Goal: Task Accomplishment & Management: Complete application form

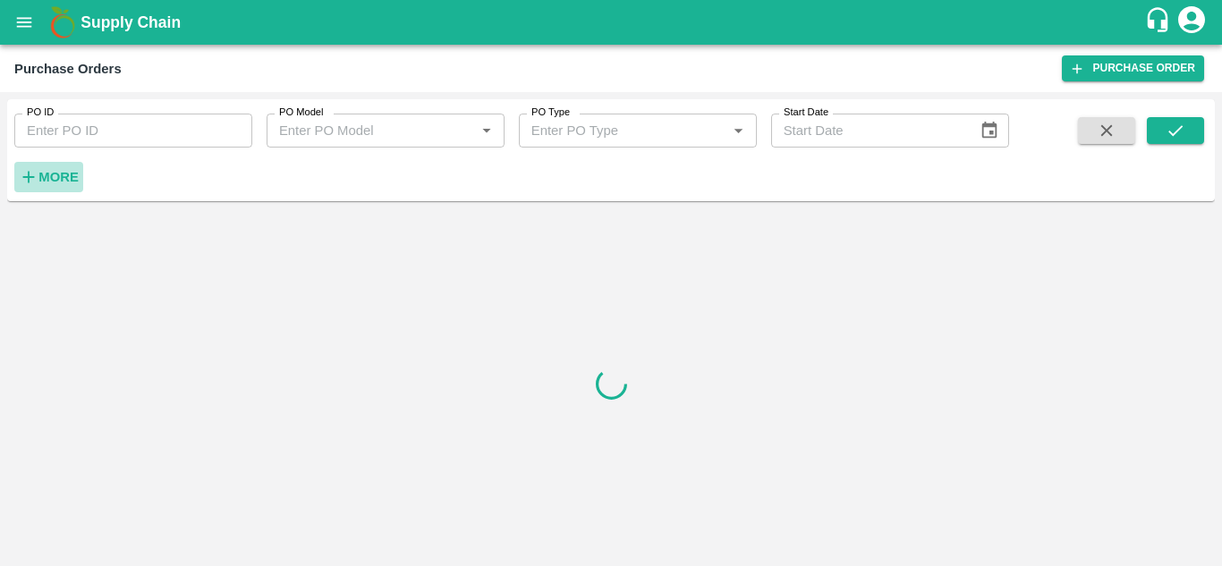
click at [75, 174] on strong "More" at bounding box center [58, 177] width 40 height 14
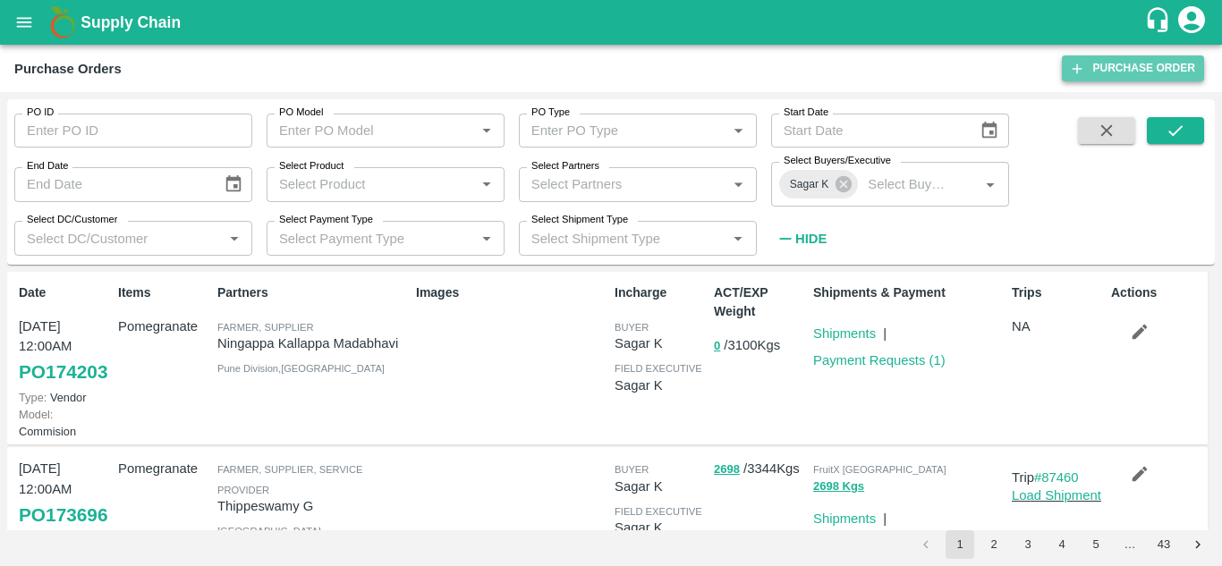
click at [1156, 70] on link "Purchase Order" at bounding box center [1133, 68] width 142 height 26
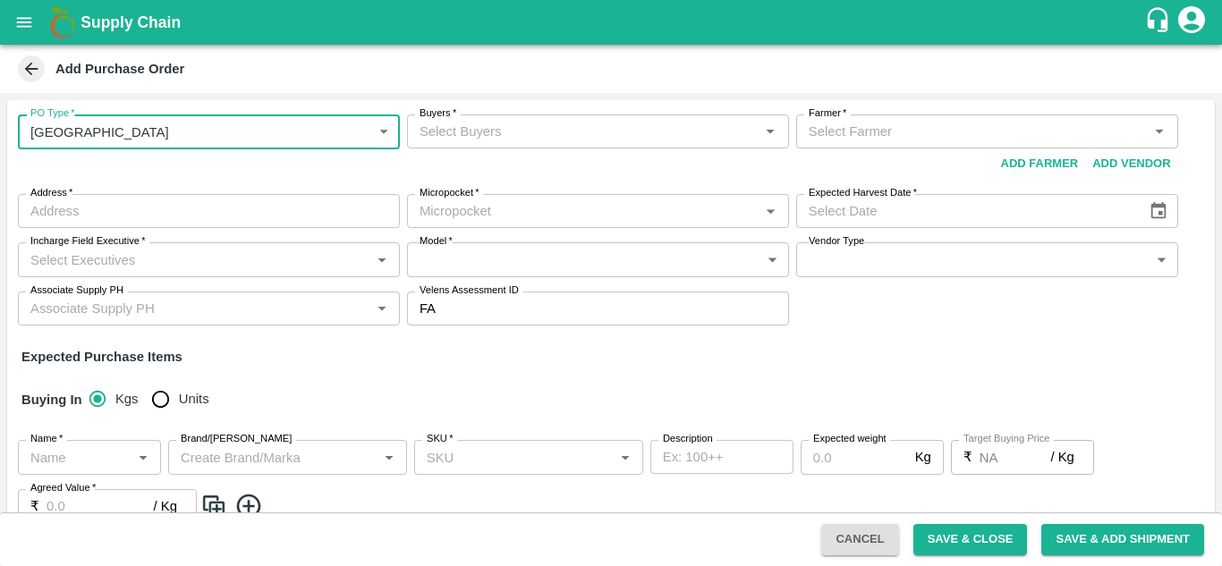
type input "NA"
click at [349, 129] on body "Supply Chain Add Purchase Order PO Type   * ​ PO Type Buyers   * Buyers   * Sup…" at bounding box center [611, 283] width 1222 height 566
click div "[GEOGRAPHIC_DATA]"
type input "1"
click at [501, 133] on input "Buyers   *" at bounding box center [583, 131] width 342 height 23
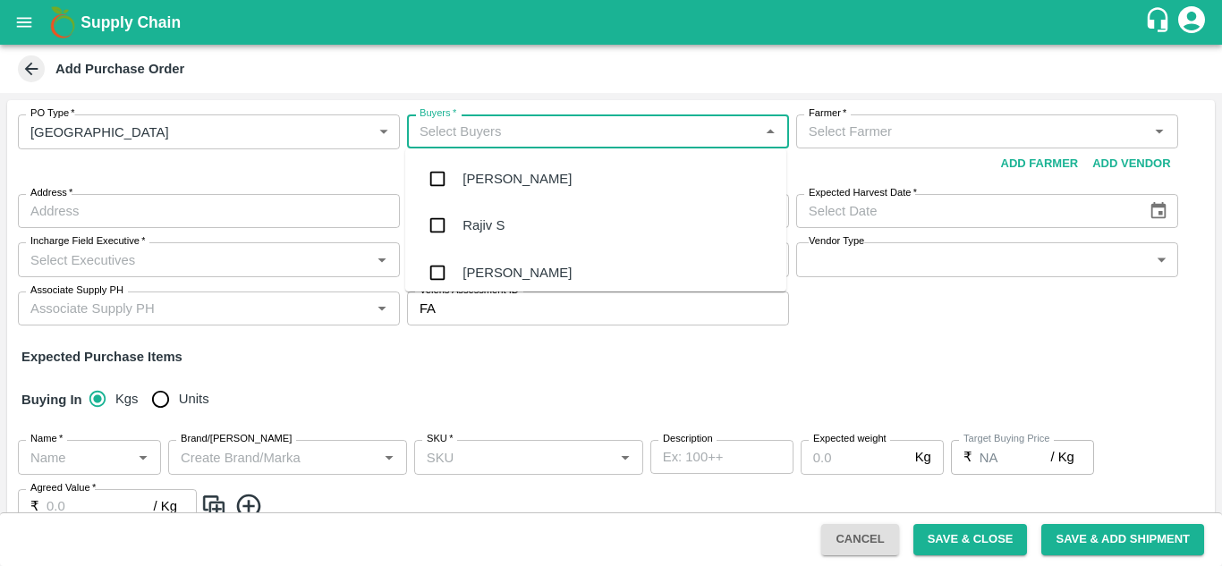
click at [501, 133] on input "Buyers   *" at bounding box center [583, 131] width 342 height 23
type input "gu"
click at [487, 214] on div "[PERSON_NAME]" at bounding box center [595, 225] width 381 height 47
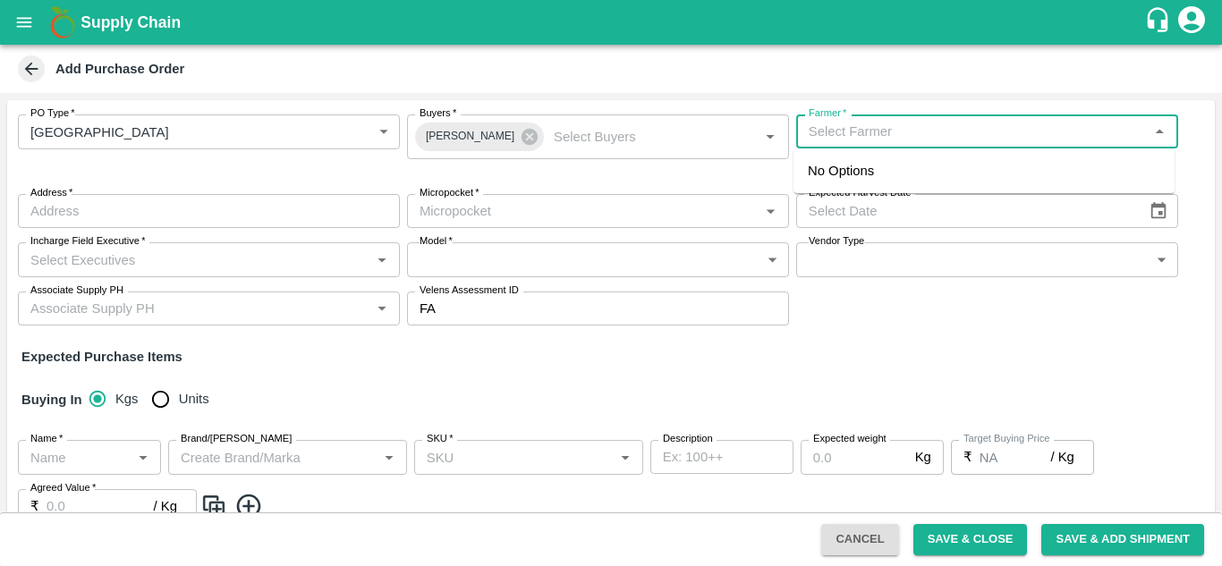
click at [945, 140] on input "Farmer   *" at bounding box center [972, 131] width 342 height 23
click at [950, 166] on div "G.srivardhan-chinthalakunta, mahabubnagar-6301802672(Farmer)" at bounding box center [975, 171] width 335 height 20
type input "G.srivardhan-chinthalakunta, mahabubnagar-6301802672(Farmer)"
type input "chinthalakunta, mahabubnagar, chinthalakunta, Telangana"
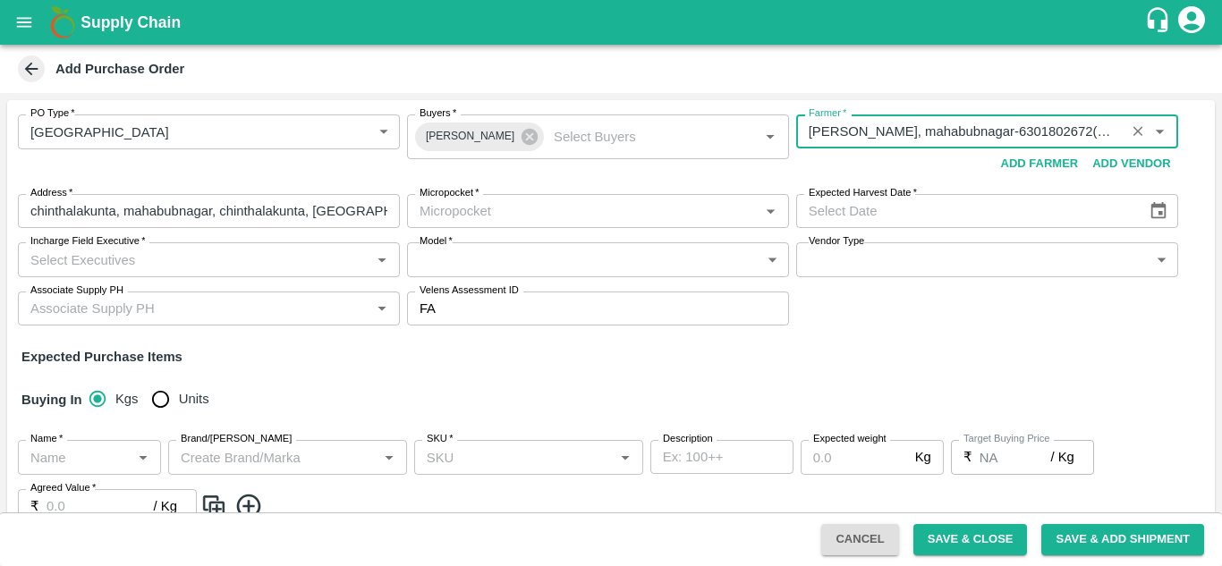
type input "G.srivardhan-chinthalakunta, mahabubnagar-6301802672(Farmer)"
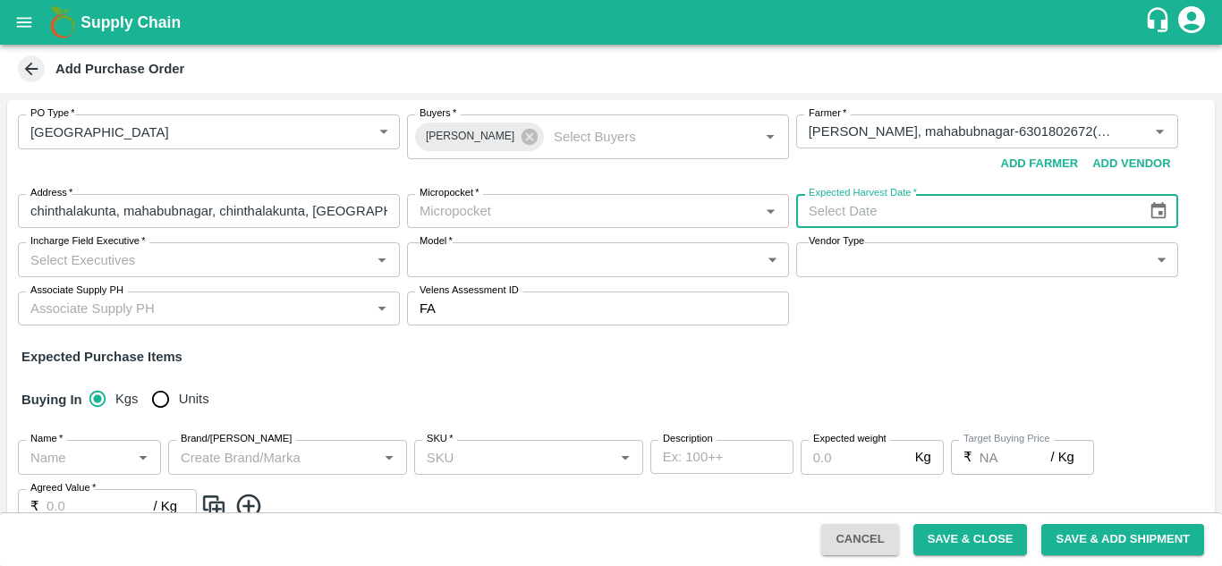
type input "DD/MM/YYYY"
click at [911, 202] on input "DD/MM/YYYY" at bounding box center [965, 211] width 339 height 34
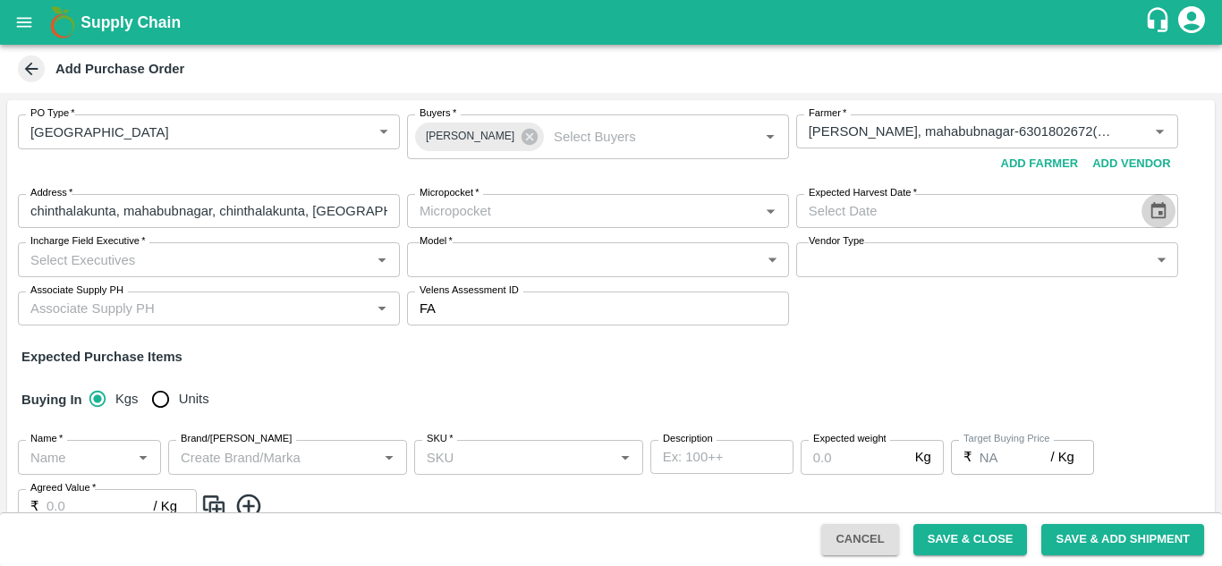
click at [1143, 210] on button "Choose date" at bounding box center [1158, 211] width 34 height 34
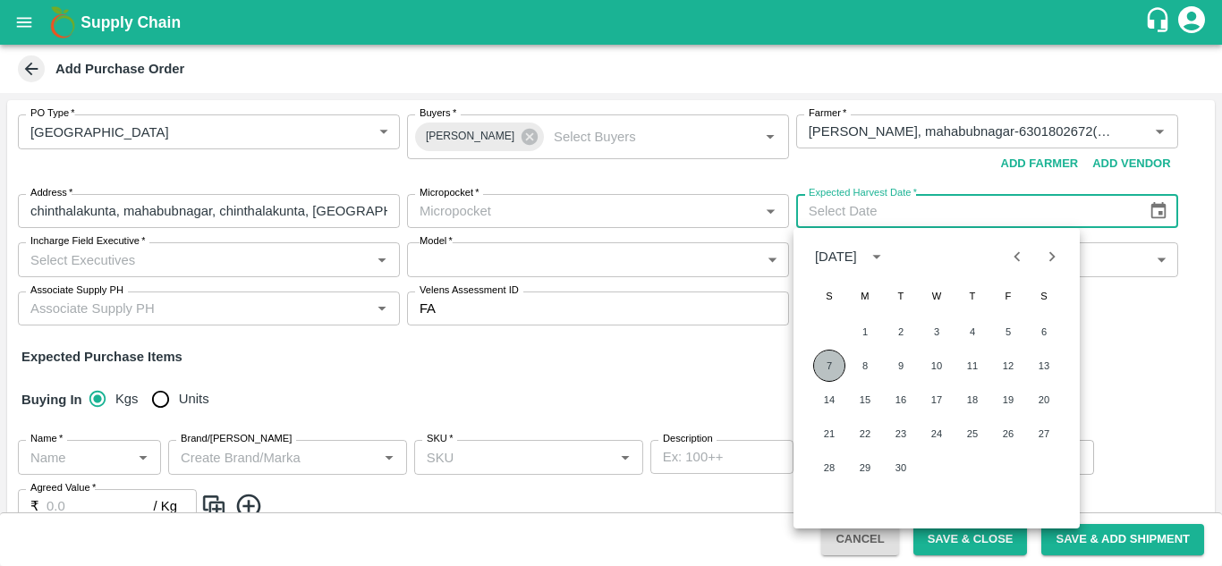
click at [826, 369] on button "7" at bounding box center [829, 366] width 32 height 32
type input "07/09/2025"
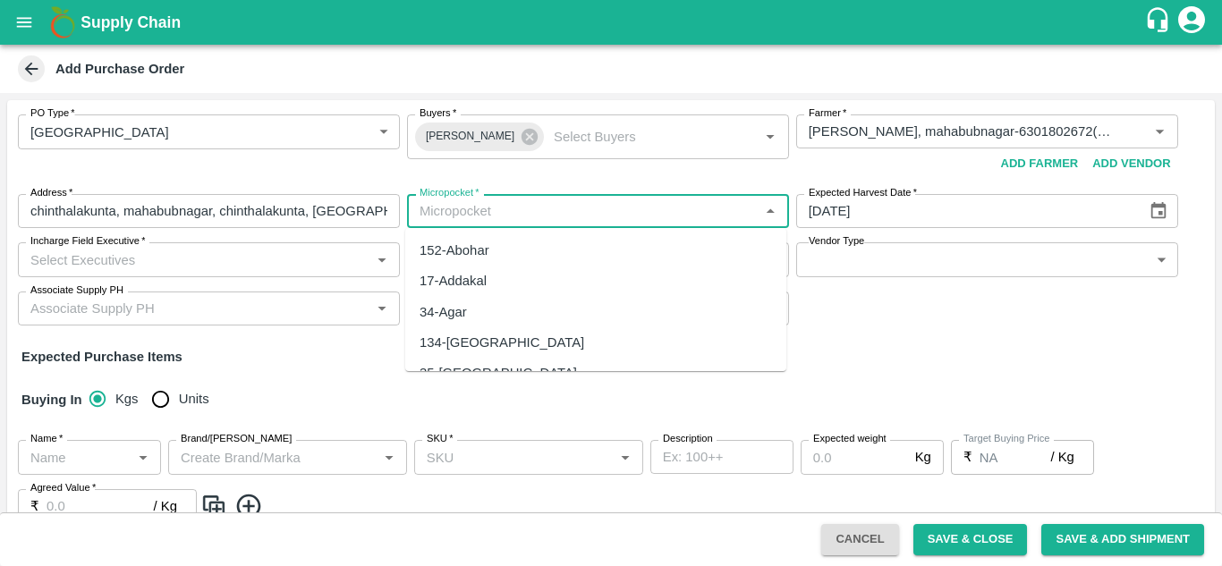
click at [662, 208] on input "Micropocket   *" at bounding box center [583, 210] width 342 height 23
click at [487, 244] on div "40-Anantapur" at bounding box center [497, 251] width 157 height 20
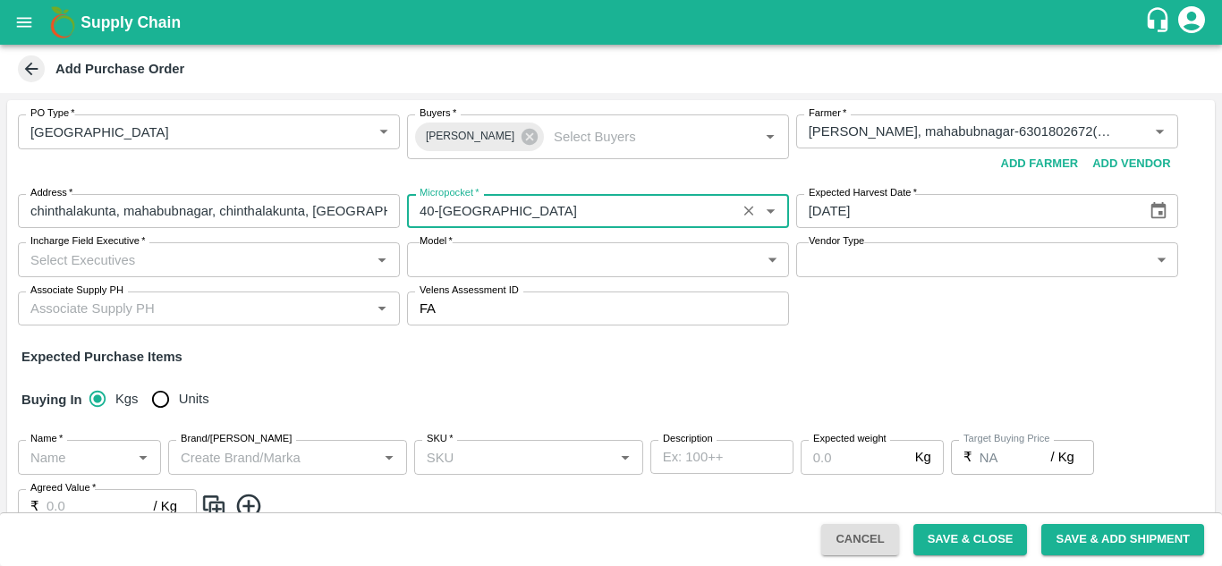
type input "40-Anantapur"
click at [249, 250] on input "Incharge Field Executive   *" at bounding box center [194, 259] width 342 height 23
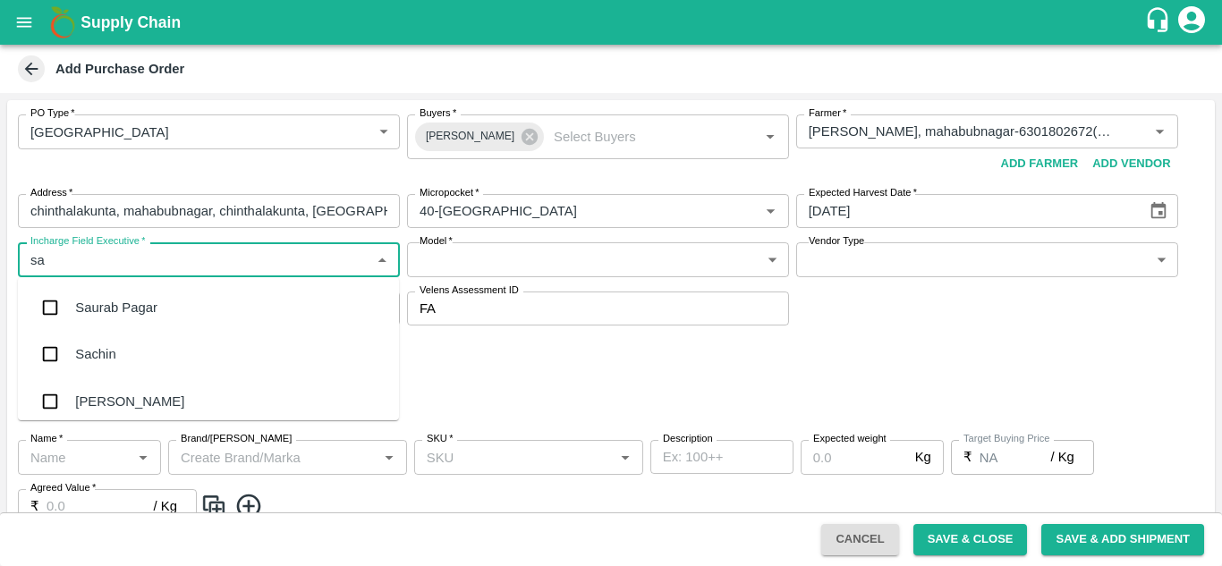
type input "sag"
click at [49, 306] on input "checkbox" at bounding box center [50, 308] width 36 height 36
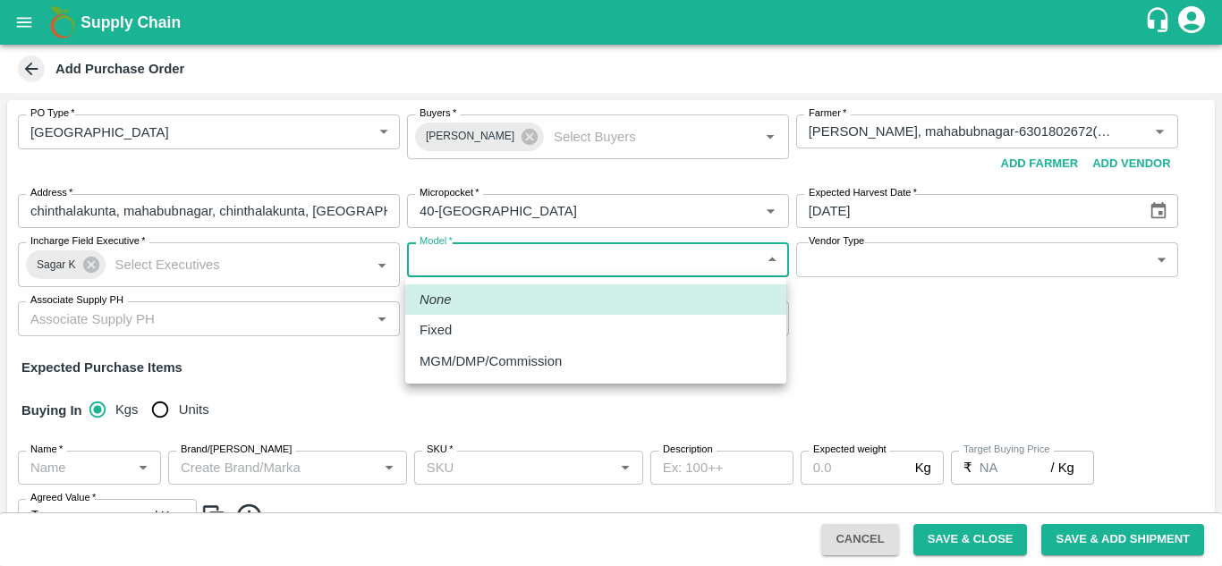
click at [539, 264] on body "Supply Chain Add Purchase Order PO Type   * Farm Gate 1 PO Type Buyers   * Gund…" at bounding box center [611, 283] width 1222 height 566
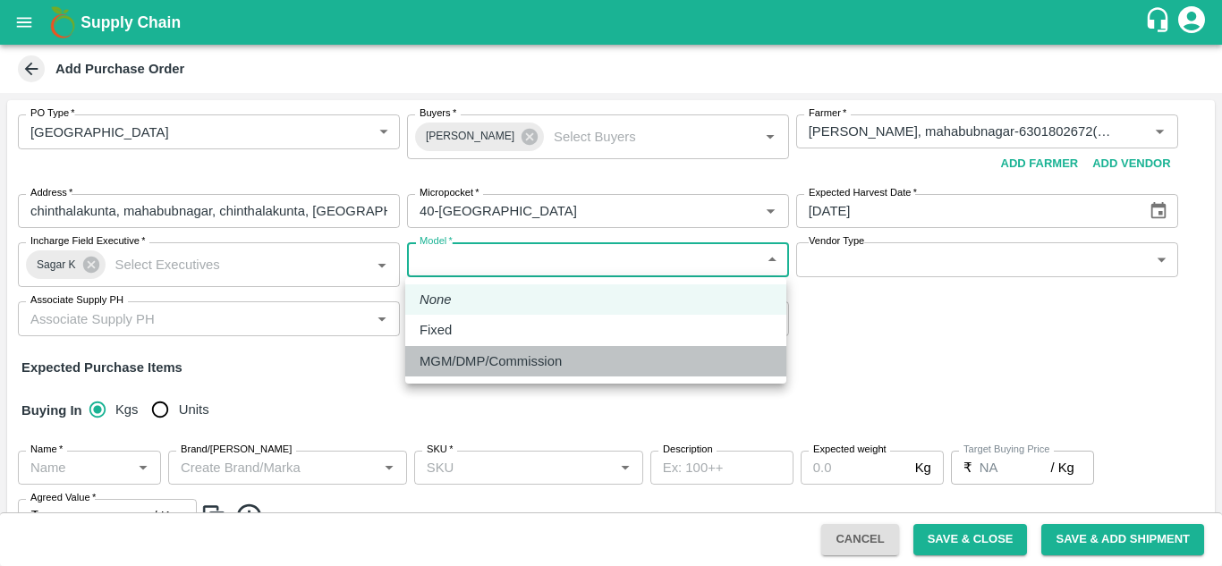
click at [473, 365] on p "MGM/DMP/Commission" at bounding box center [490, 361] width 142 height 20
type input "Commision"
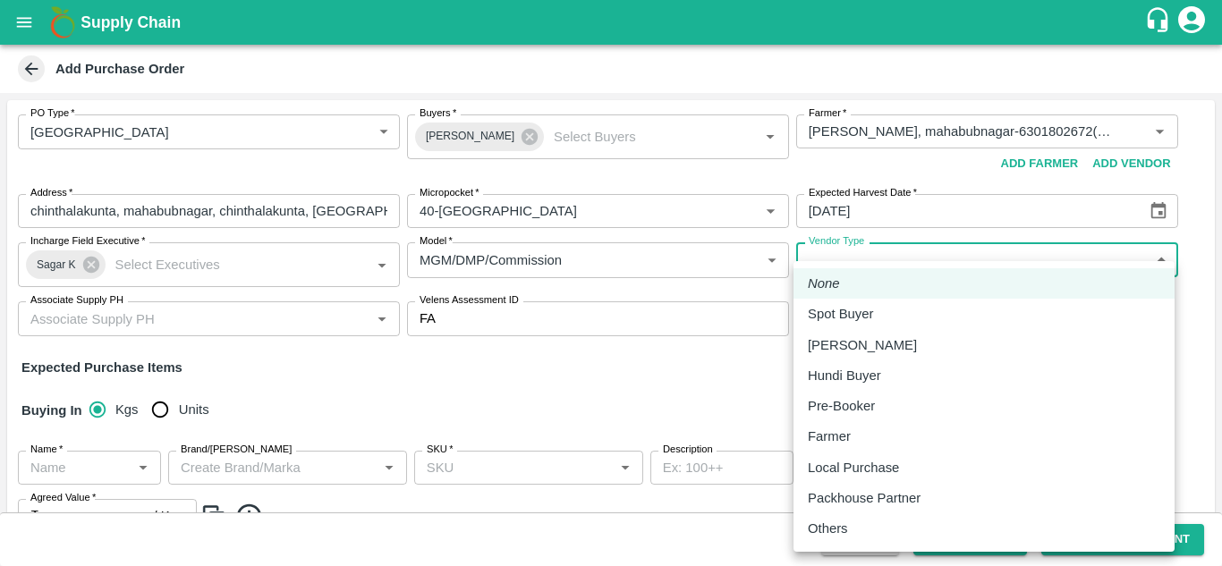
click at [993, 258] on body "Supply Chain Add Purchase Order PO Type   * Farm Gate 1 PO Type Buyers   * Gund…" at bounding box center [611, 283] width 1222 height 566
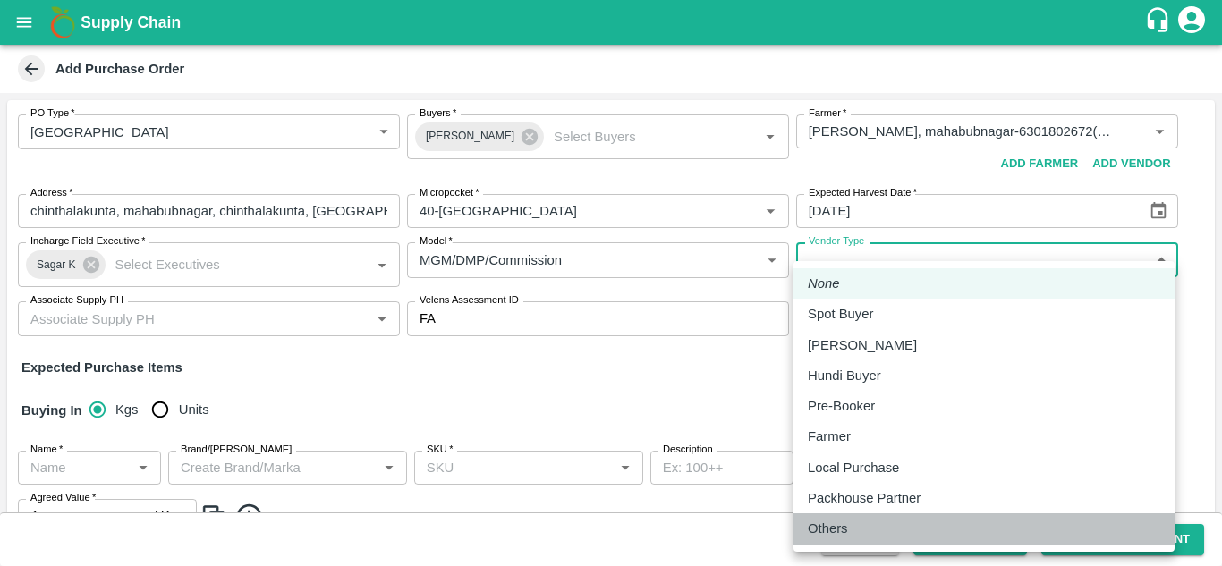
click at [876, 527] on div "Others" at bounding box center [984, 529] width 352 height 20
type input "OTHER"
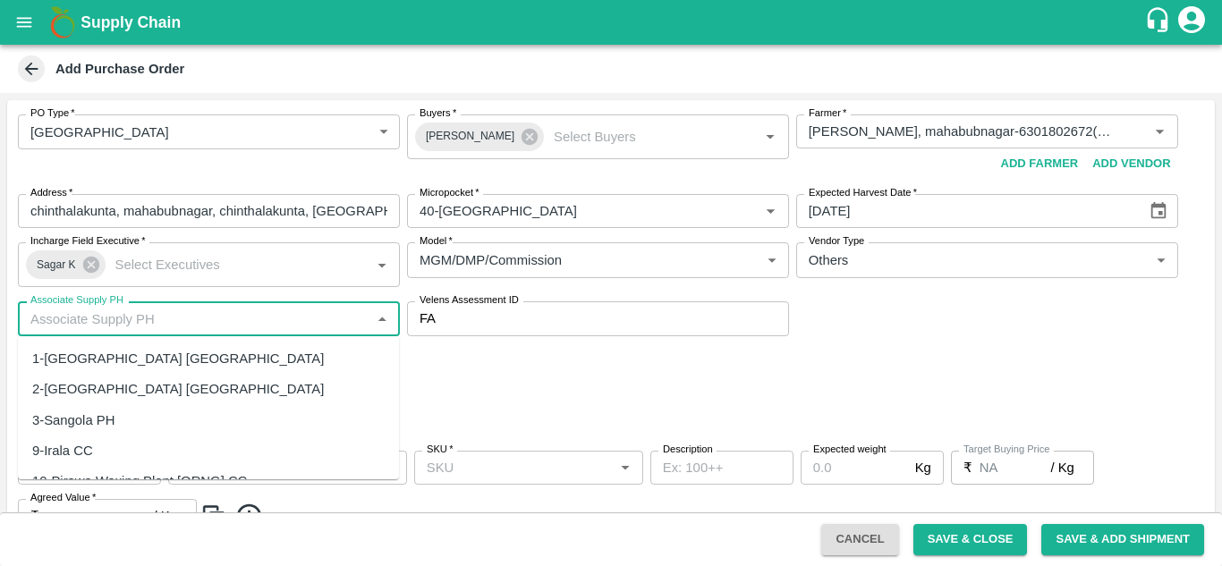
click at [199, 326] on input "Associate Supply PH" at bounding box center [194, 318] width 342 height 23
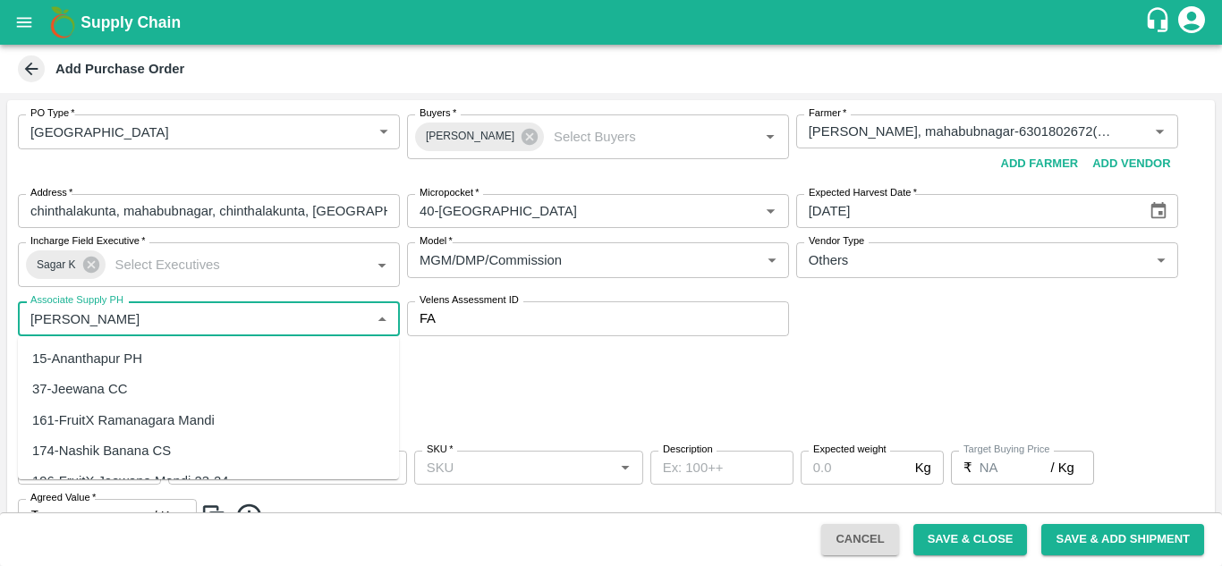
click at [97, 359] on div "15-Ananthapur PH" at bounding box center [87, 359] width 110 height 20
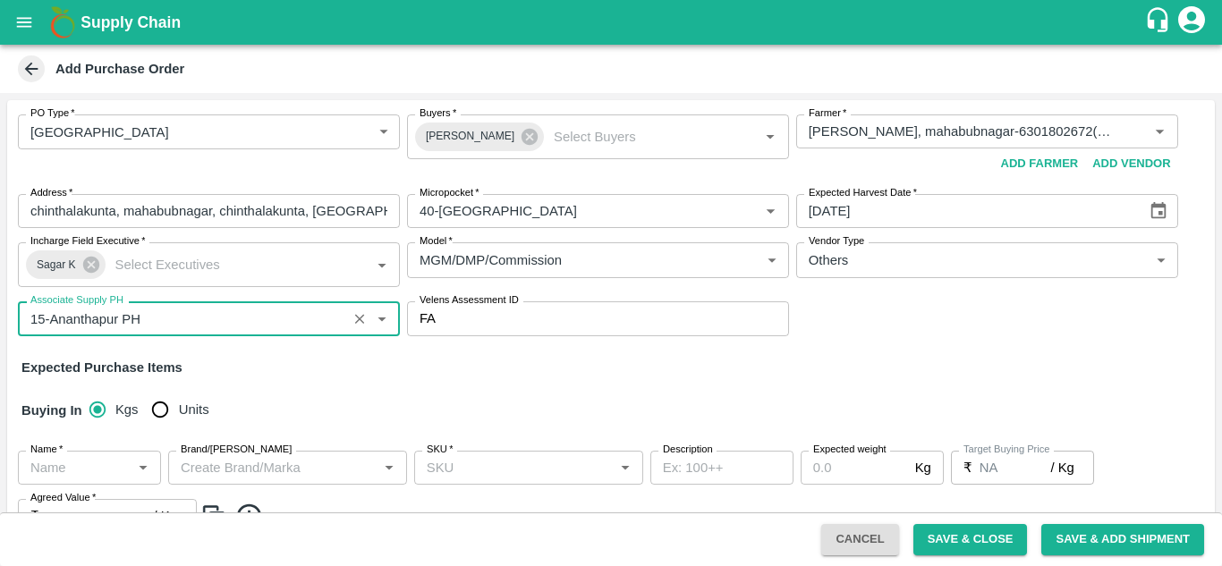
scroll to position [157, 0]
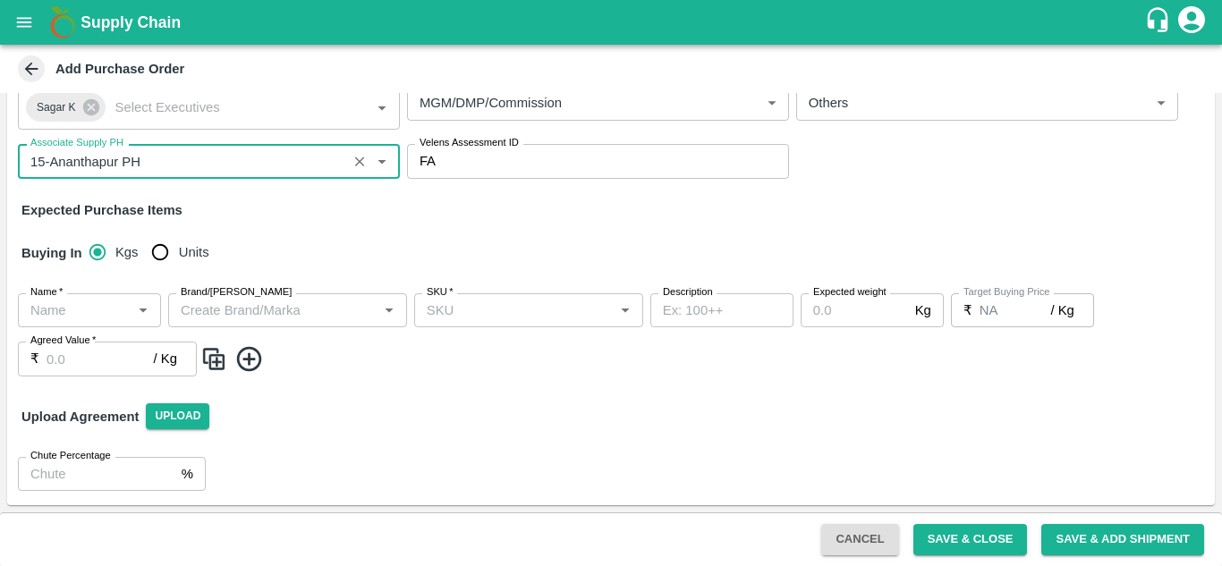
type input "15-Ananthapur PH"
click at [168, 243] on input "Units" at bounding box center [160, 252] width 36 height 36
radio input "true"
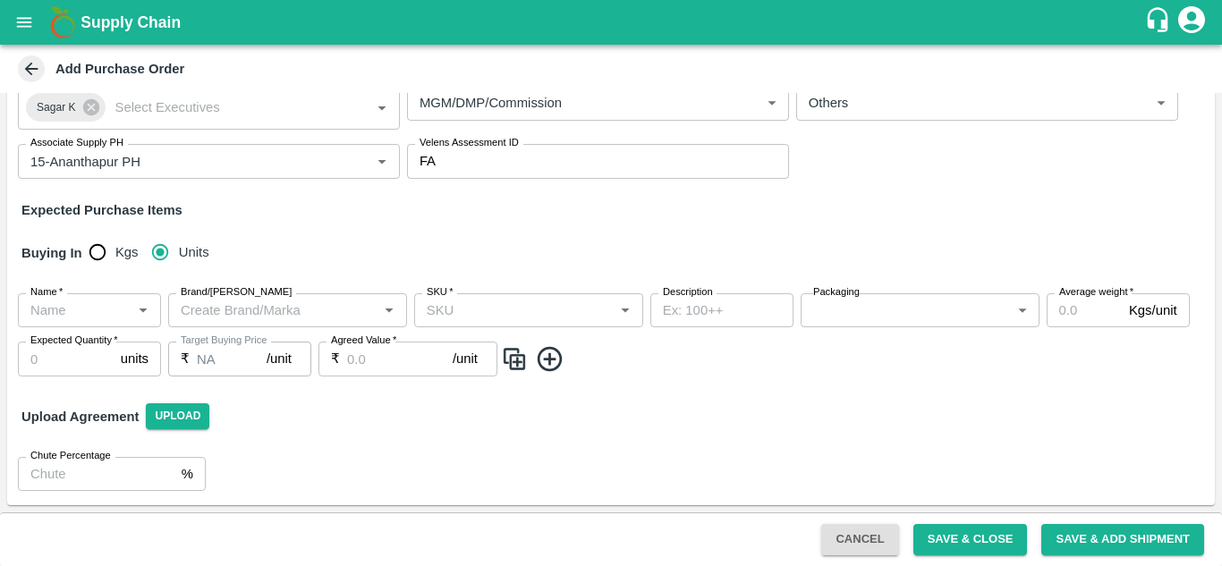
click at [154, 320] on div "Name   *" at bounding box center [89, 310] width 143 height 34
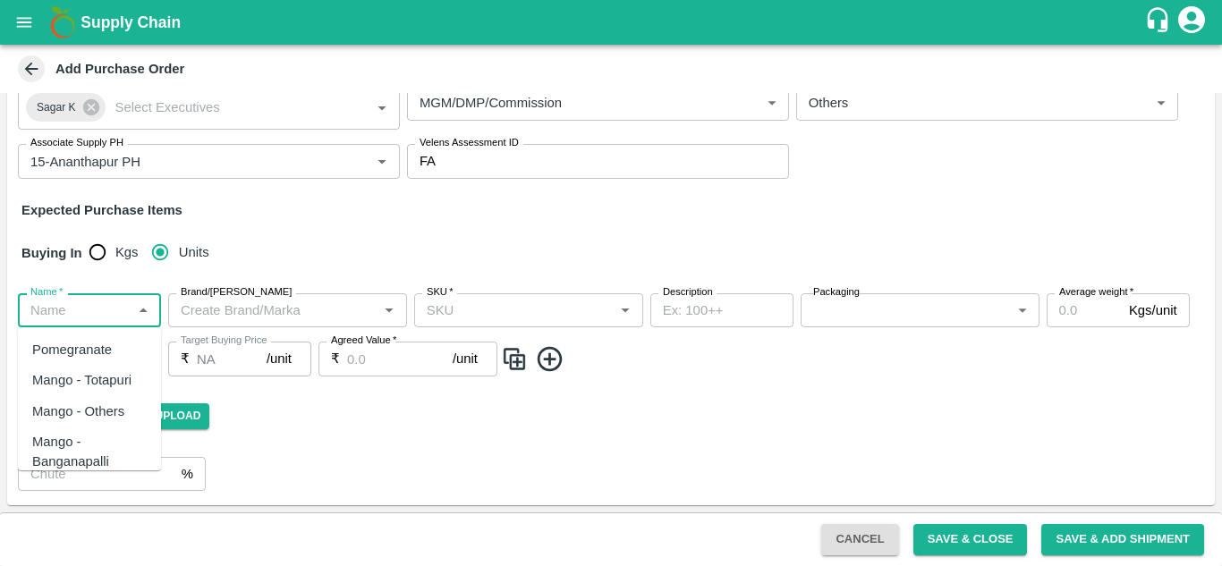
click at [97, 342] on div "Pomegranate" at bounding box center [72, 350] width 80 height 20
type input "Pomegranate"
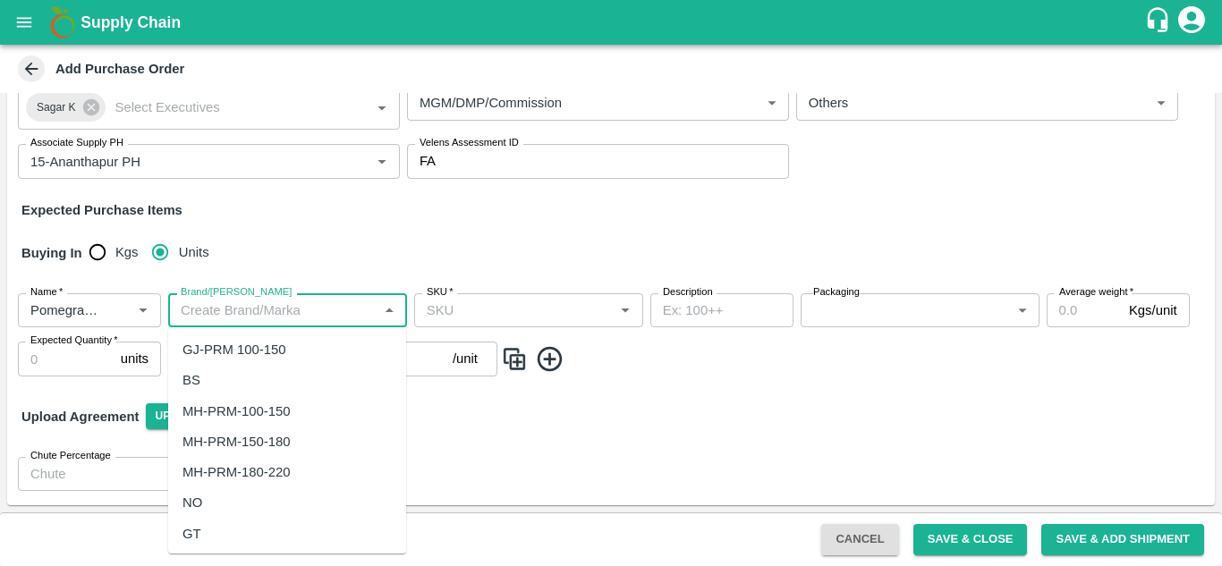
click at [250, 306] on input "Brand/Marka" at bounding box center [273, 310] width 199 height 23
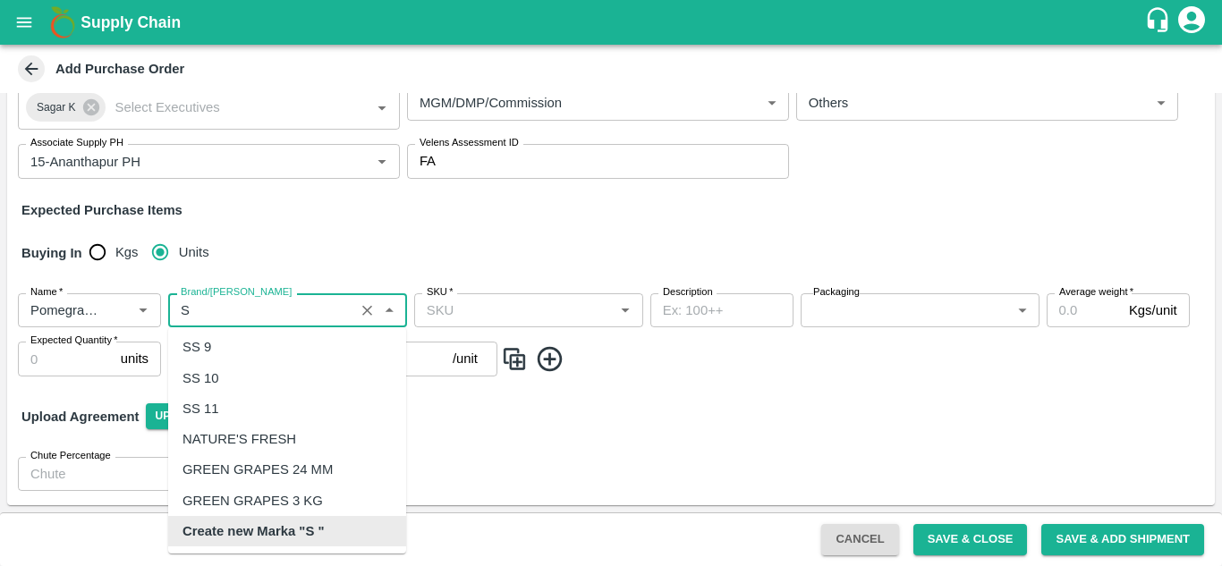
click at [265, 529] on b "Create new Marka "S "" at bounding box center [252, 531] width 141 height 20
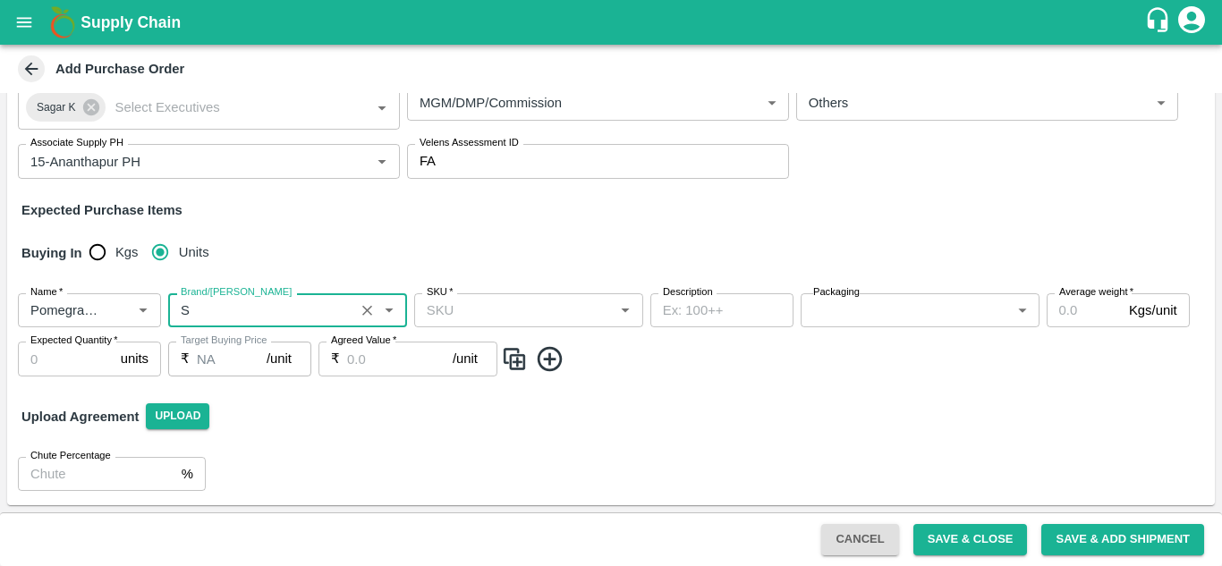
click at [577, 313] on input "SKU   *" at bounding box center [513, 310] width 189 height 23
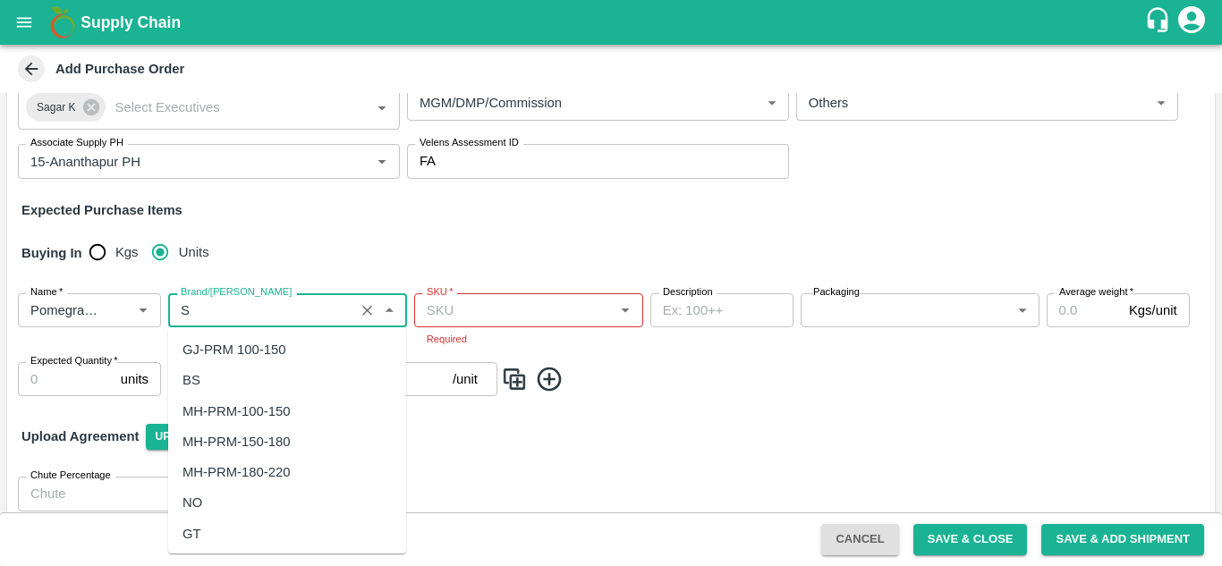
click at [298, 316] on input "Brand/Marka" at bounding box center [261, 310] width 175 height 23
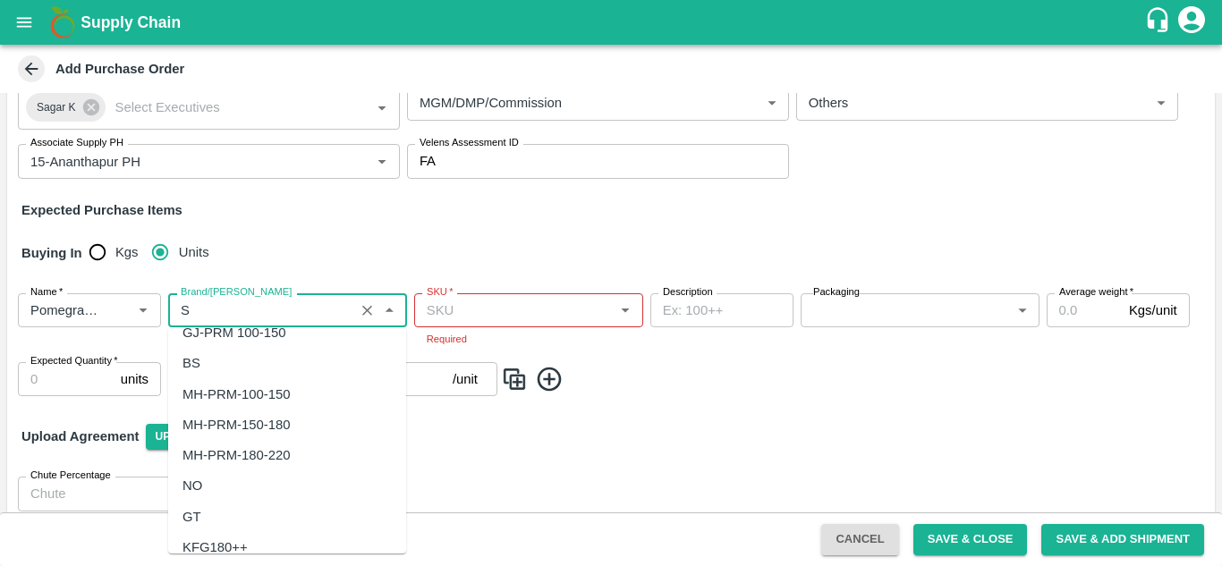
scroll to position [0, 0]
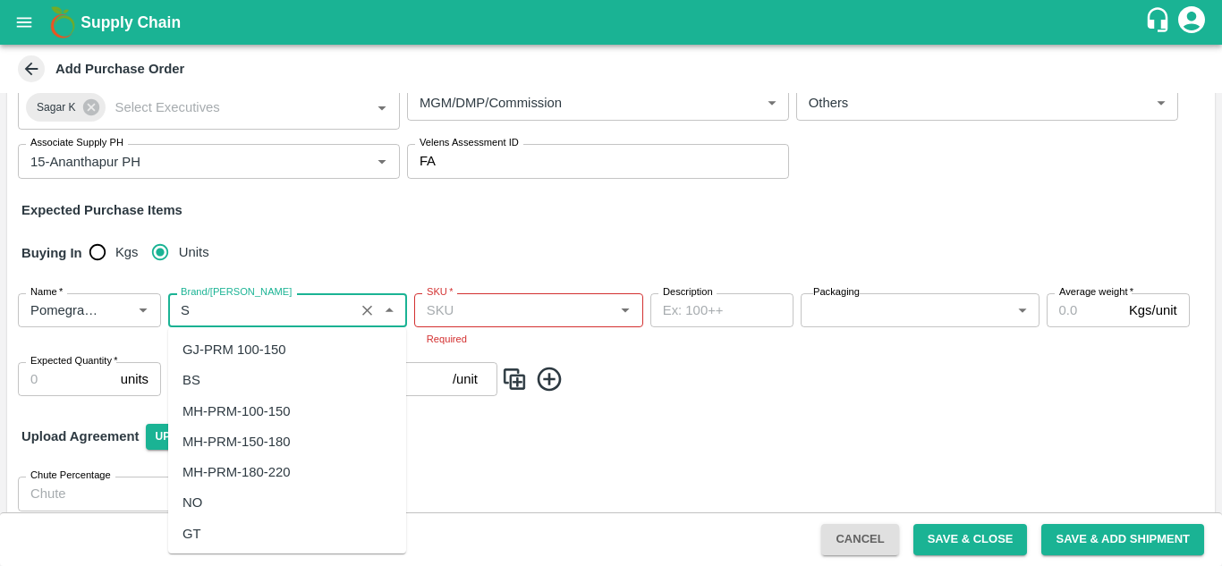
click at [207, 305] on input "Brand/Marka" at bounding box center [261, 310] width 175 height 23
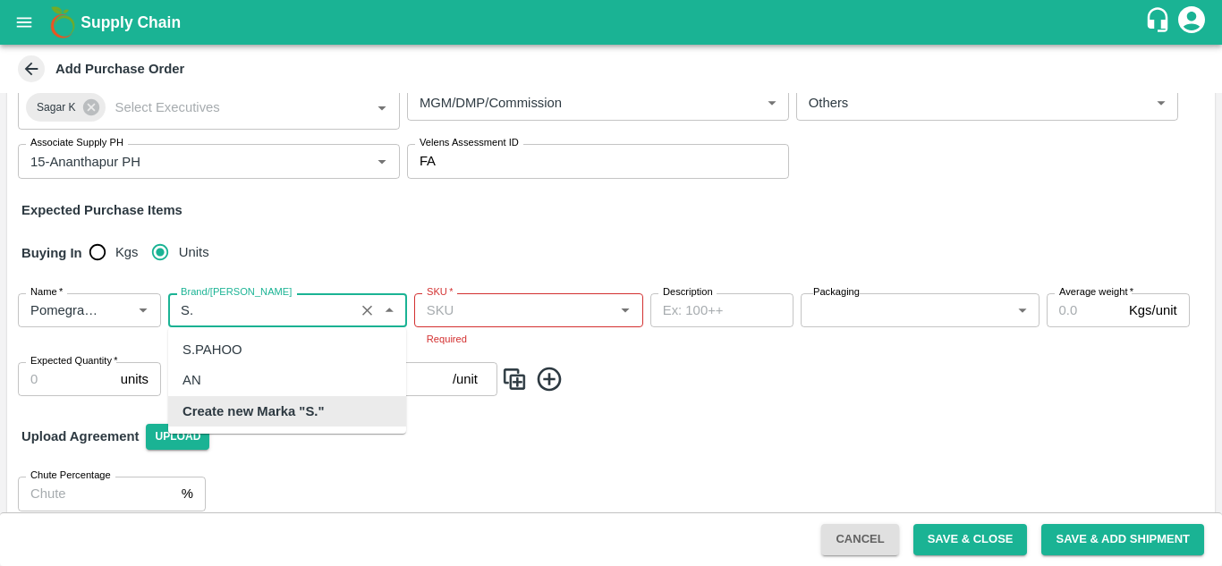
click at [225, 412] on b "Create new Marka "S."" at bounding box center [252, 412] width 141 height 20
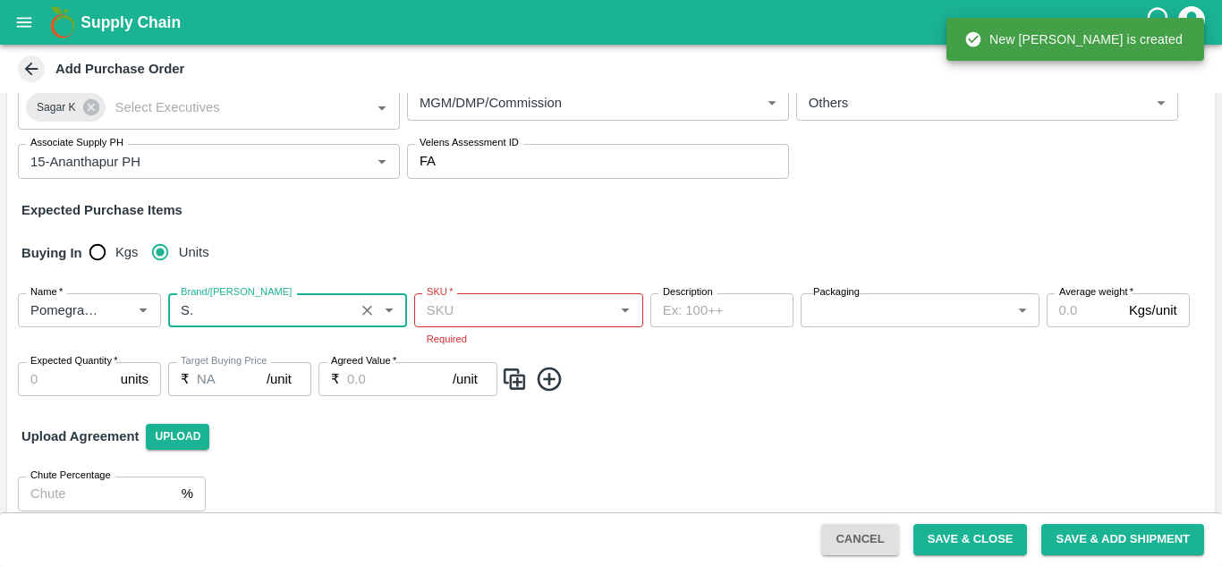
type input "S."
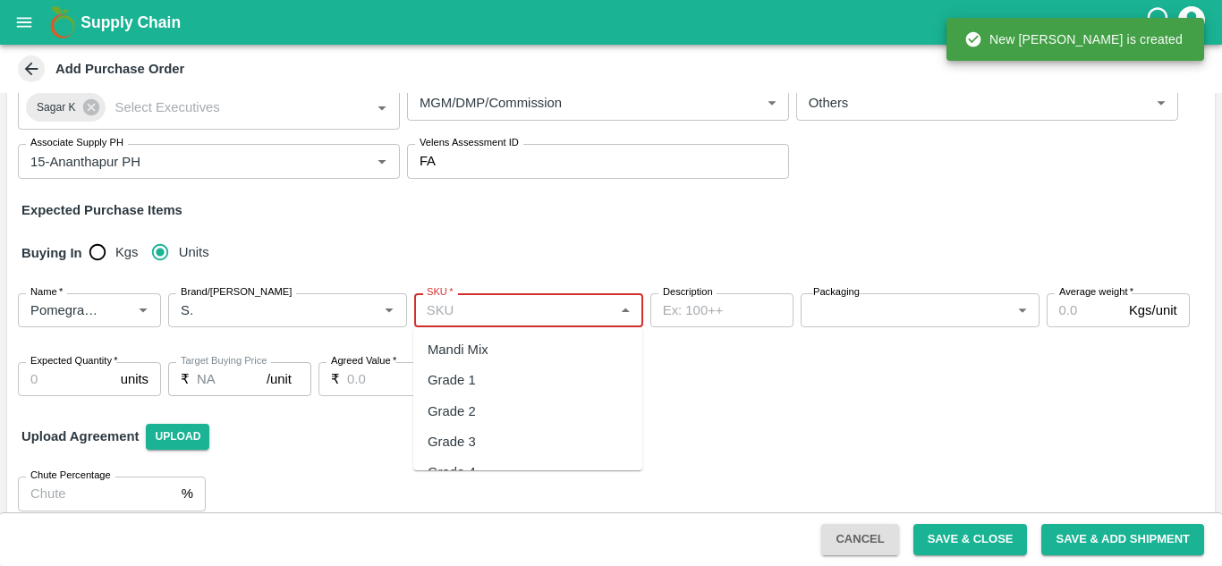
click at [520, 313] on input "SKU   *" at bounding box center [513, 310] width 189 height 23
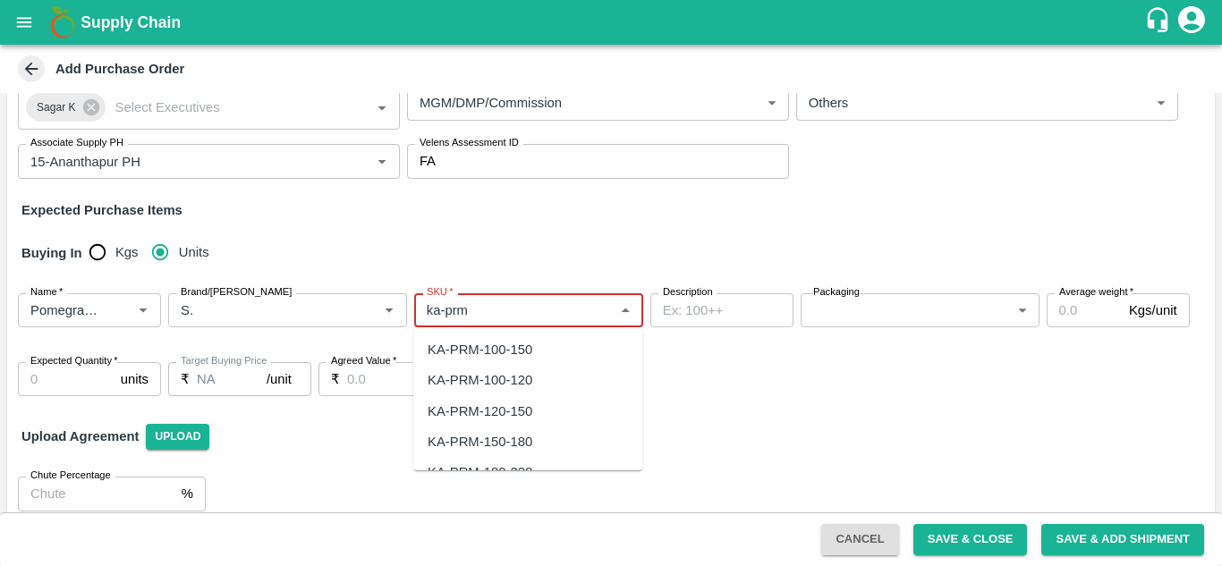
click at [513, 356] on div "KA-PRM-100-150" at bounding box center [480, 350] width 105 height 20
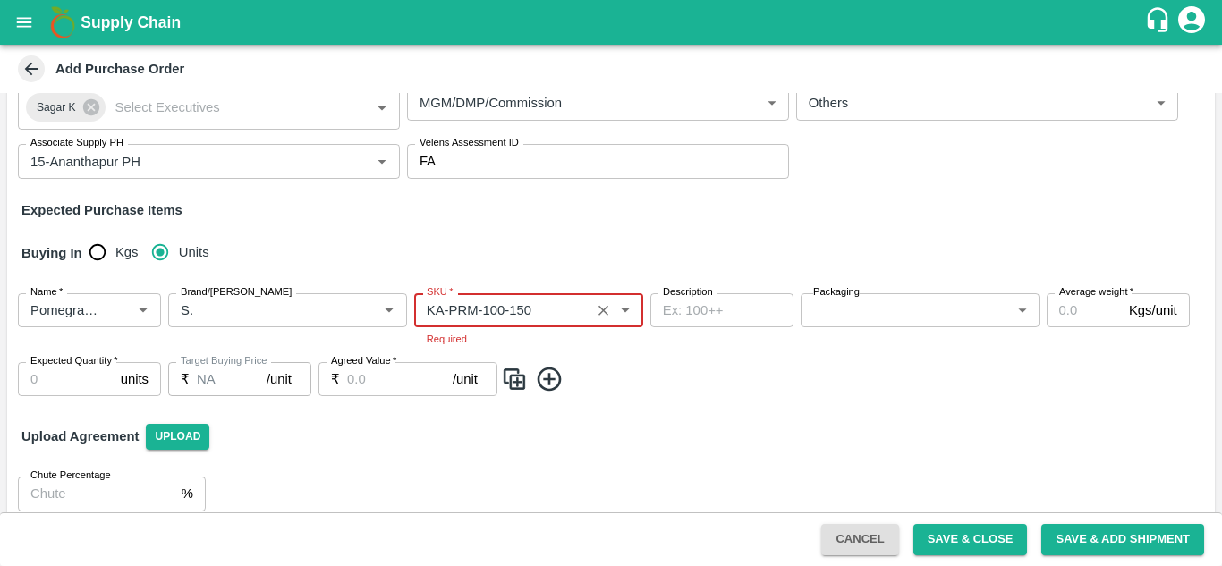
type input "KA-PRM-100-150"
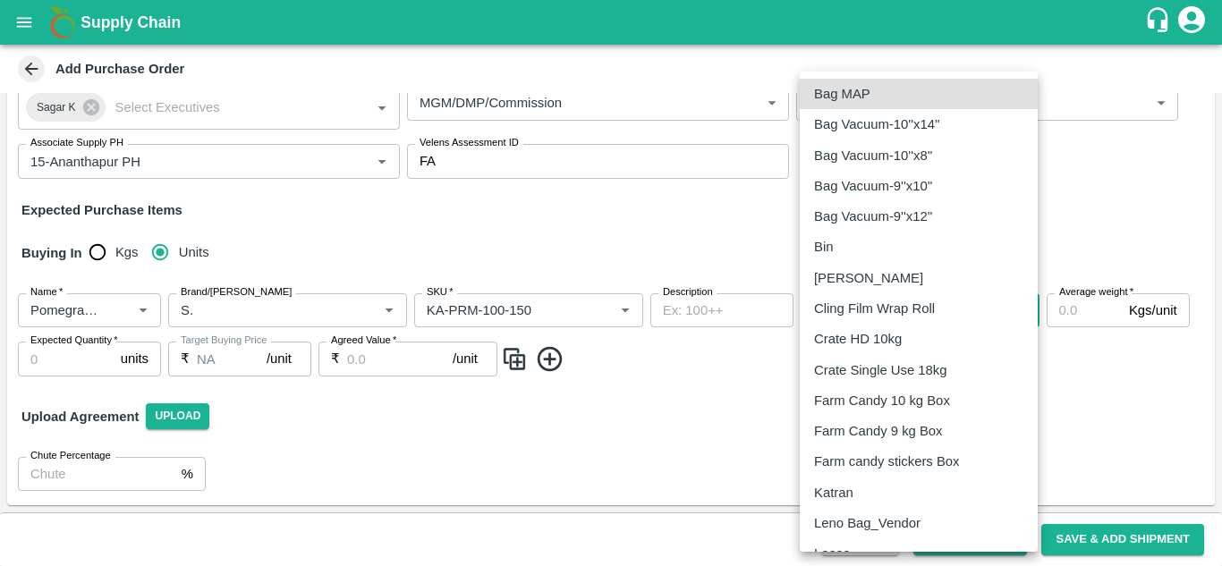
click at [834, 310] on body "Supply Chain Add Purchase Order PO Type   * Farm Gate 1 PO Type Buyers   * Gund…" at bounding box center [611, 283] width 1222 height 566
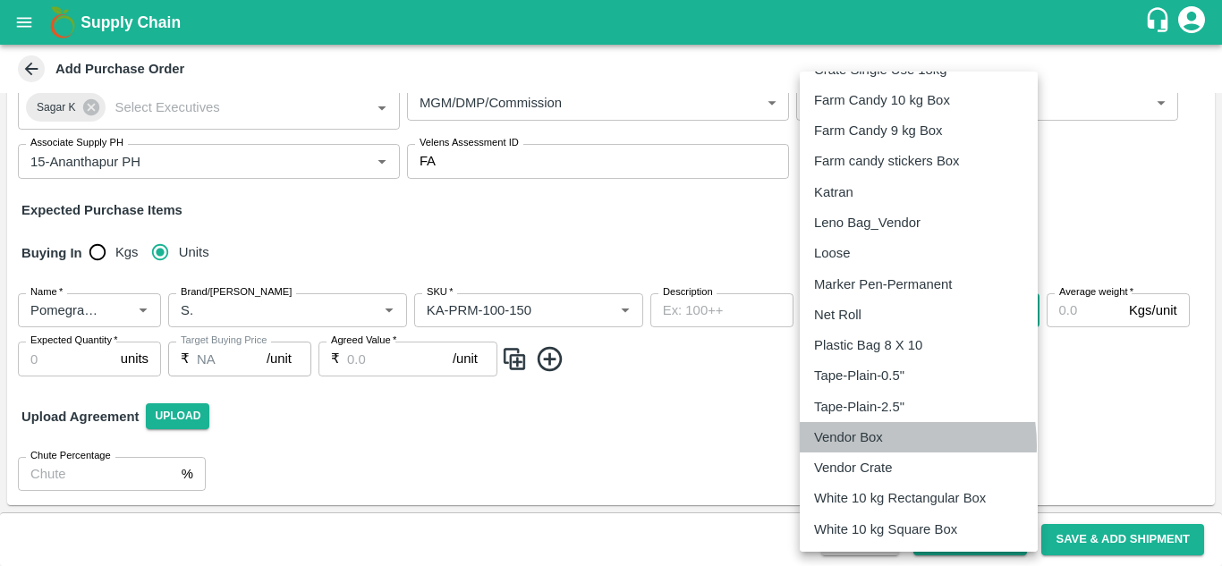
click at [862, 445] on p "Vendor Box" at bounding box center [848, 438] width 69 height 20
type input "276"
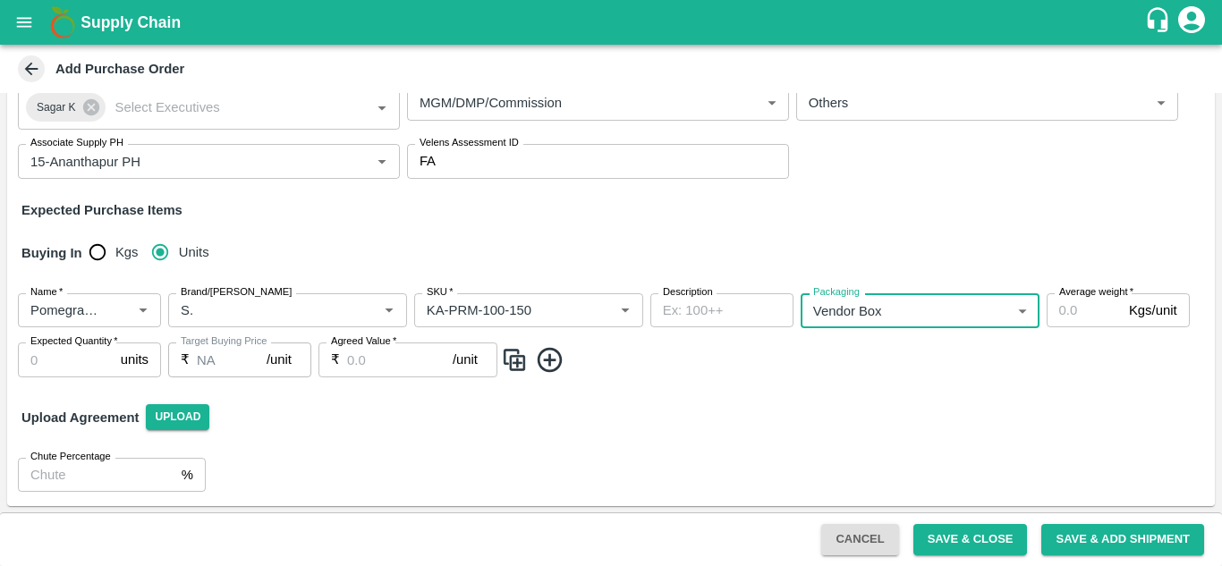
click at [1088, 309] on input "Average weight   *" at bounding box center [1083, 310] width 75 height 34
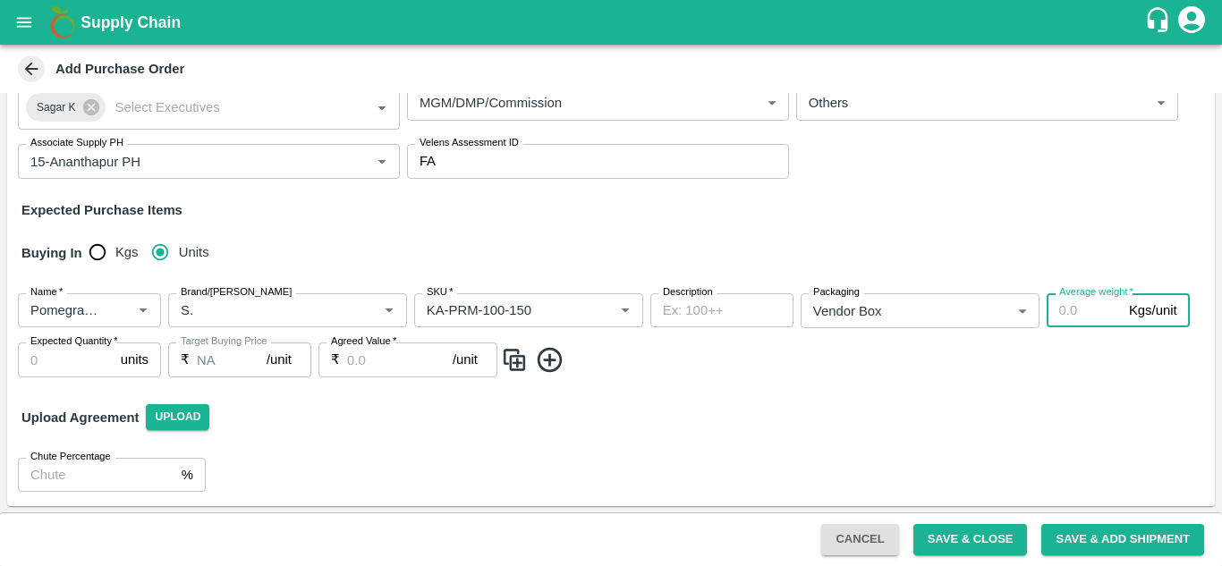
type input "1"
type input "9.8"
click at [39, 356] on input "Expected Quantity   *" at bounding box center [66, 360] width 96 height 34
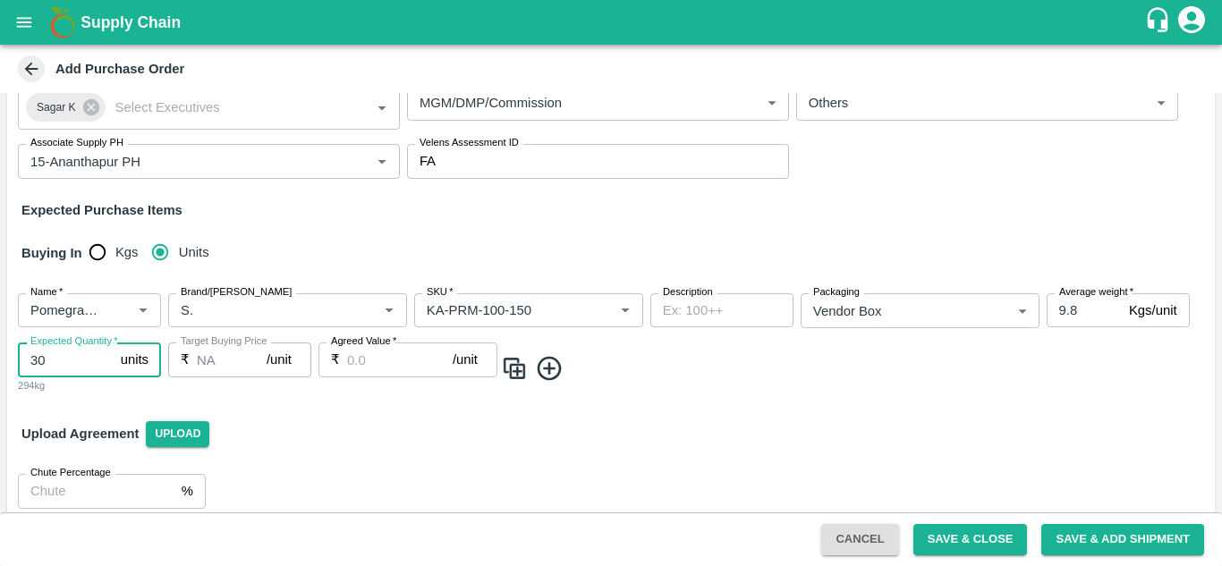
type input "30"
click at [381, 368] on input "Agreed Value   *" at bounding box center [400, 360] width 106 height 34
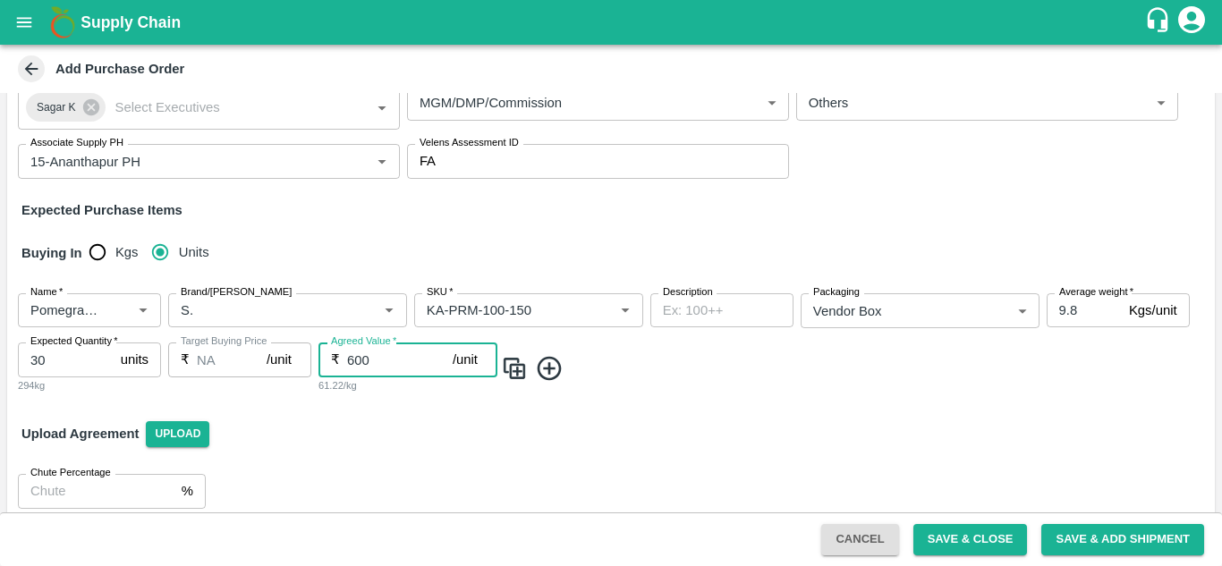
type input "600"
click at [517, 375] on img at bounding box center [514, 369] width 27 height 30
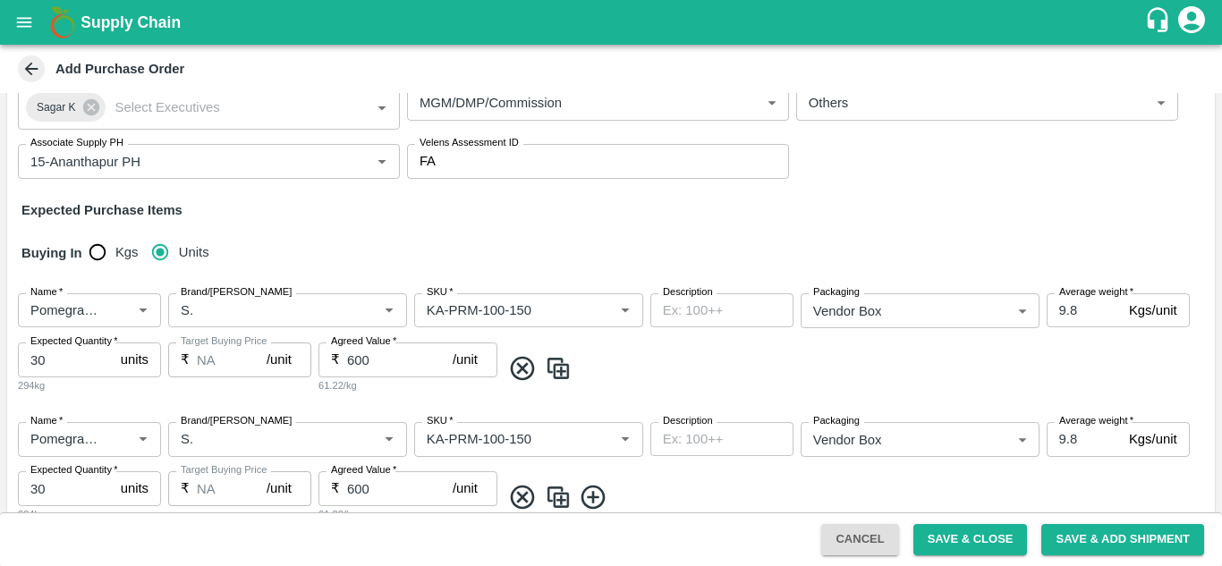
scroll to position [245, 0]
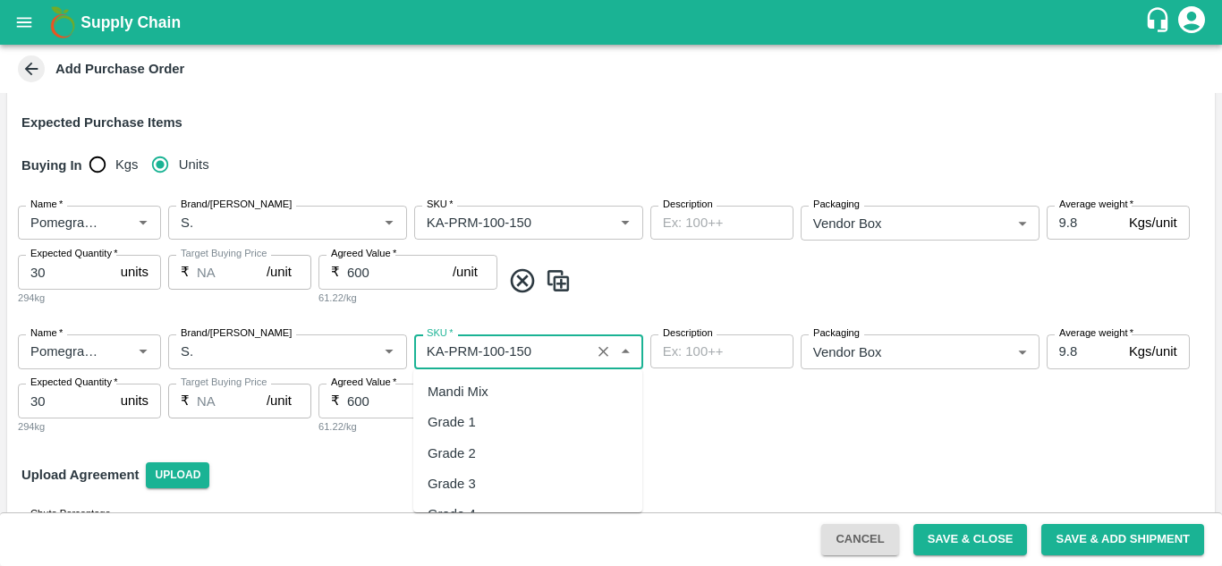
click at [530, 354] on input "SKU   *" at bounding box center [501, 351] width 165 height 23
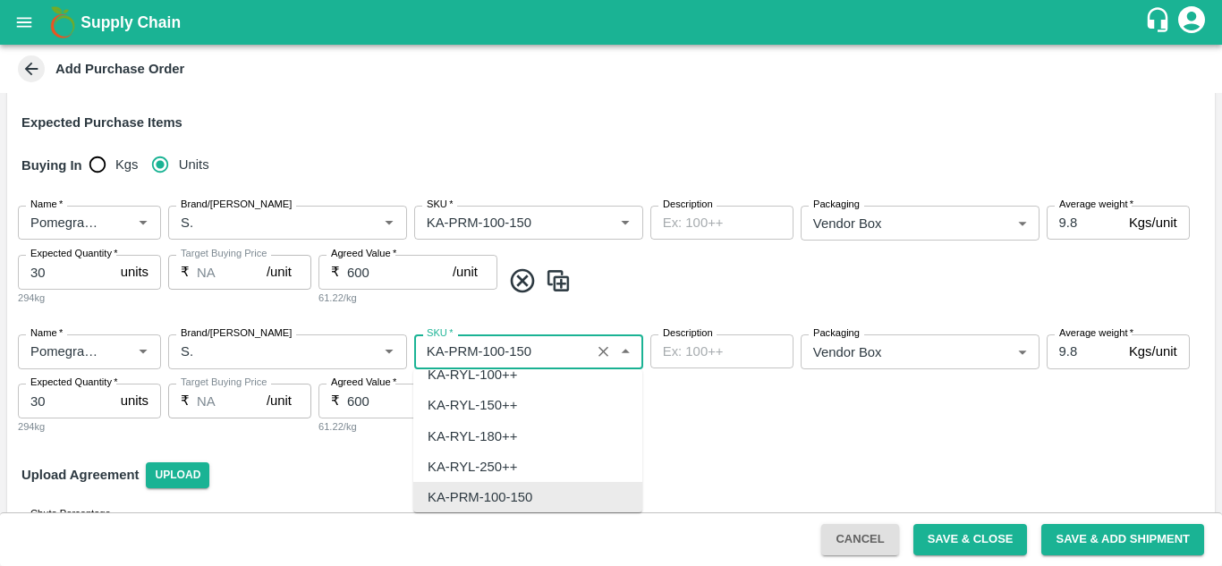
click at [530, 354] on input "SKU   *" at bounding box center [501, 351] width 165 height 23
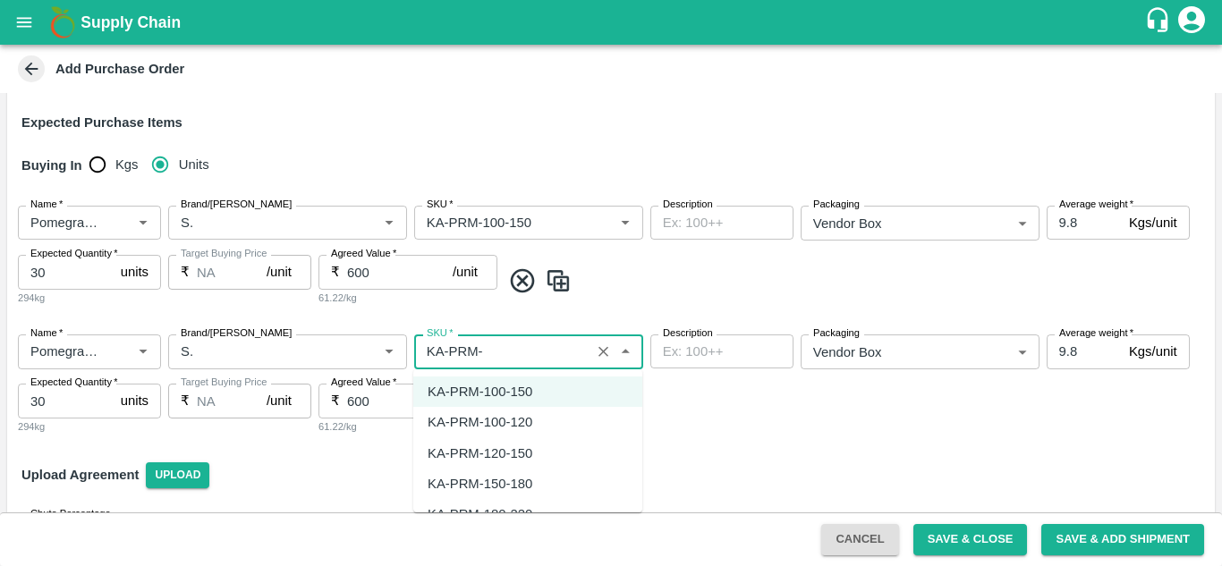
scroll to position [40, 0]
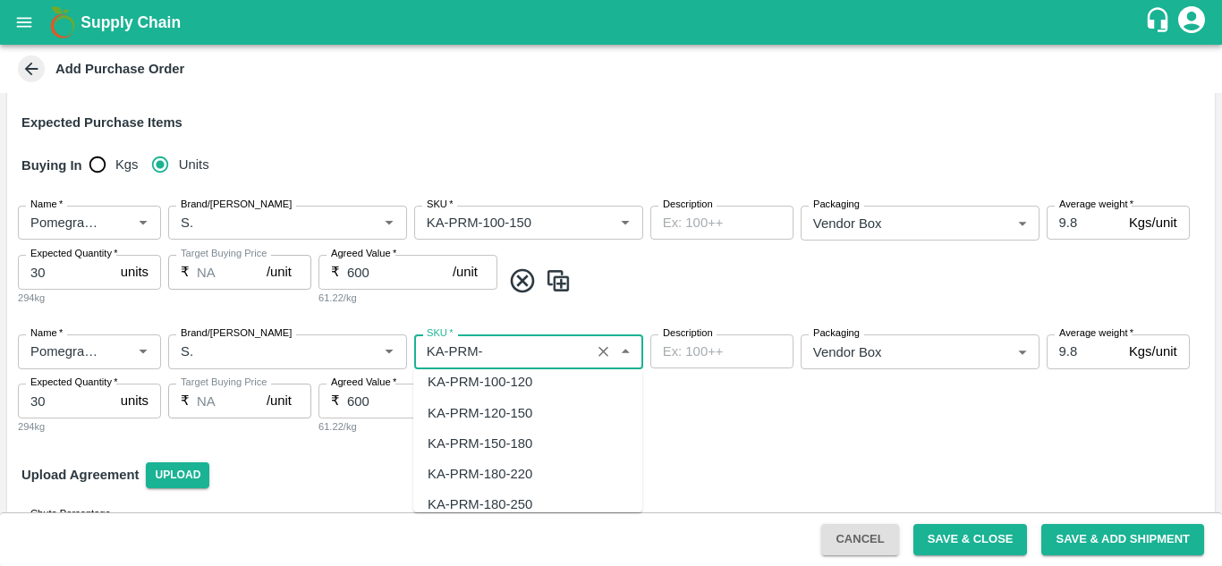
click at [515, 450] on div "KA-PRM-150-180" at bounding box center [480, 444] width 105 height 20
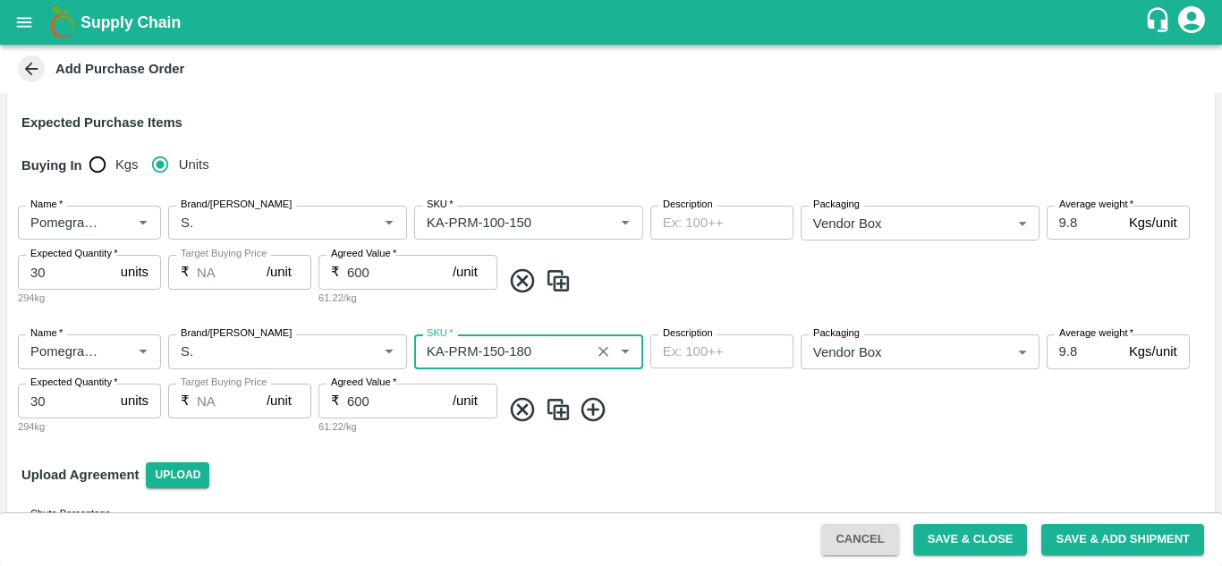
scroll to position [304, 0]
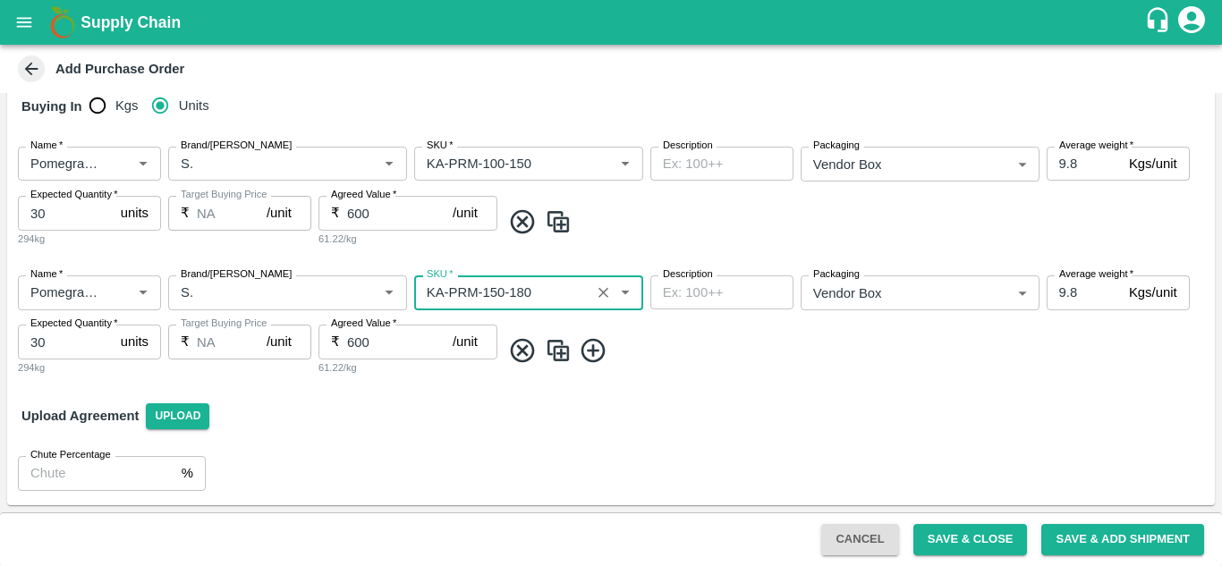
type input "KA-PRM-150-180"
click at [554, 348] on img at bounding box center [558, 351] width 27 height 30
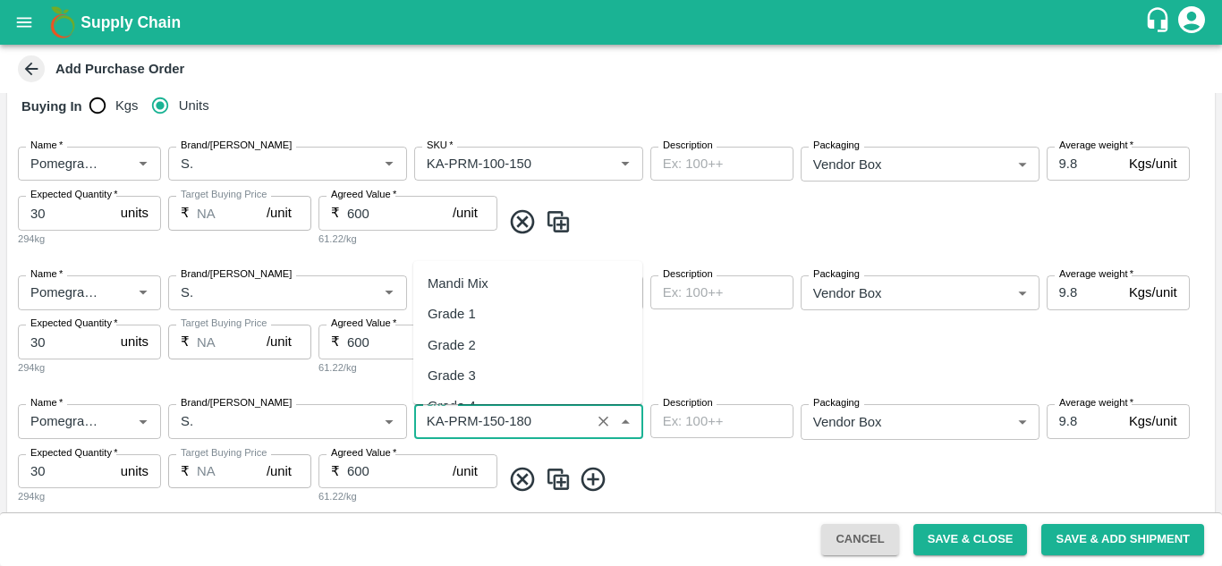
click at [510, 421] on input "SKU   *" at bounding box center [501, 421] width 165 height 23
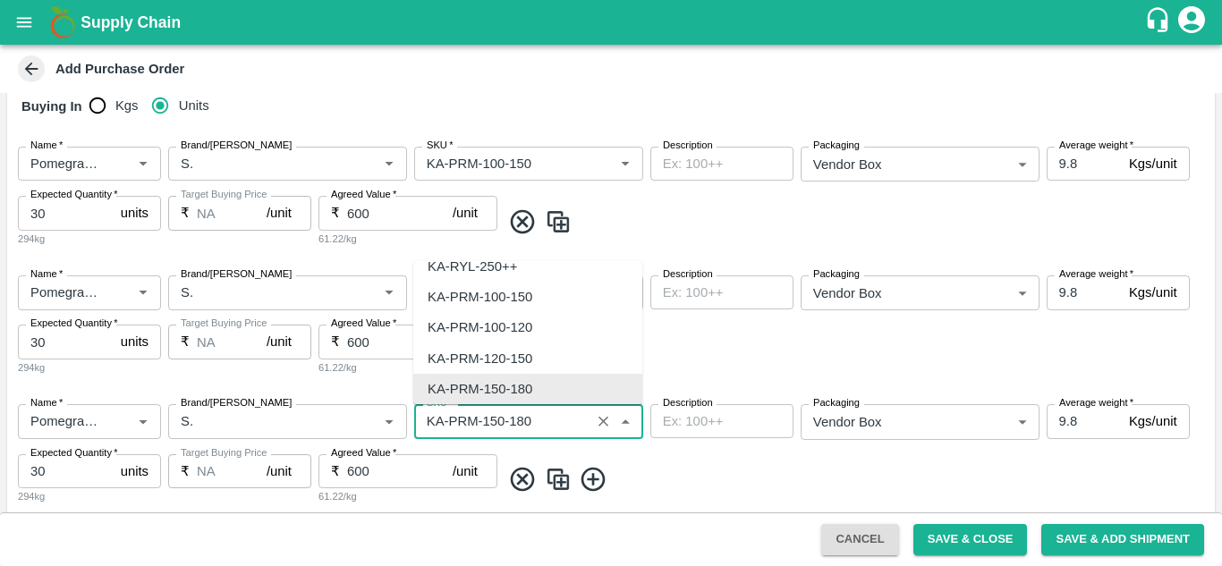
click at [510, 421] on input "SKU   *" at bounding box center [501, 421] width 165 height 23
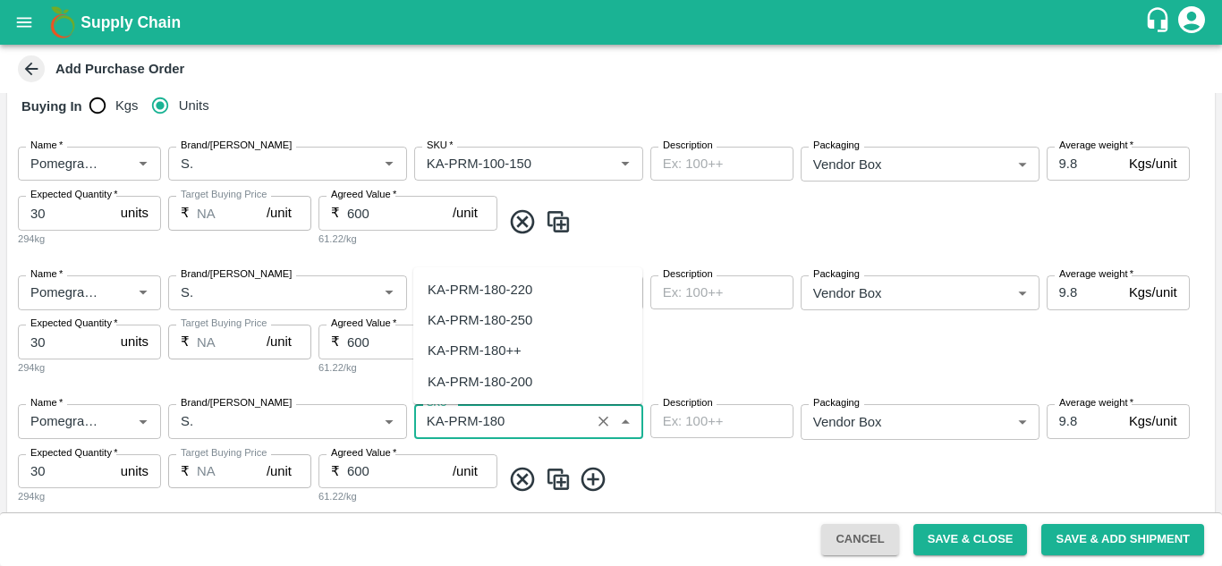
click at [506, 287] on div "KA-PRM-180-220" at bounding box center [480, 290] width 105 height 20
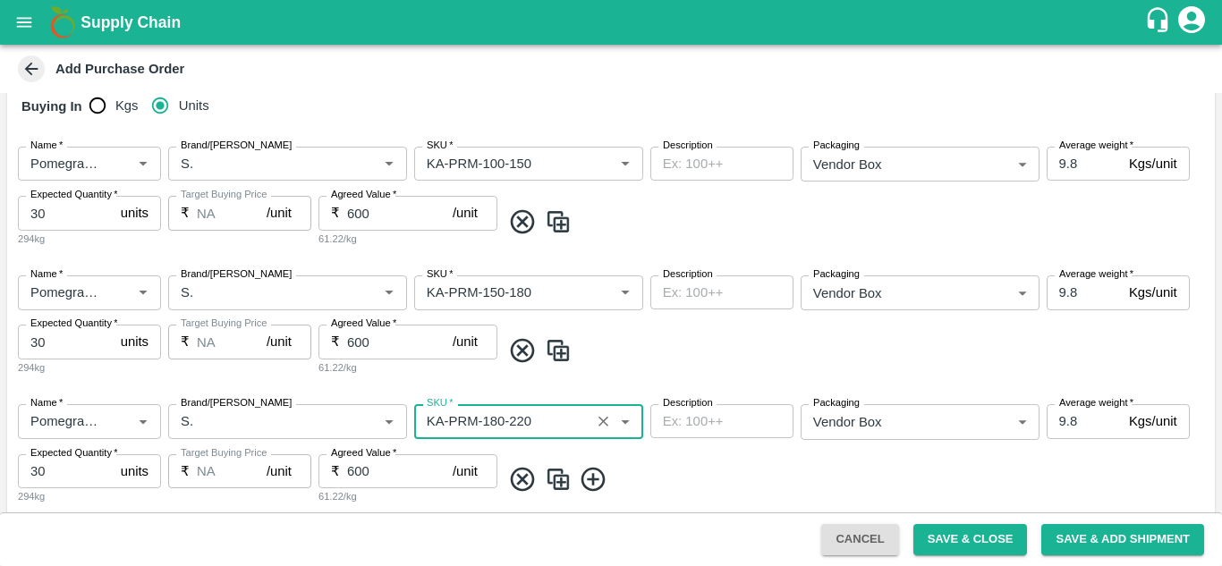
type input "KA-PRM-180-220"
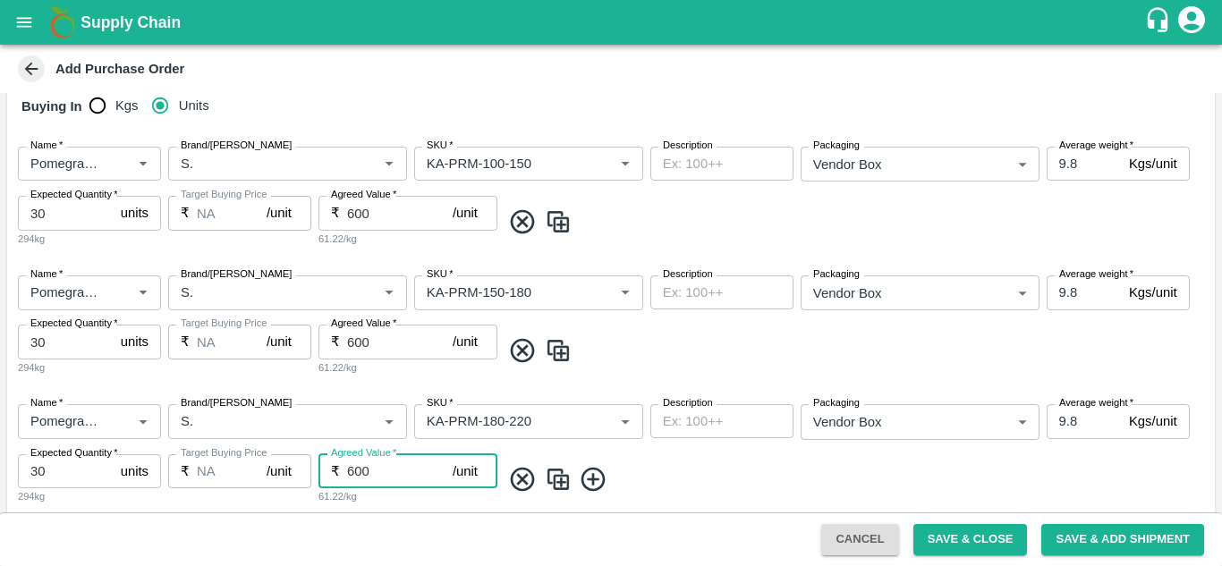
click at [375, 477] on input "600" at bounding box center [400, 471] width 106 height 34
type input "6"
type input "1000"
click at [562, 484] on img at bounding box center [558, 480] width 27 height 30
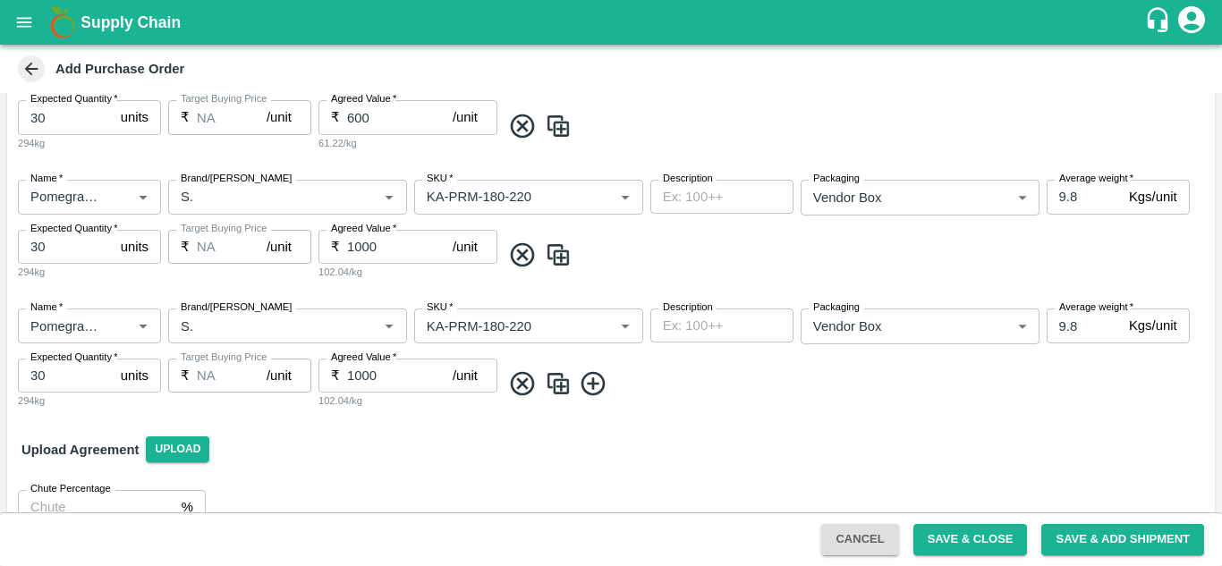
scroll to position [533, 0]
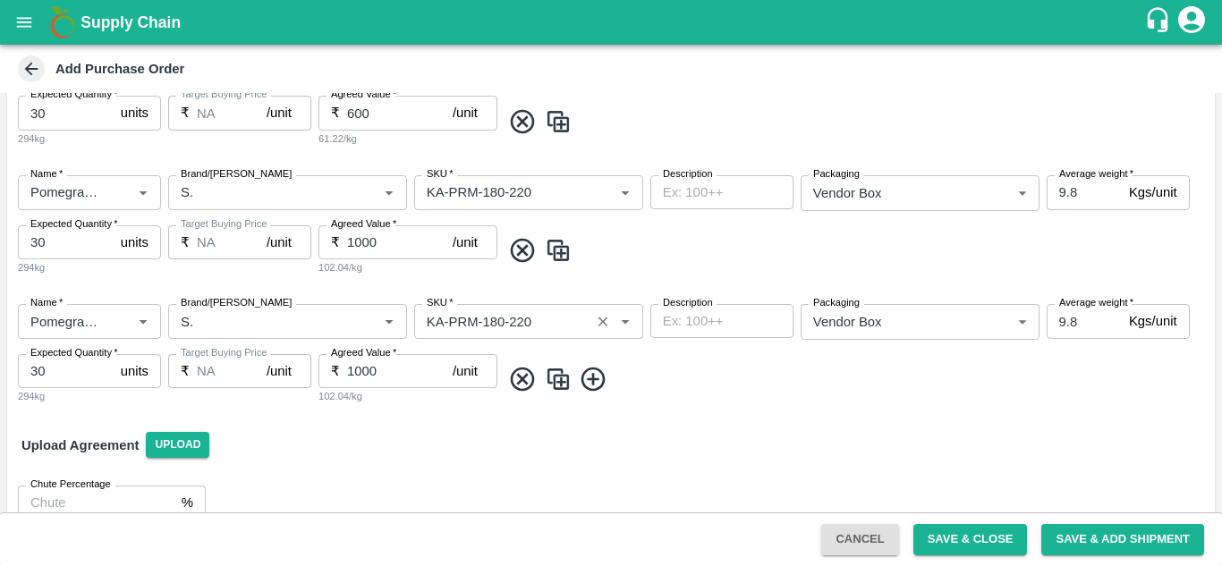
click at [555, 325] on input "SKU   *" at bounding box center [501, 320] width 165 height 23
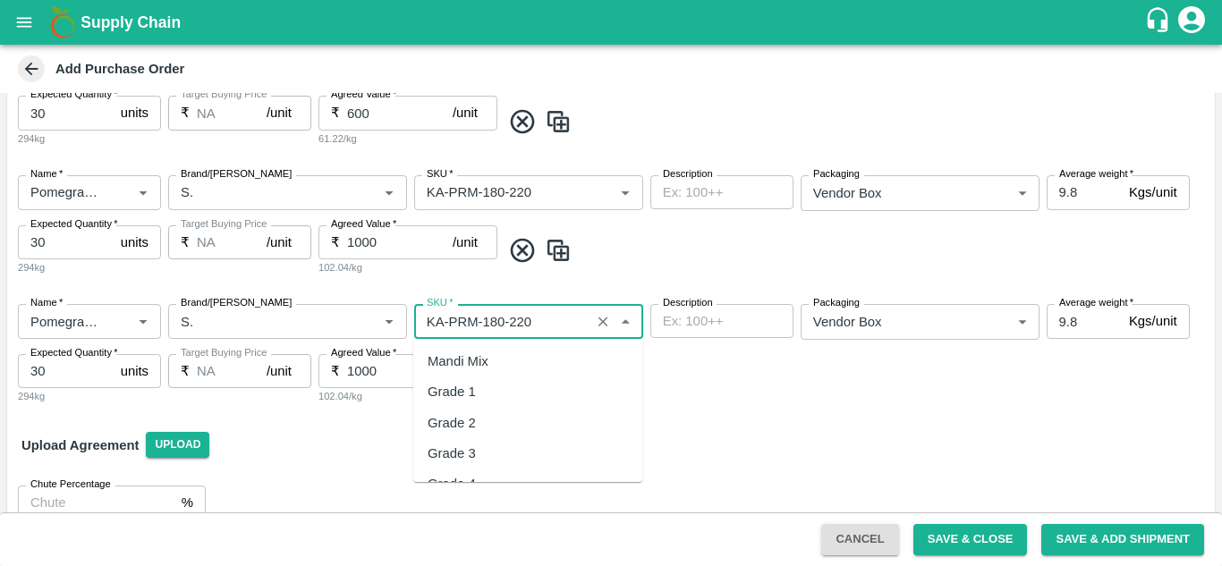
scroll to position [4616, 0]
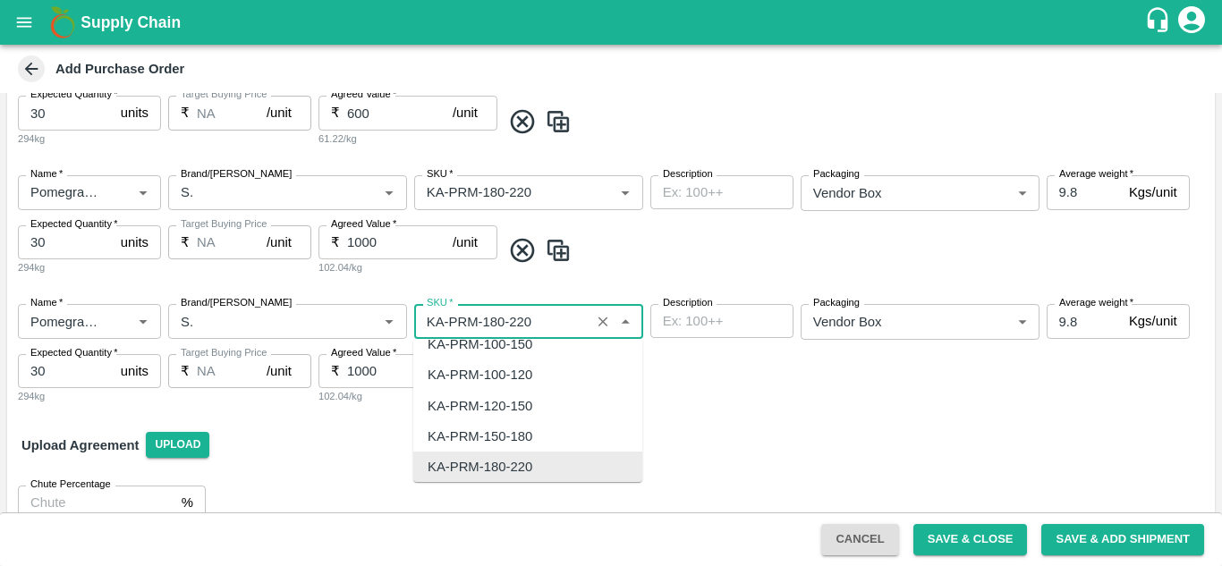
click at [555, 325] on input "SKU   *" at bounding box center [501, 320] width 165 height 23
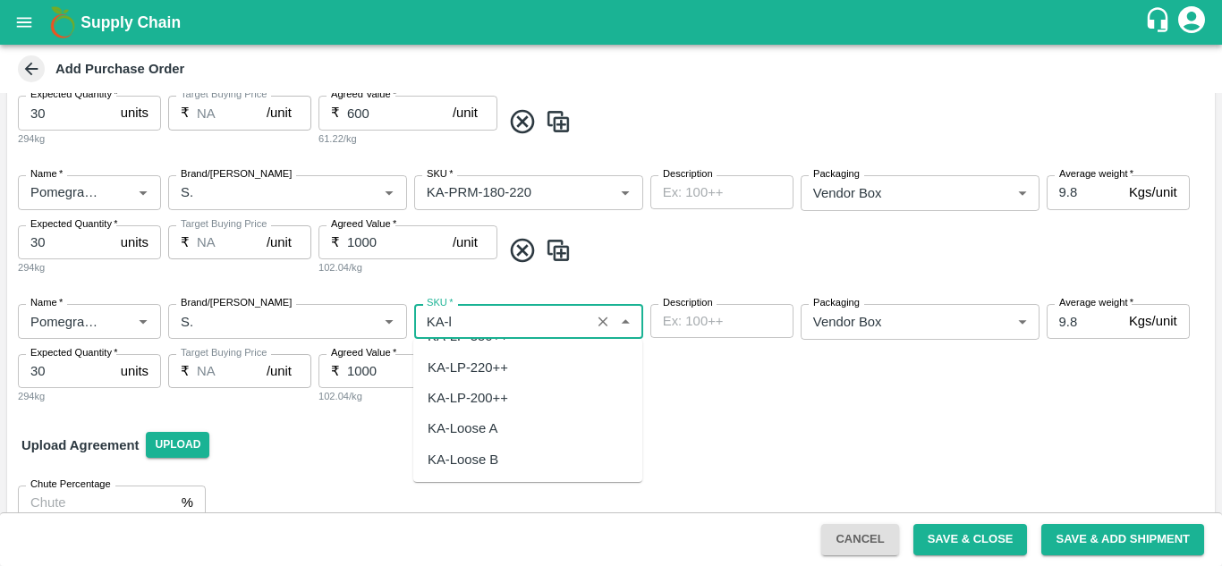
scroll to position [0, 0]
click at [496, 365] on div "KA-Loose A" at bounding box center [463, 361] width 70 height 20
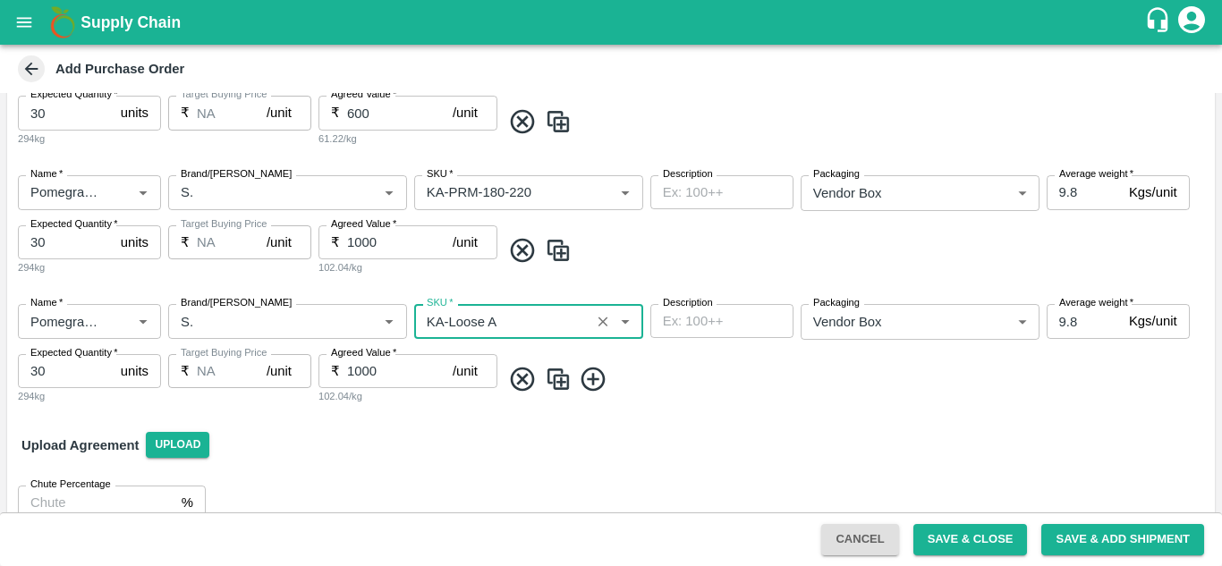
type input "KA-Loose A"
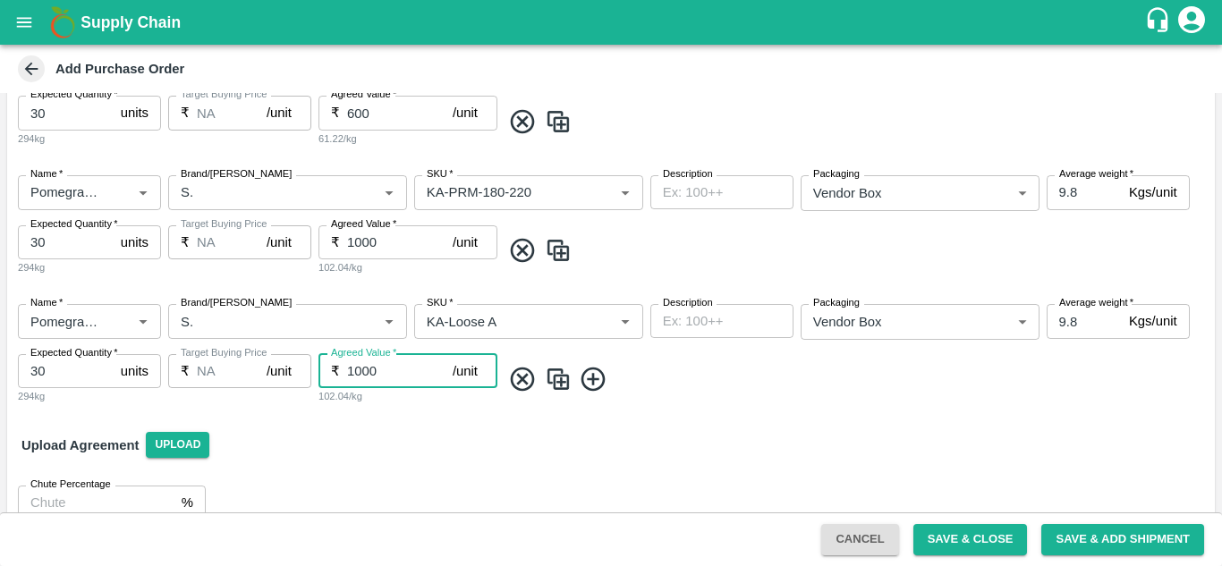
click at [387, 371] on input "1000" at bounding box center [400, 371] width 106 height 34
type input "1"
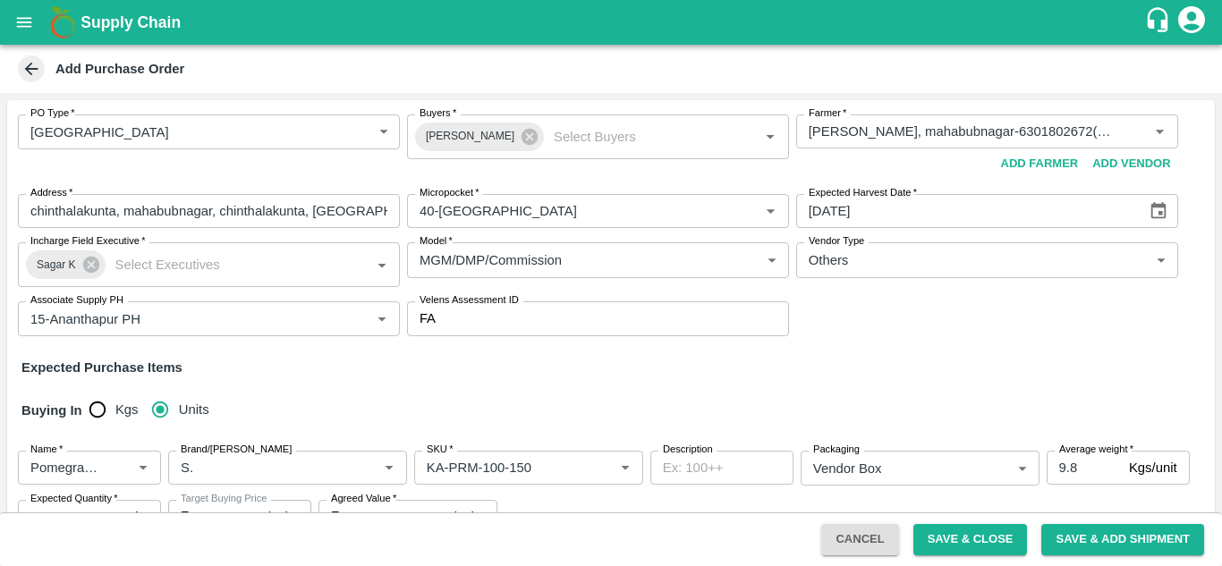
scroll to position [562, 0]
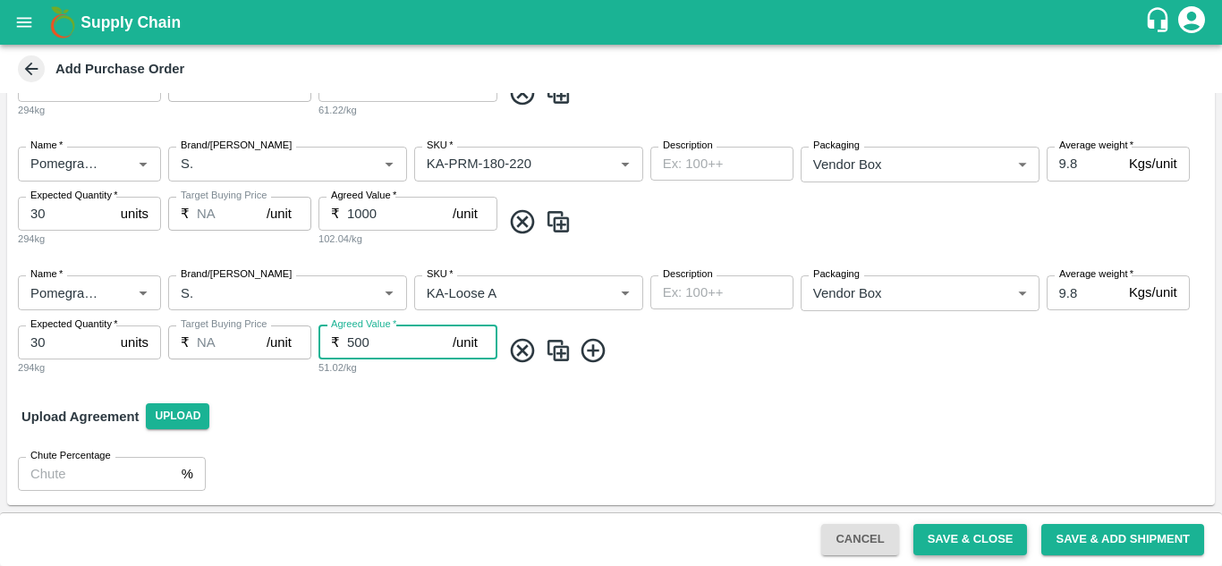
type input "500"
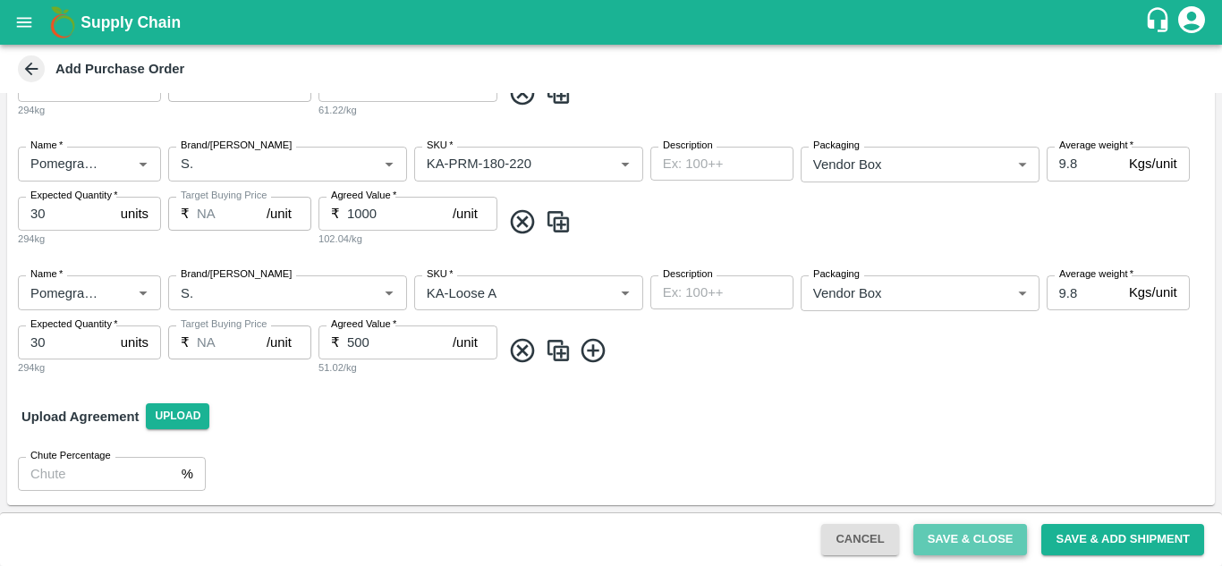
click at [984, 533] on button "Save & Close" at bounding box center [970, 539] width 114 height 31
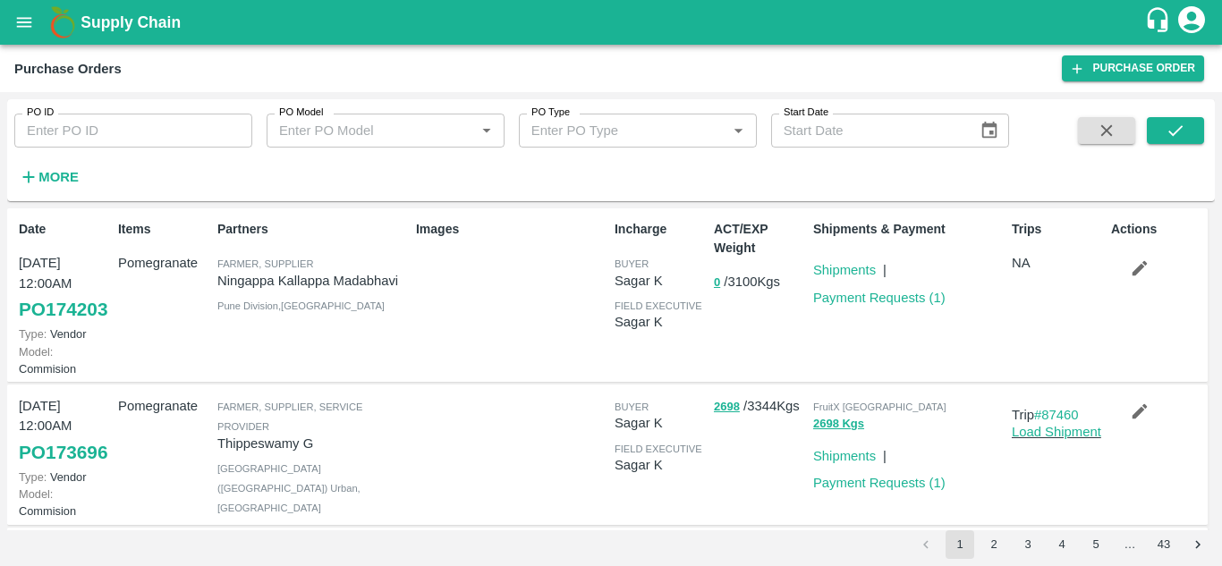
drag, startPoint x: 0, startPoint y: 0, endPoint x: 428, endPoint y: 394, distance: 582.3
click at [428, 377] on div "Images" at bounding box center [508, 295] width 199 height 165
click at [45, 183] on strong "More" at bounding box center [58, 177] width 40 height 14
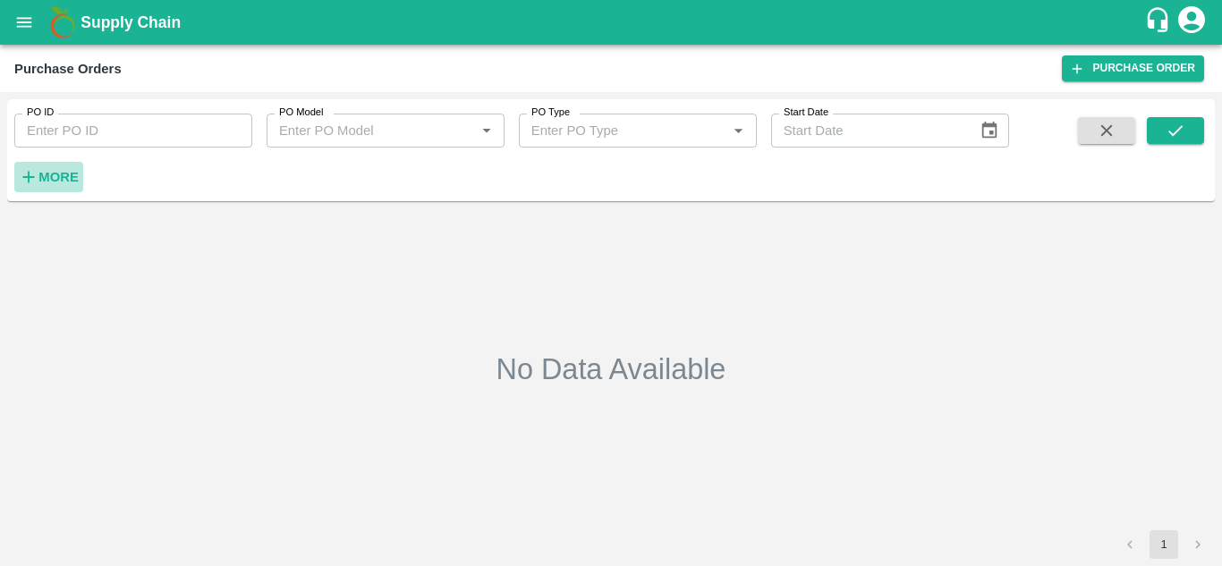
click at [64, 170] on strong "More" at bounding box center [58, 177] width 40 height 14
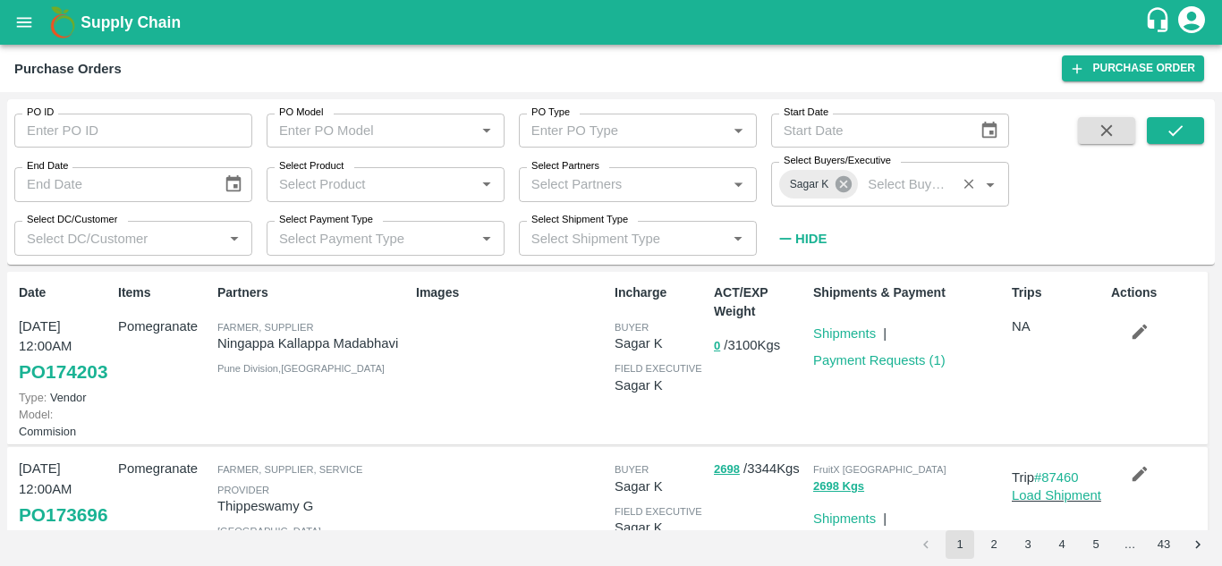
click at [843, 186] on icon at bounding box center [844, 184] width 20 height 20
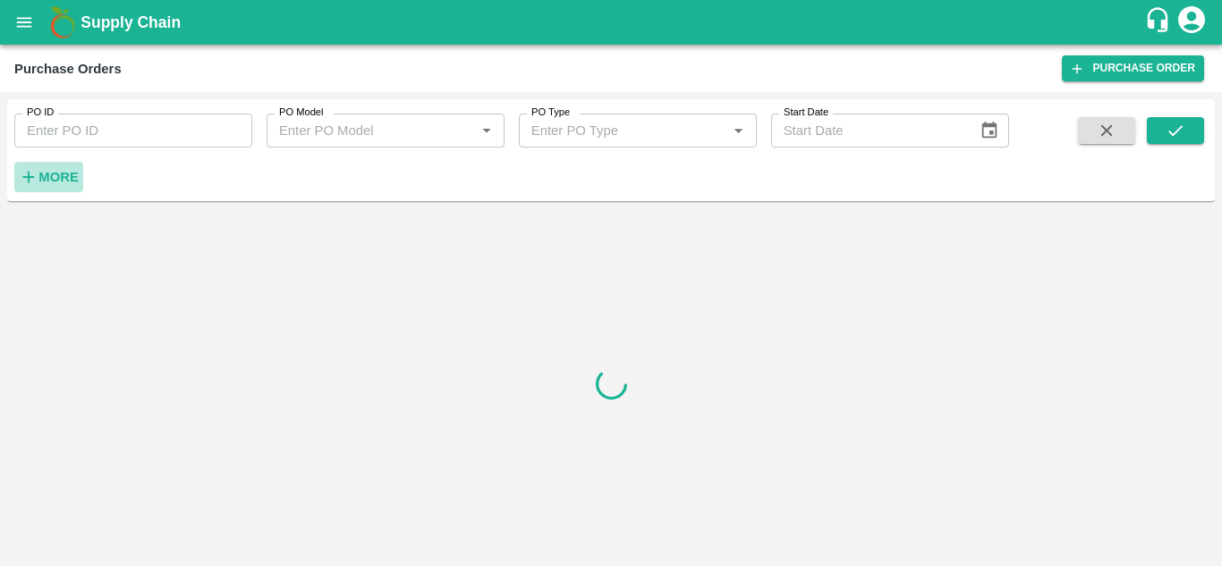
click at [40, 177] on strong "More" at bounding box center [58, 177] width 40 height 14
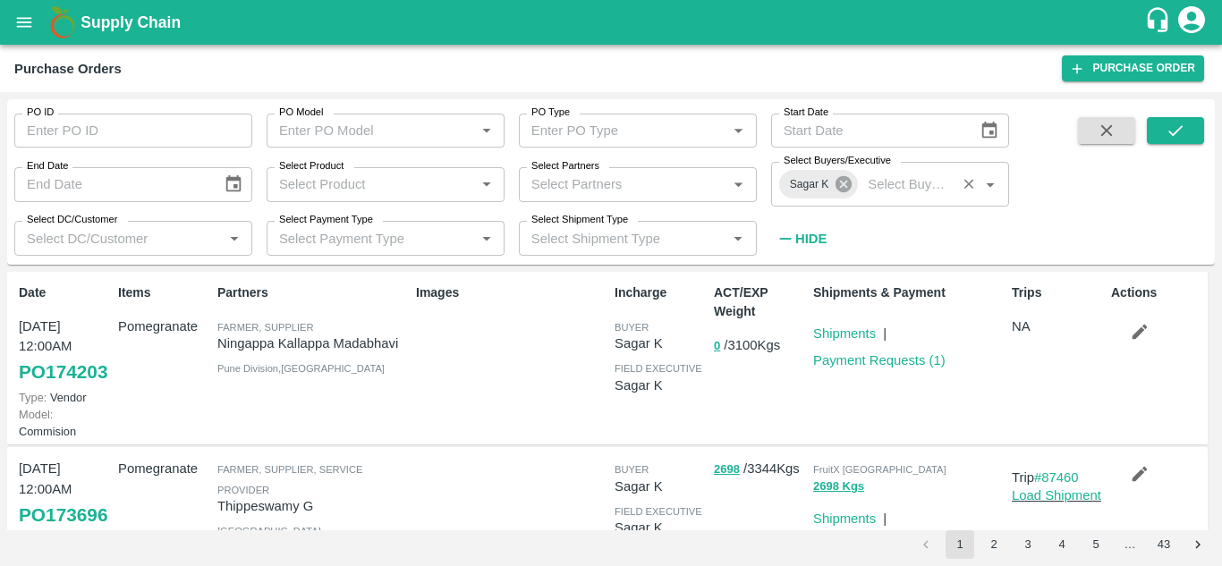
click at [844, 185] on icon at bounding box center [844, 184] width 20 height 20
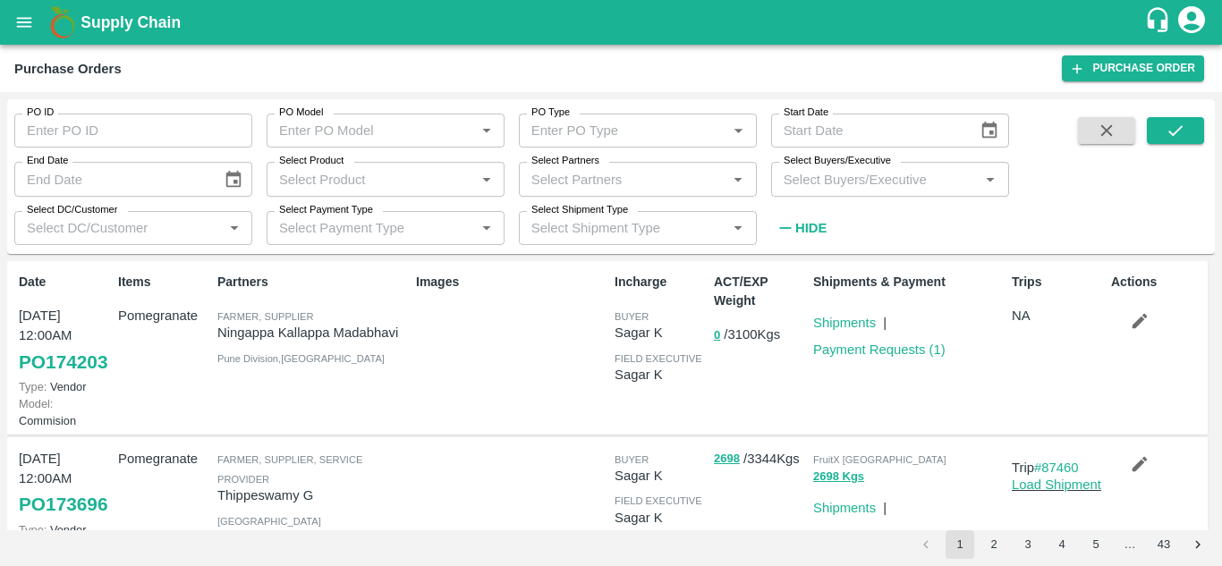
click at [844, 185] on input "Select Buyers/Executive" at bounding box center [875, 178] width 198 height 23
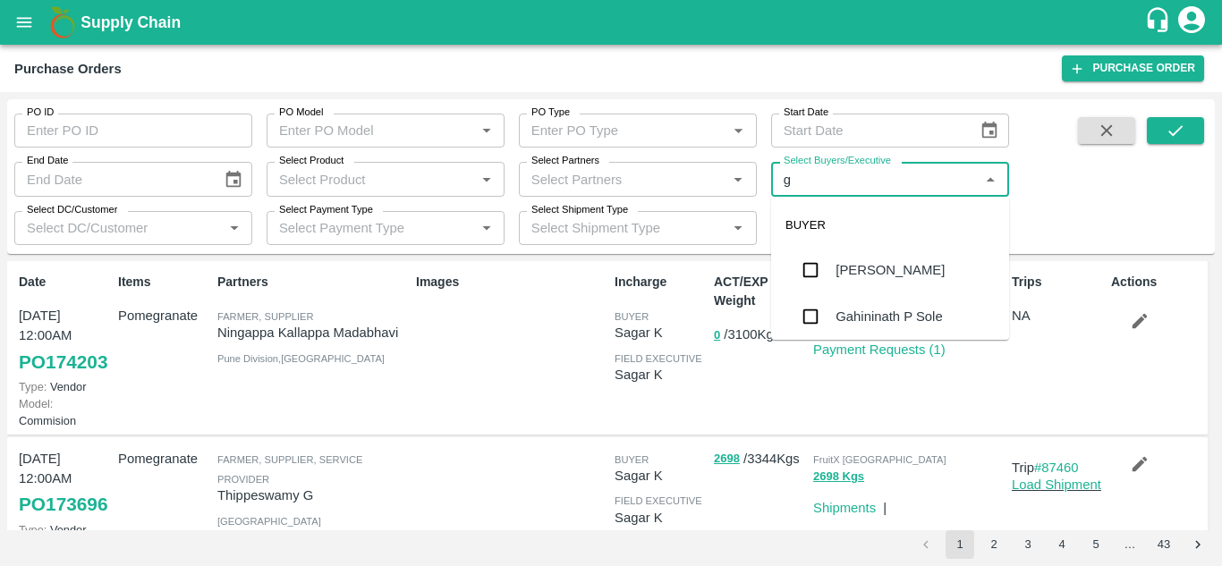
type input "gu"
click at [865, 314] on div "[PERSON_NAME]" at bounding box center [889, 317] width 109 height 20
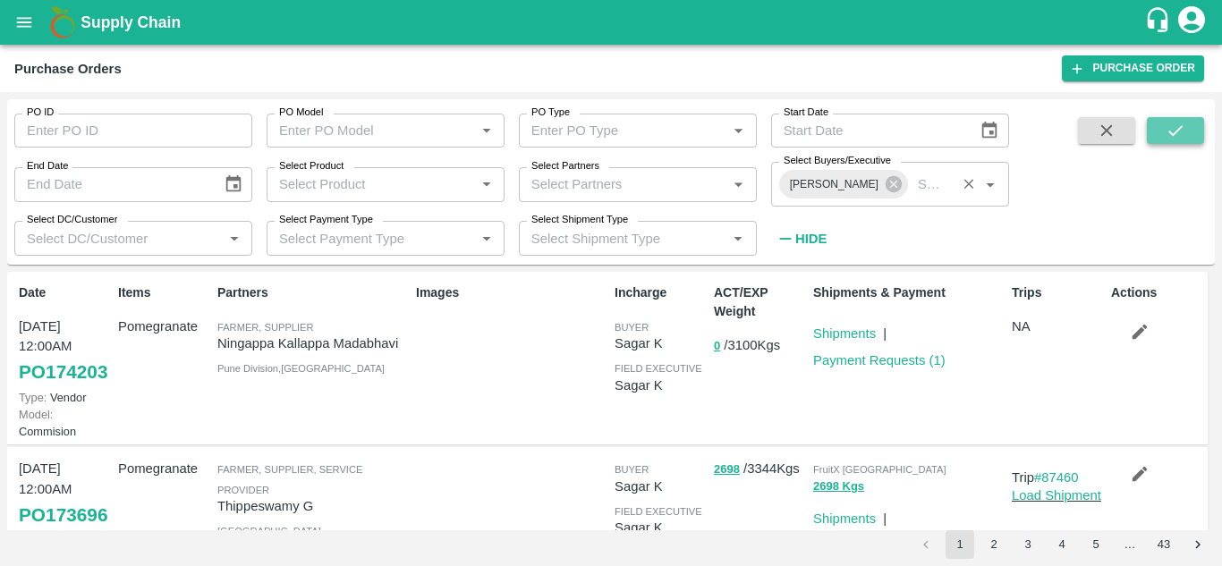
click at [1179, 120] on button "submit" at bounding box center [1175, 130] width 57 height 27
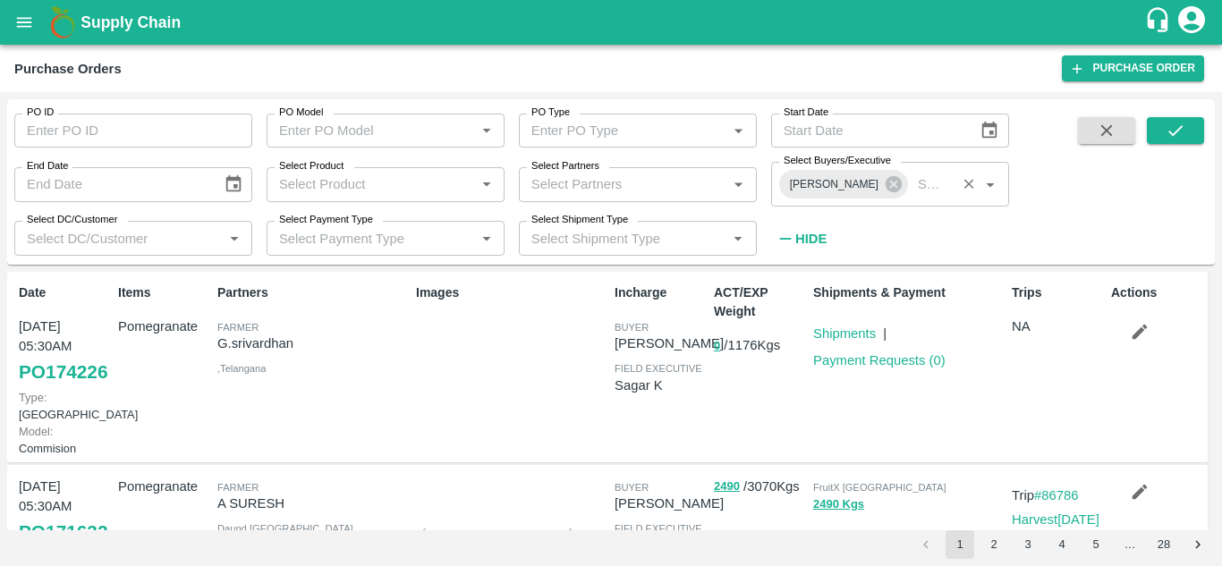
click at [632, 374] on span "field executive" at bounding box center [658, 368] width 88 height 11
click at [26, 13] on icon "open drawer" at bounding box center [24, 23] width 20 height 20
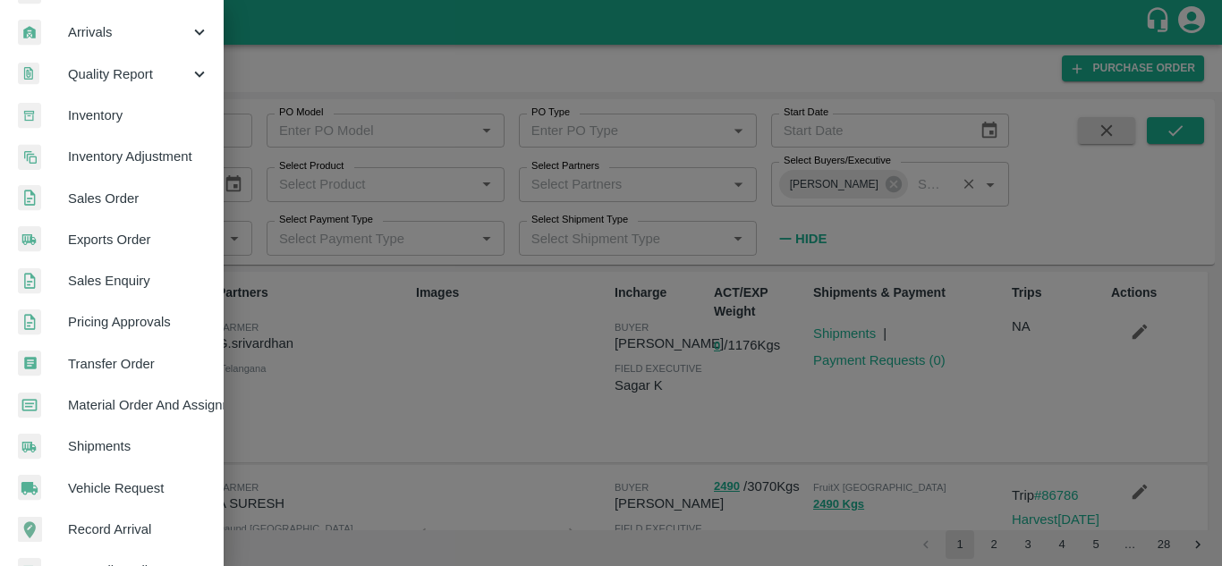
scroll to position [251, 0]
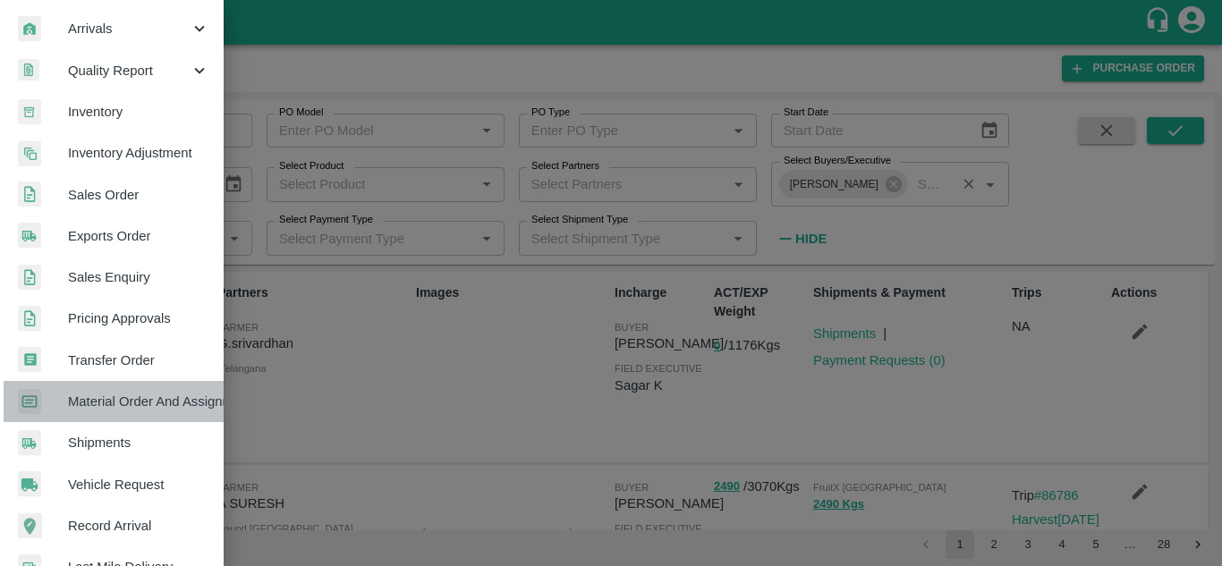
click at [136, 399] on span "Material Order And Assignment" at bounding box center [138, 402] width 141 height 20
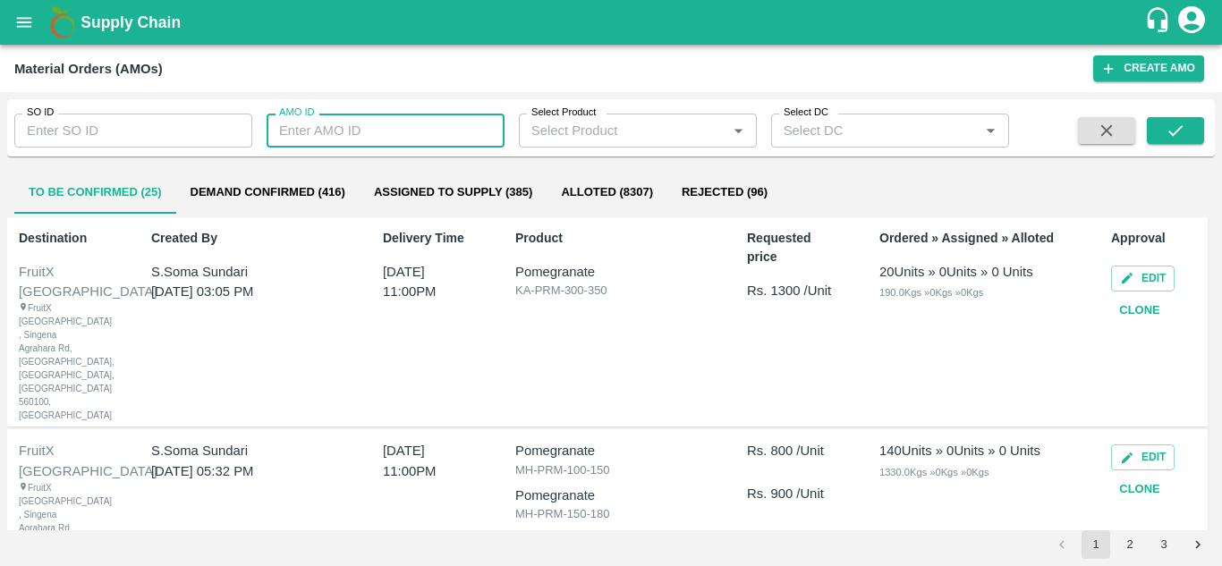
click at [410, 127] on input "AMO ID" at bounding box center [386, 131] width 238 height 34
type input "324126"
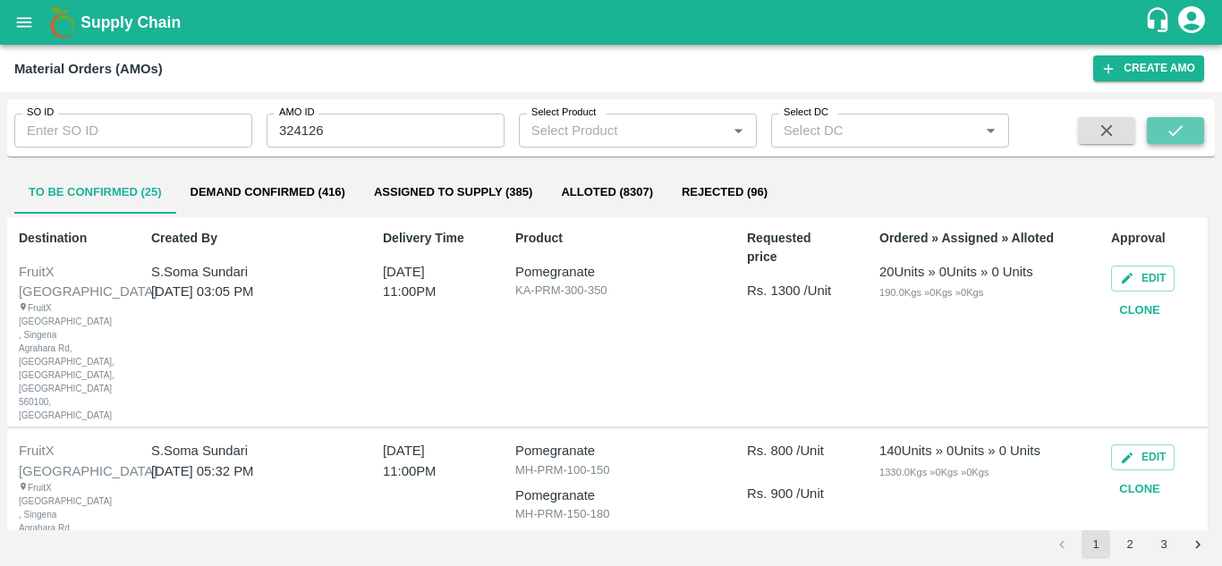
click at [1182, 123] on icon "submit" at bounding box center [1175, 131] width 20 height 20
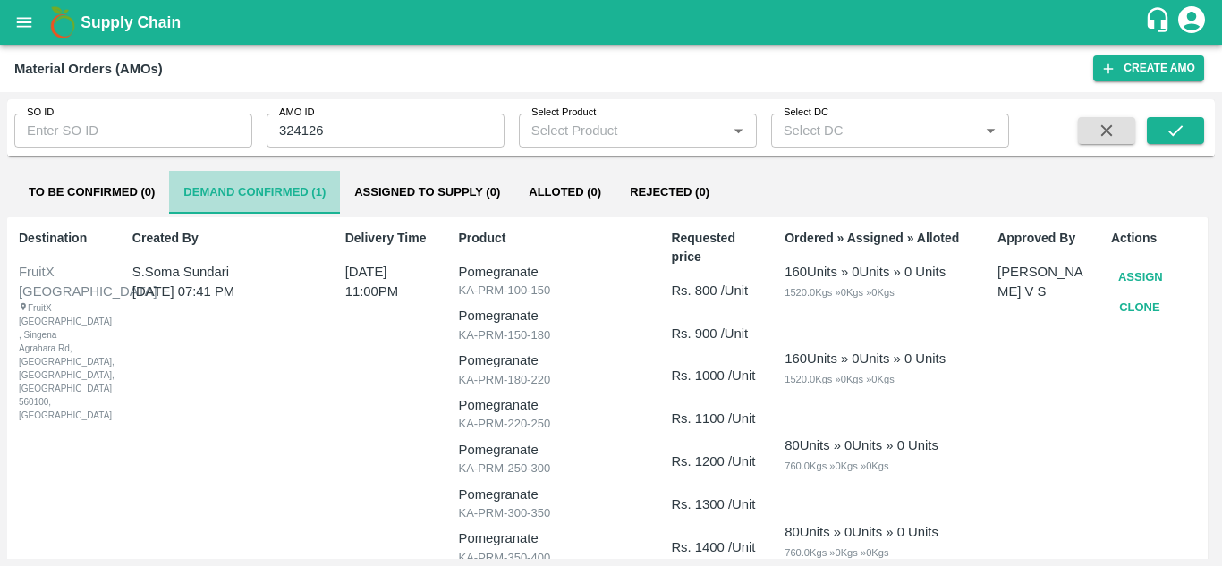
click at [306, 189] on button "Demand Confirmed (1)" at bounding box center [254, 192] width 171 height 43
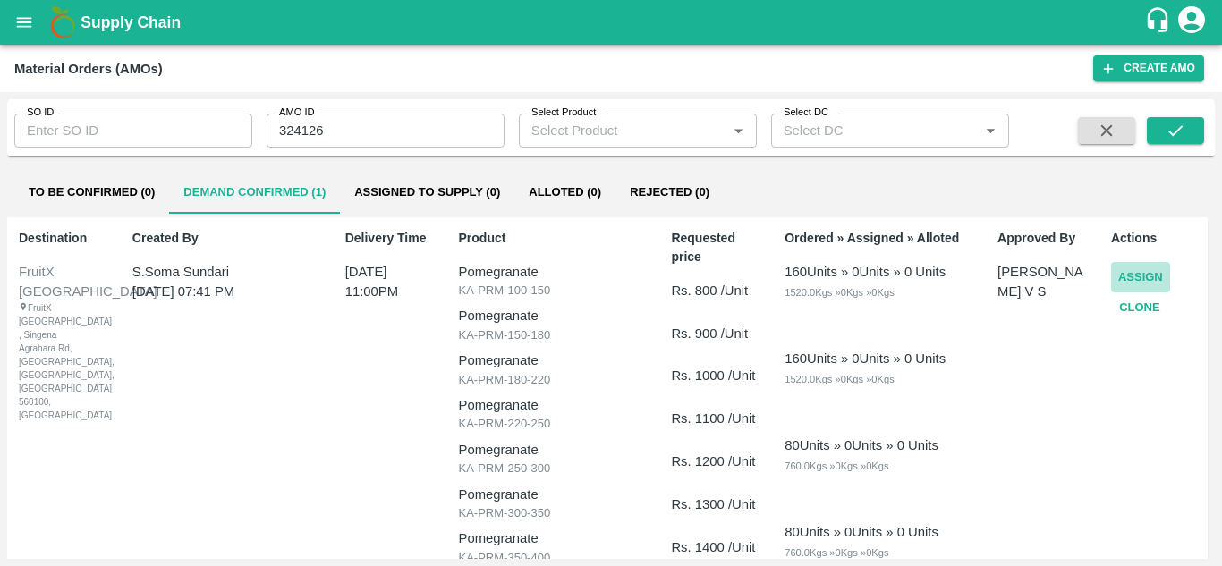
click at [1141, 283] on button "Assign" at bounding box center [1140, 277] width 59 height 31
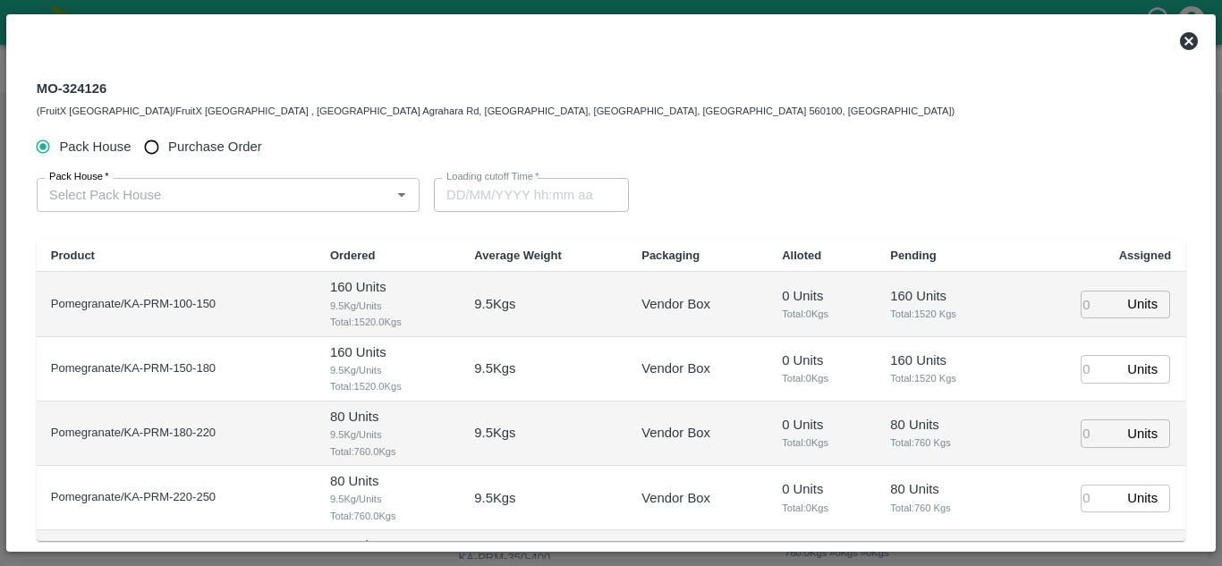
type input "11/09/2025 11:00 PM"
click at [148, 148] on input "Purchase Order" at bounding box center [151, 147] width 33 height 33
radio input "true"
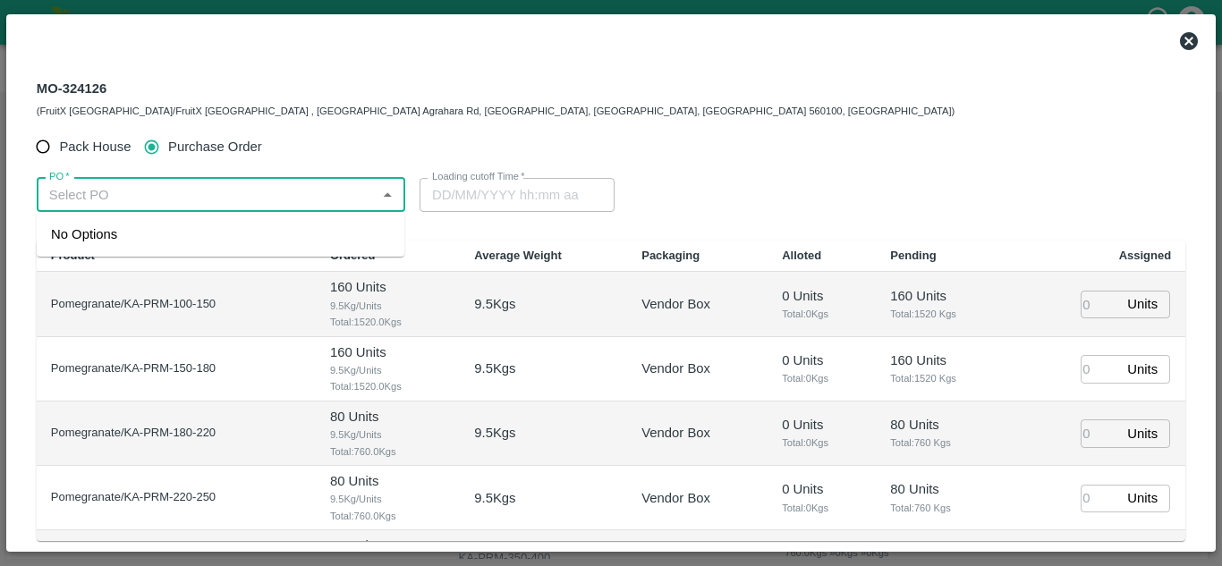
click at [162, 197] on input "PO   *" at bounding box center [206, 194] width 328 height 23
click at [187, 224] on div "PO-174226(G.srivardhan-6301802672)" at bounding box center [166, 234] width 231 height 20
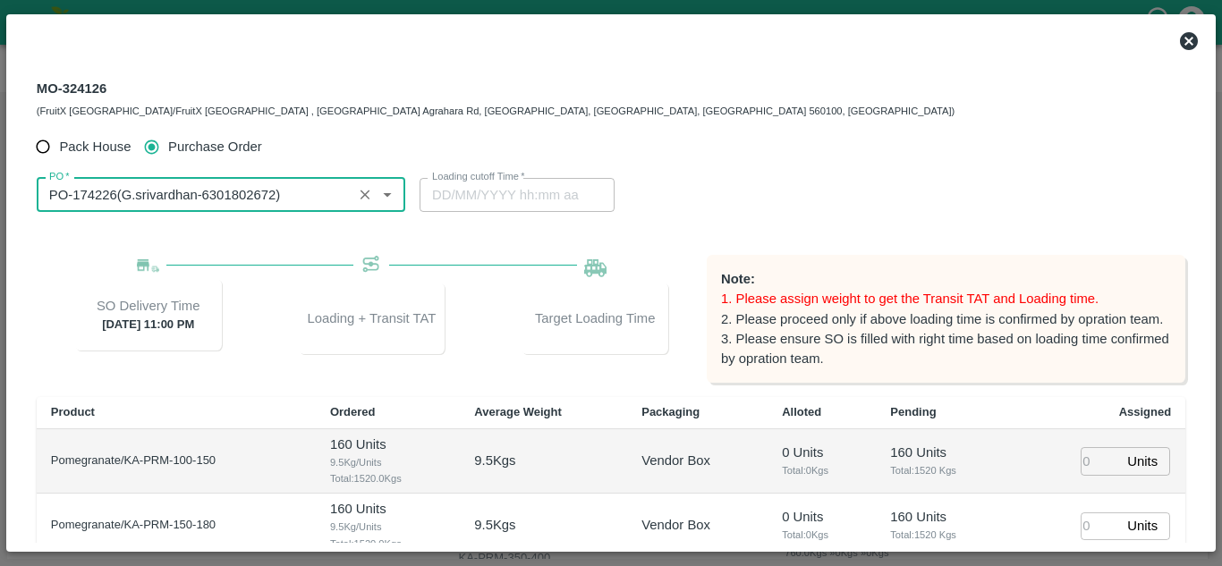
type input "PO-174226(G.srivardhan-6301802672)"
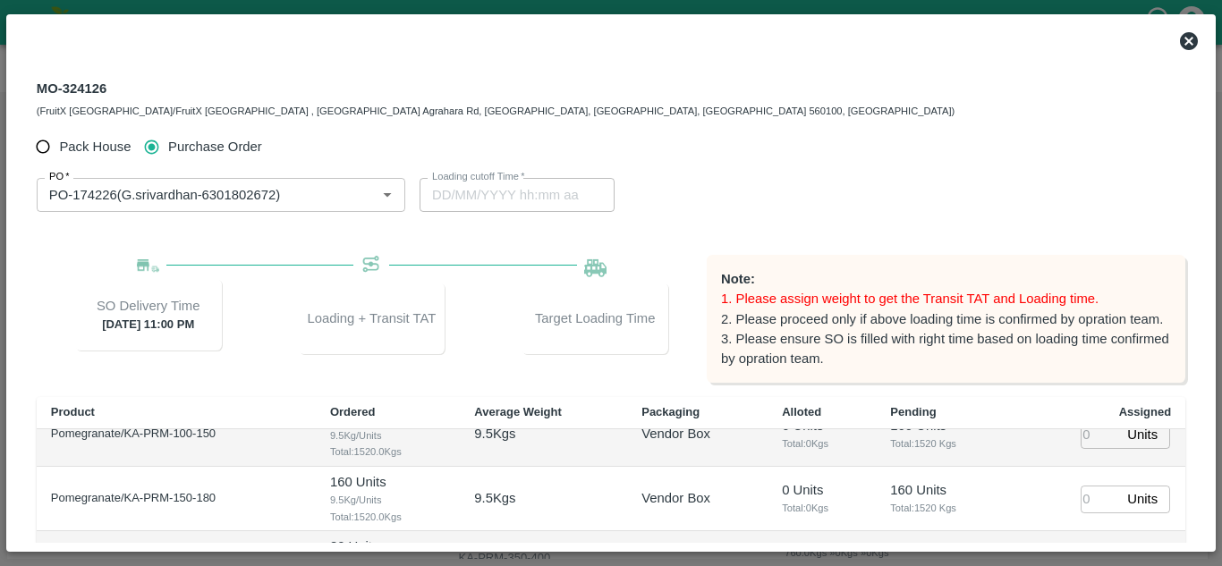
click at [488, 227] on div "Pack House Purchase Order PO   * PO   * Loading cutoff Time   * Loading cutoff …" at bounding box center [611, 471] width 1148 height 681
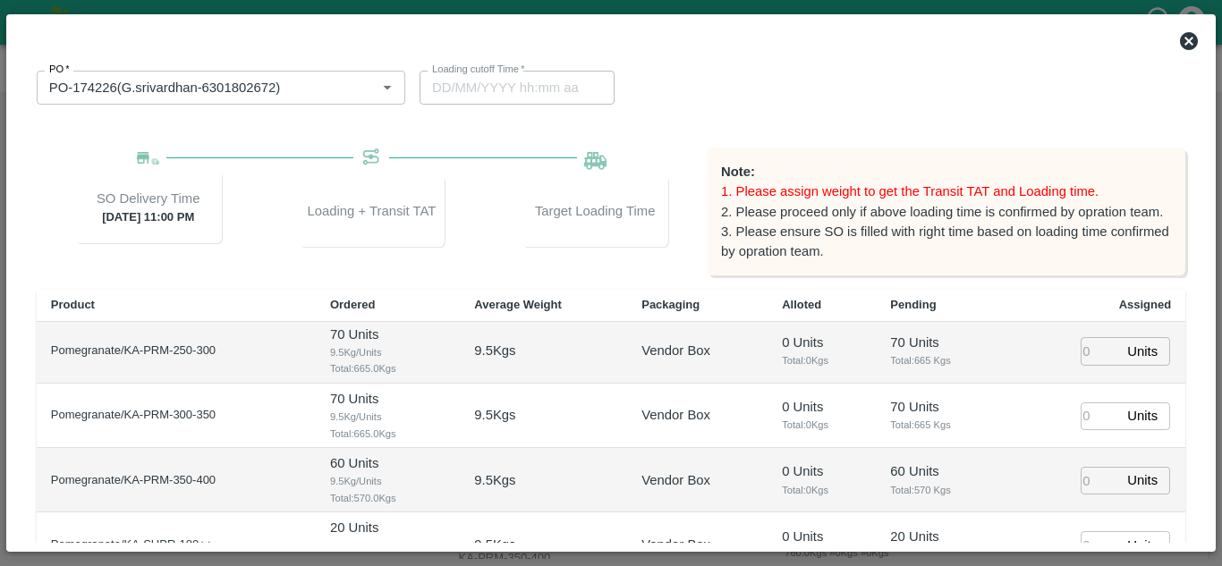
scroll to position [0, 0]
click at [1089, 351] on input "number" at bounding box center [1099, 354] width 39 height 28
type input "1"
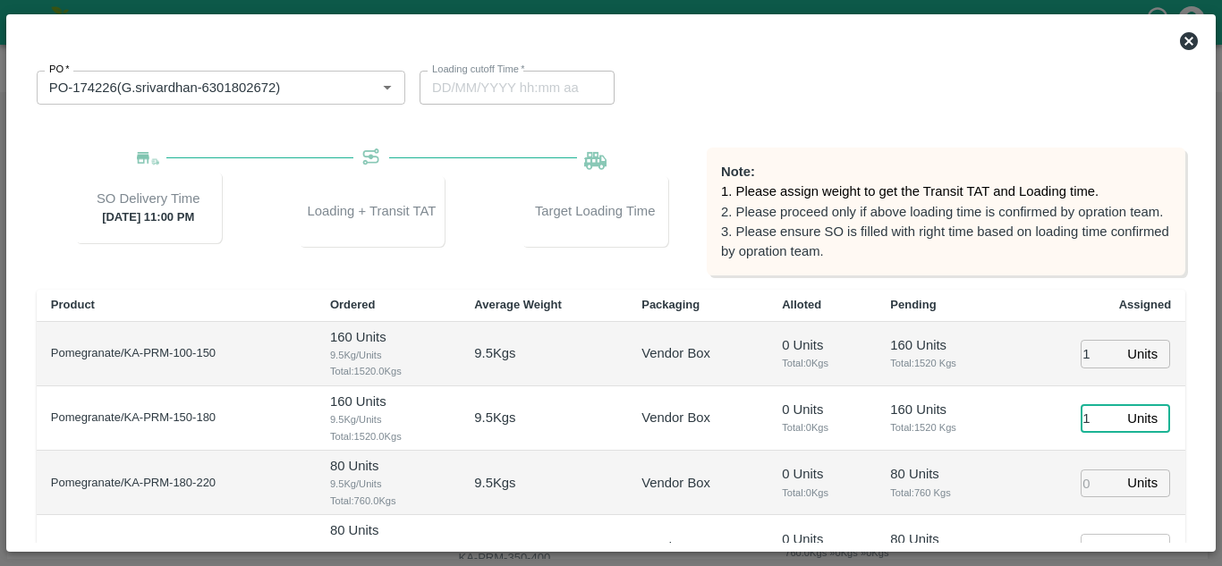
type input "1"
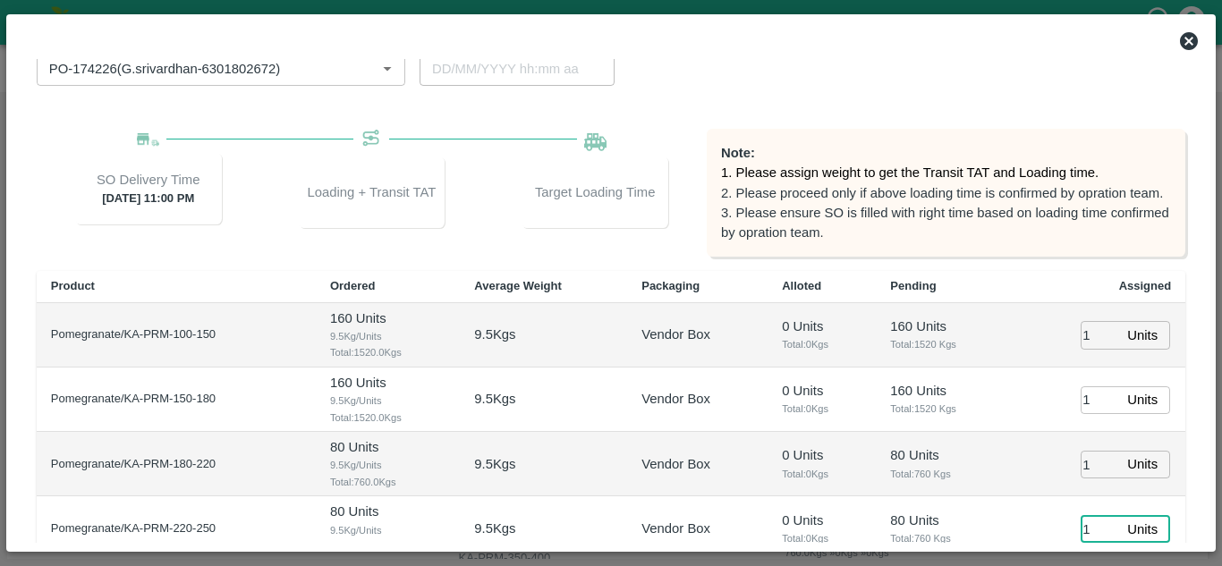
type input "1"
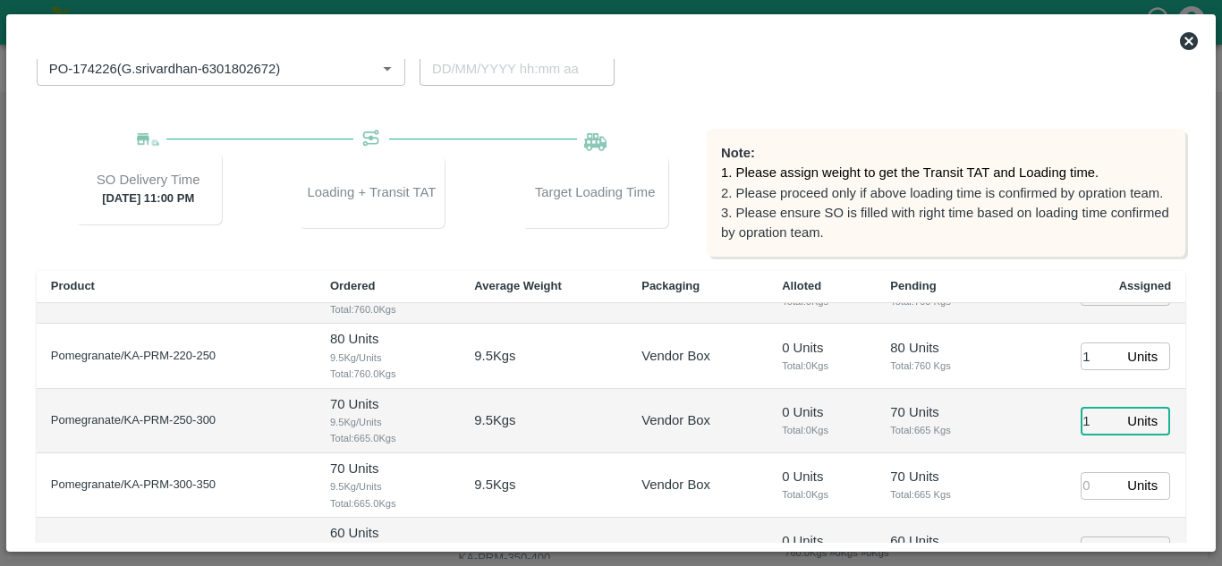
type input "1"
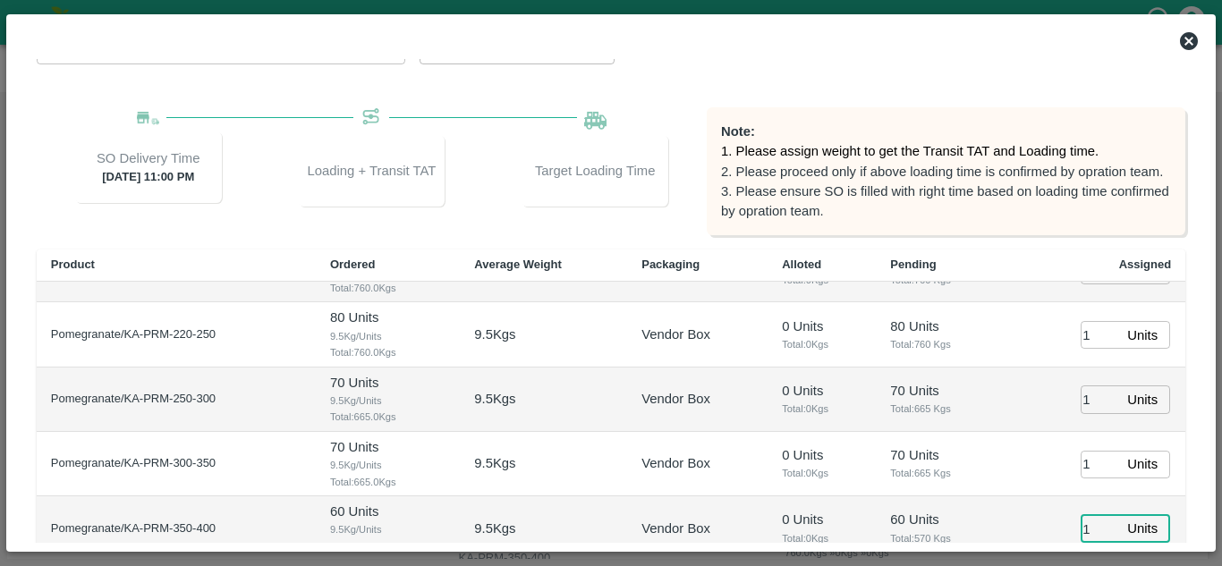
type input "1"
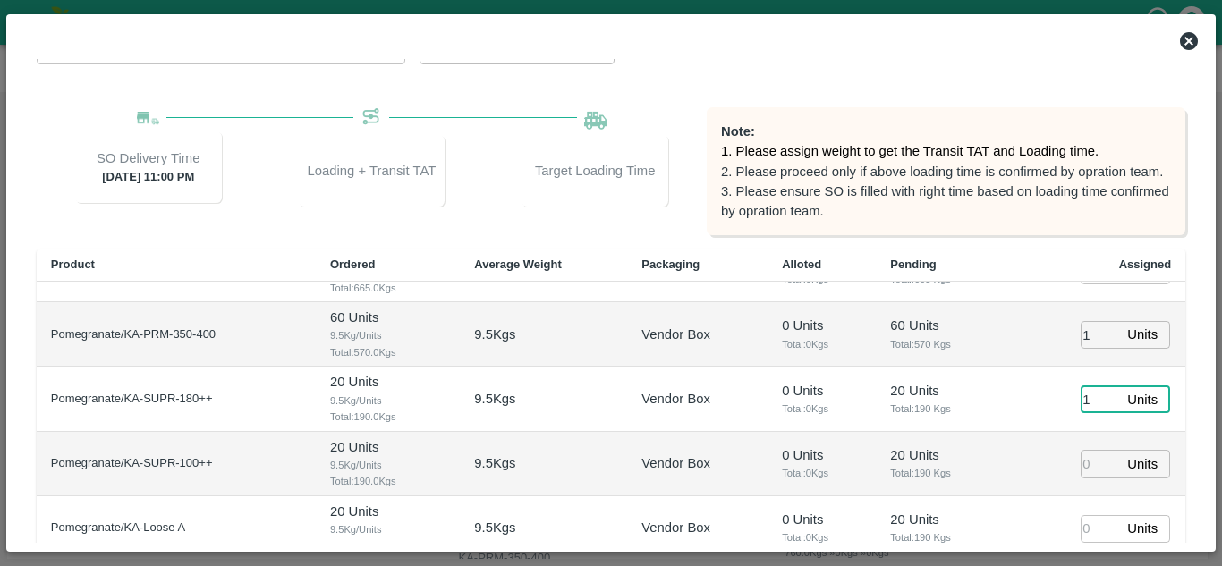
type input "1"
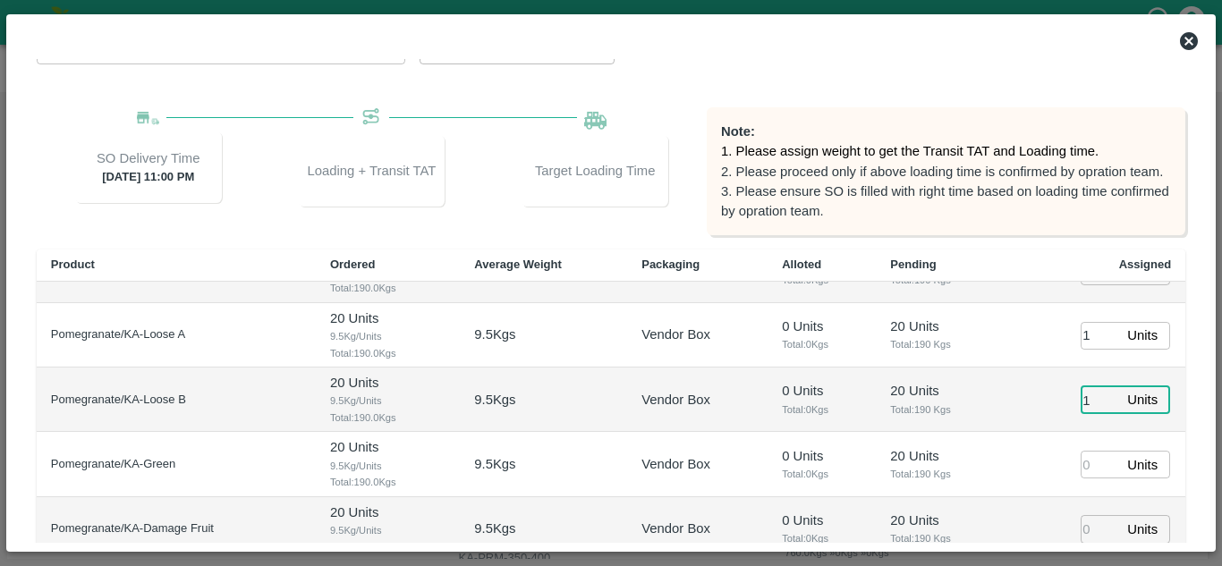
type input "1"
type input "11/09/2025 01:54 AM"
type input "1"
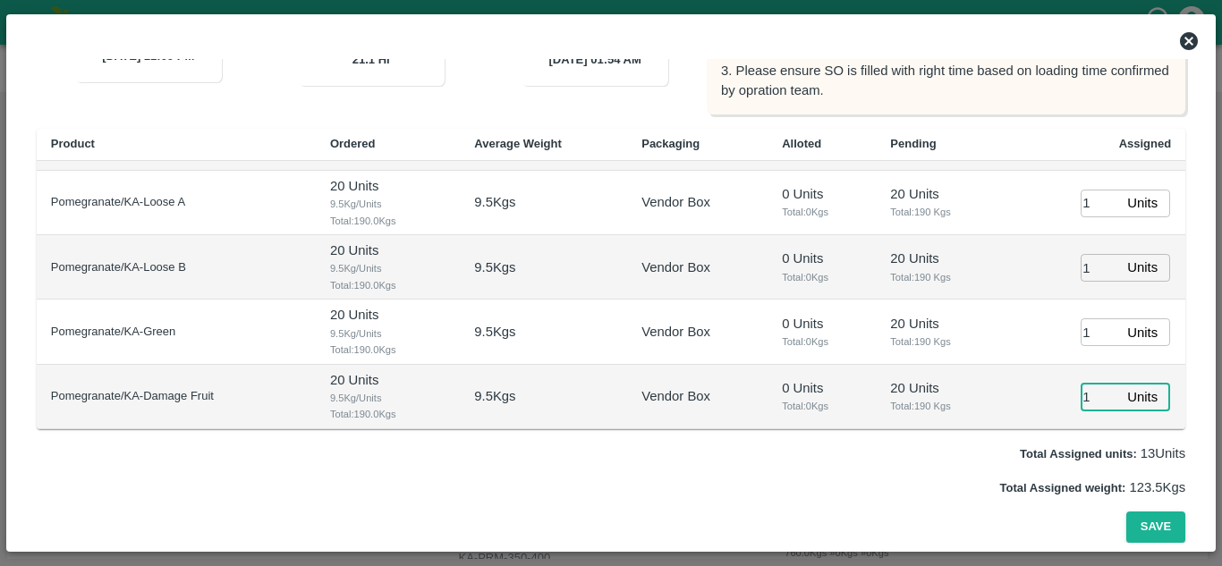
scroll to position [267, 0]
type input "1"
click at [1141, 528] on button "Save" at bounding box center [1155, 527] width 59 height 31
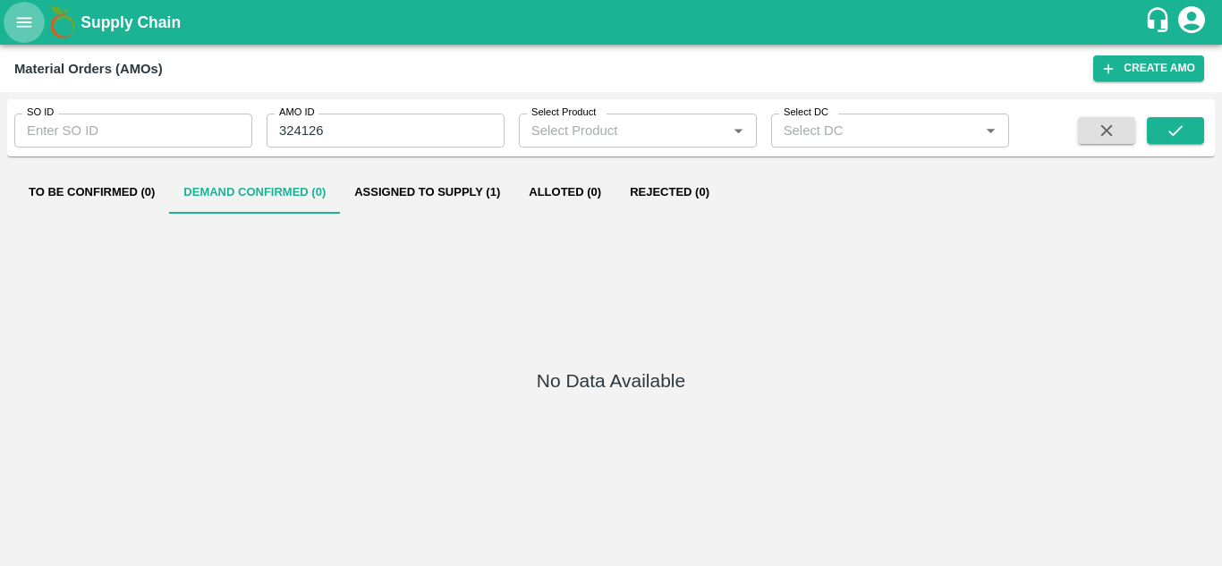
click at [20, 19] on icon "open drawer" at bounding box center [24, 22] width 15 height 10
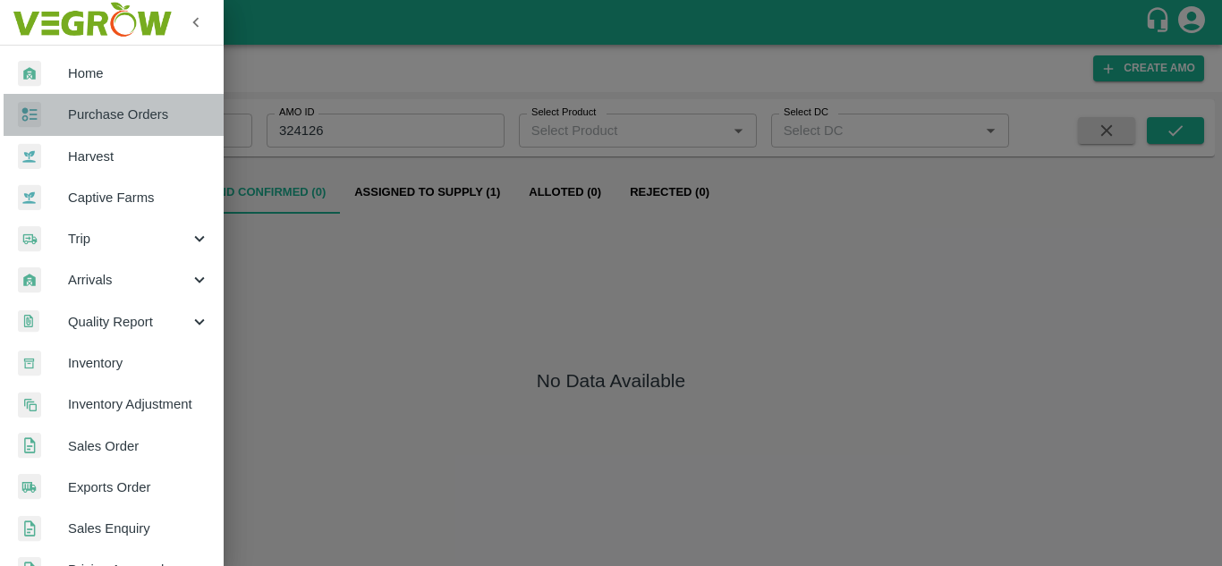
click at [115, 107] on span "Purchase Orders" at bounding box center [138, 115] width 141 height 20
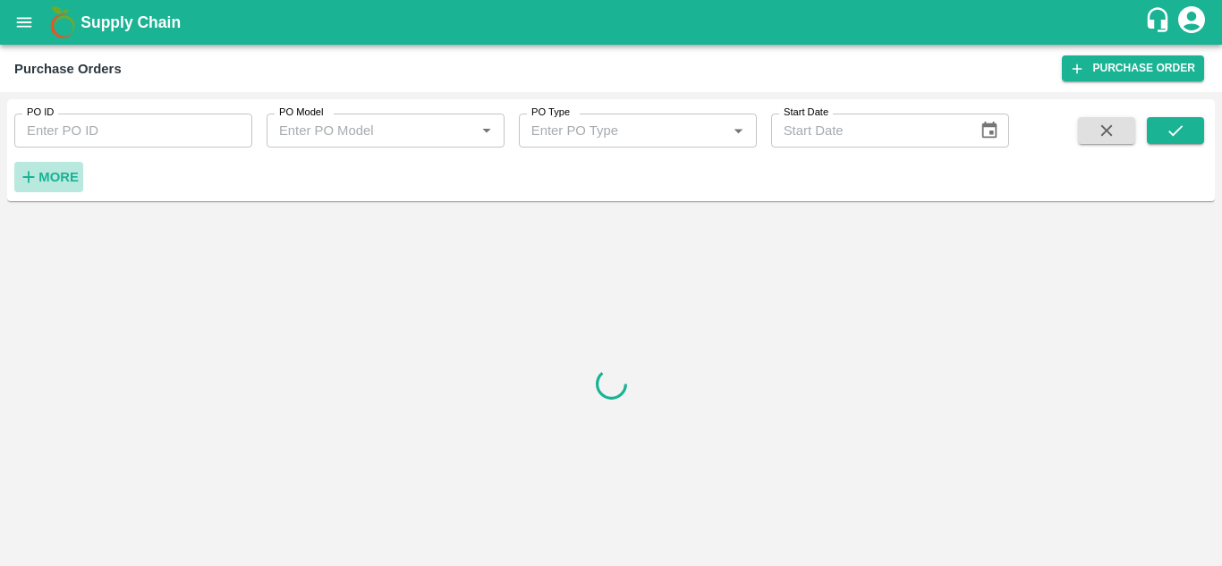
click at [64, 186] on h6 "More" at bounding box center [58, 176] width 40 height 23
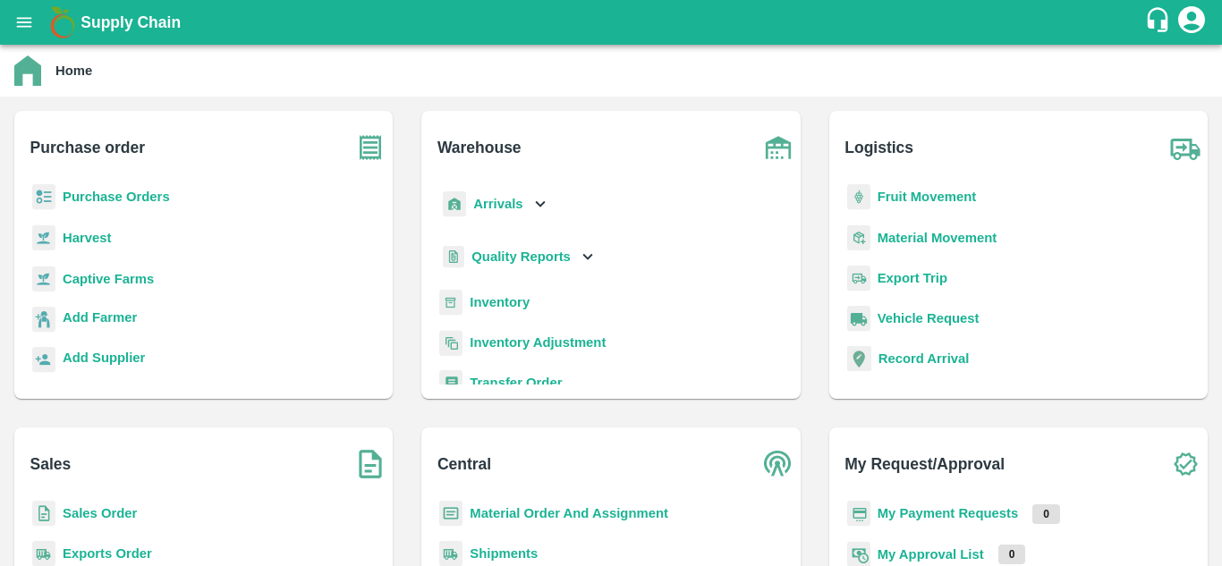
click at [162, 190] on b "Purchase Orders" at bounding box center [116, 197] width 107 height 14
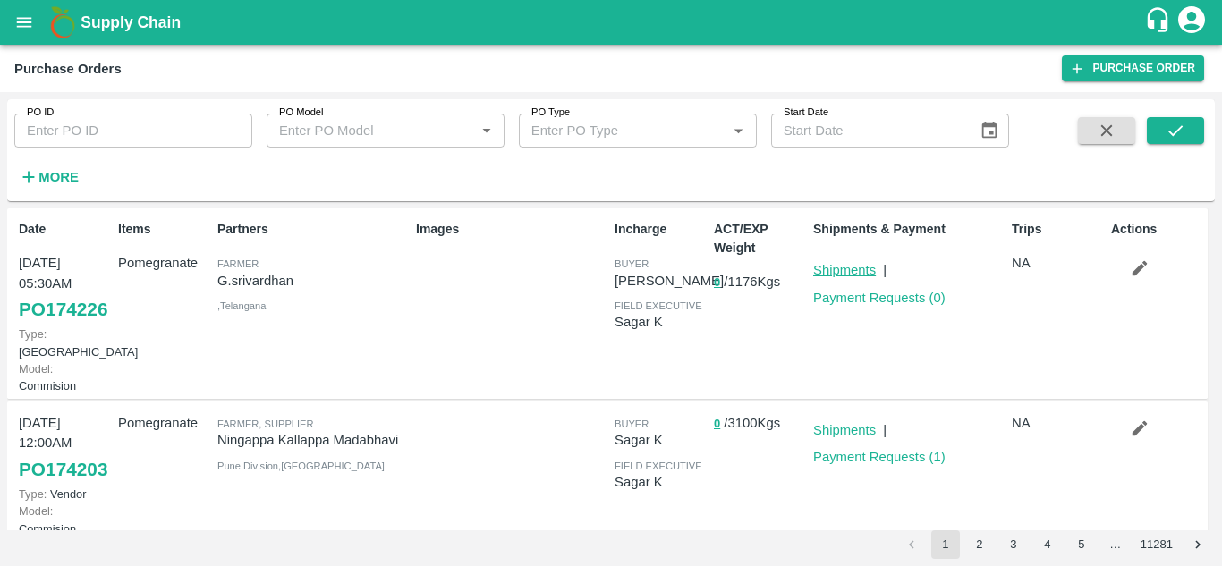
click at [825, 268] on link "Shipments" at bounding box center [844, 270] width 63 height 14
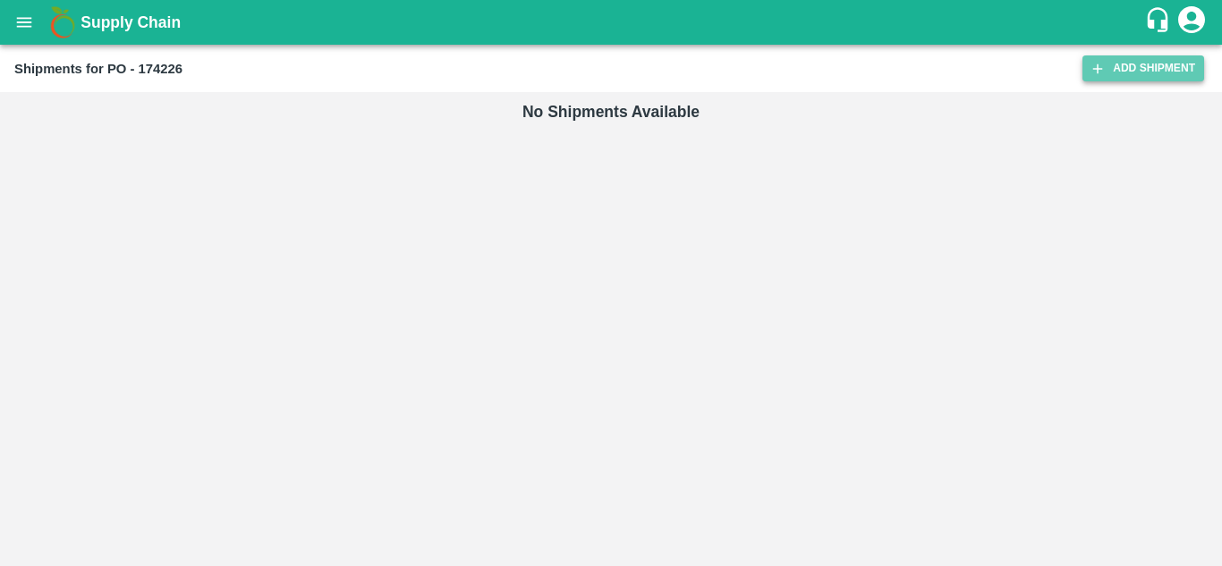
click at [1162, 59] on link "Add Shipment" at bounding box center [1143, 68] width 122 height 26
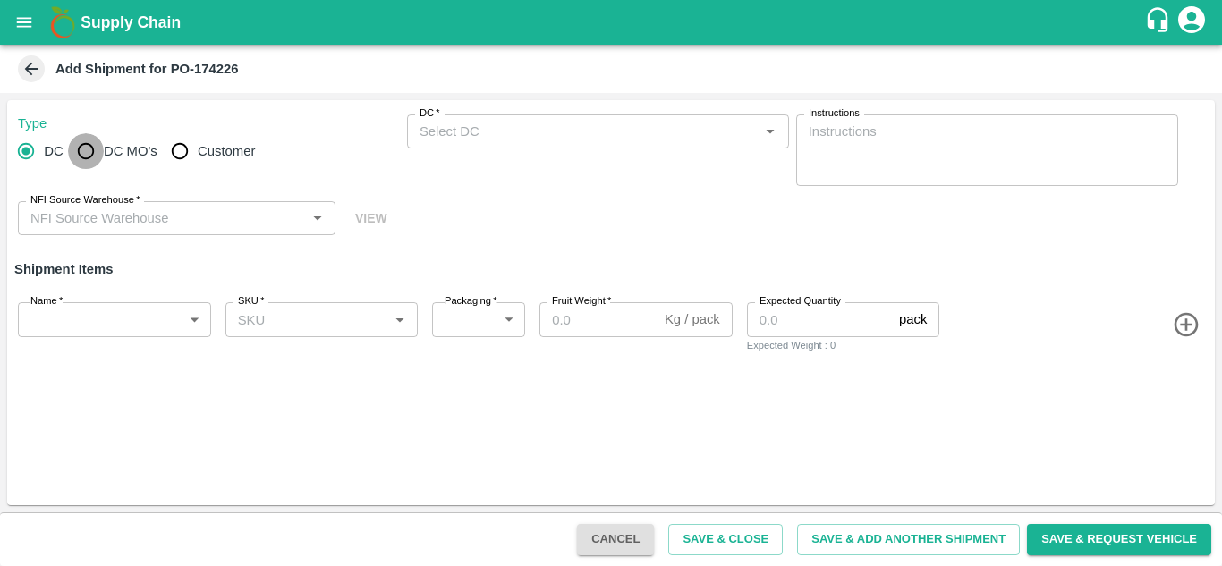
click at [97, 154] on input "DC MO's" at bounding box center [86, 151] width 36 height 36
radio input "true"
click at [446, 121] on label "DC (Material Orders)   *" at bounding box center [468, 113] width 98 height 14
click at [446, 121] on input "DC (Material Orders)   *" at bounding box center [583, 131] width 342 height 23
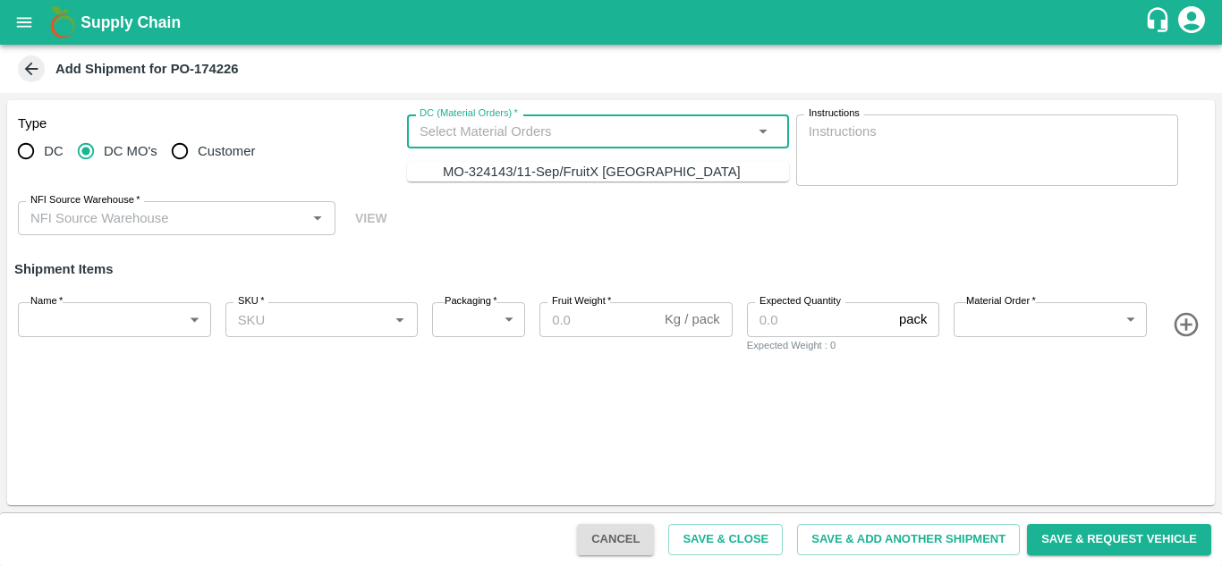
click at [455, 138] on input "DC (Material Orders)   *" at bounding box center [583, 131] width 342 height 23
click at [474, 163] on div "MO-324143/11-Sep/FruitX Bangalore" at bounding box center [592, 172] width 298 height 20
type input "MO-324143/11-Sep/FruitX Bangalore"
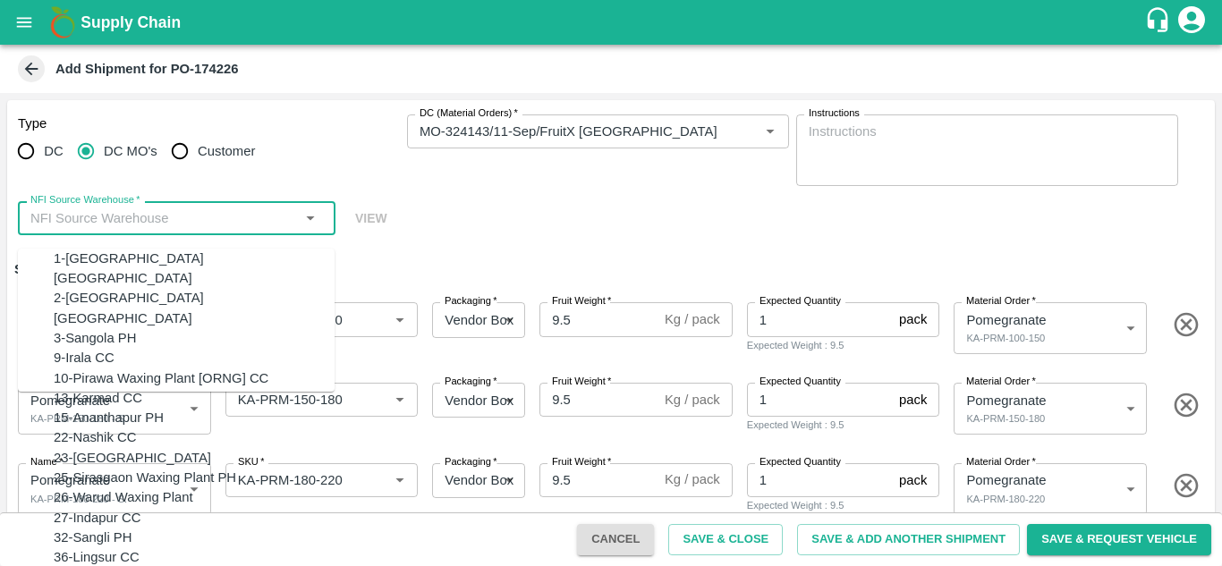
click at [196, 222] on input "NFI Source Warehouse   *" at bounding box center [161, 218] width 277 height 23
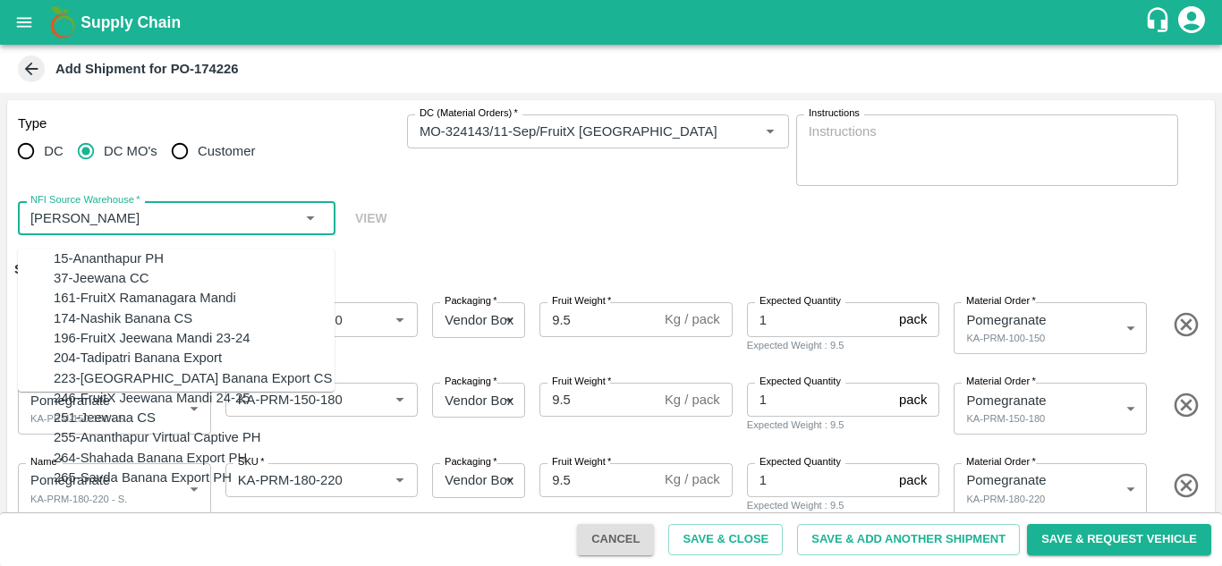
click at [113, 264] on div "15-Ananthapur PH" at bounding box center [109, 259] width 110 height 20
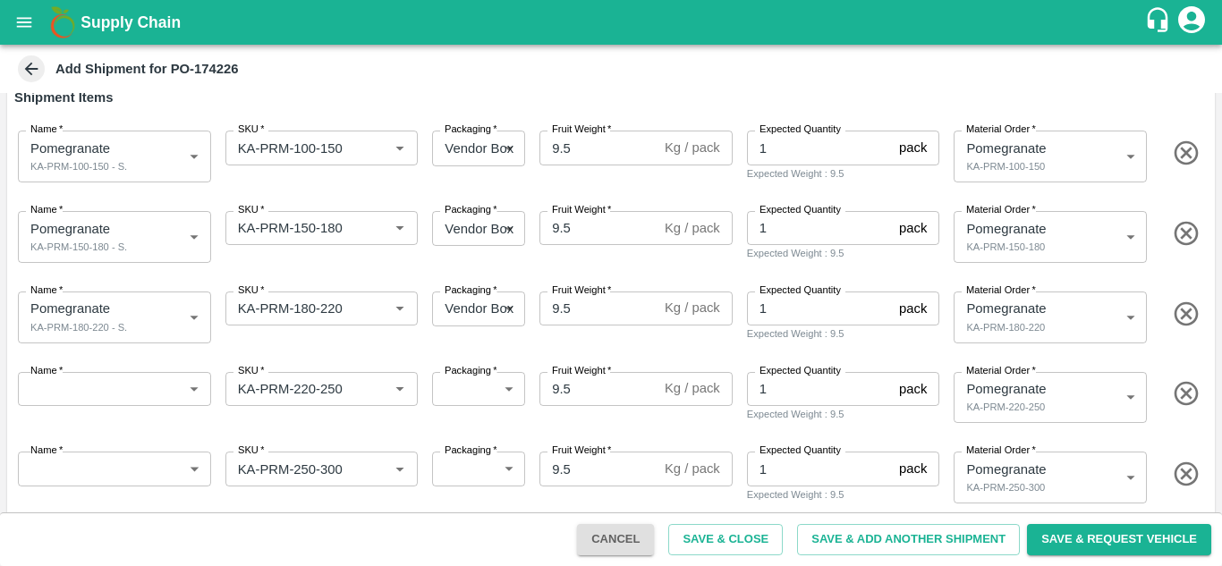
scroll to position [173, 0]
type input "15-Ananthapur PH"
click at [196, 395] on body "Supply Chain Add Shipment for PO-174226 Type DC DC MO's Customer DC (Material O…" at bounding box center [611, 283] width 1222 height 566
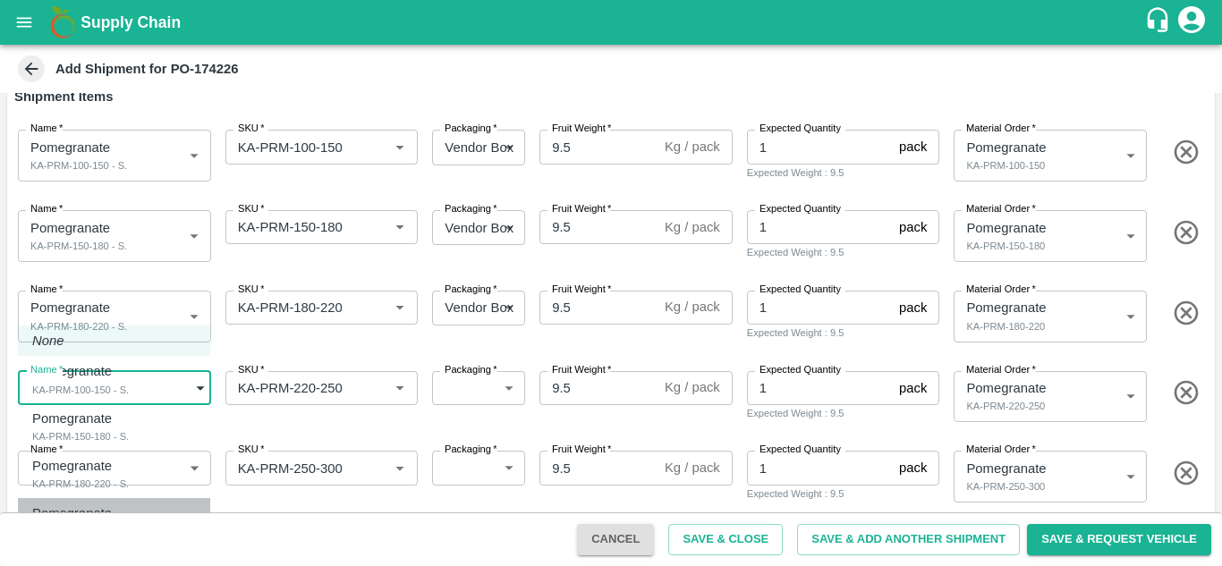
click at [102, 521] on p "Pomegranate" at bounding box center [72, 514] width 80 height 20
type input "1993517"
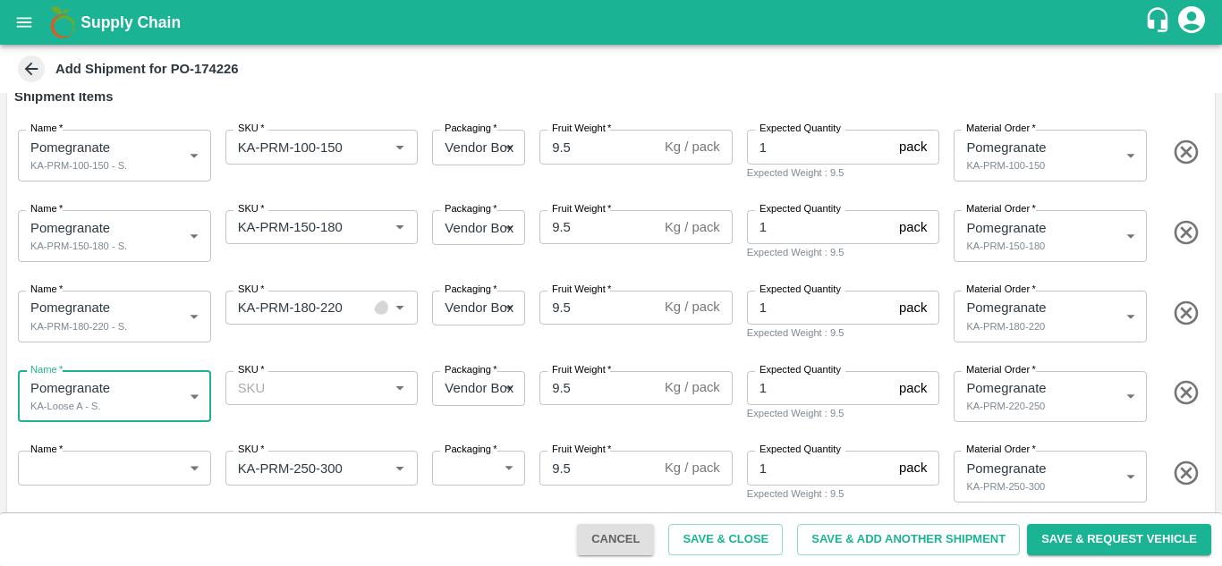
click at [379, 315] on button "Clear" at bounding box center [381, 308] width 14 height 14
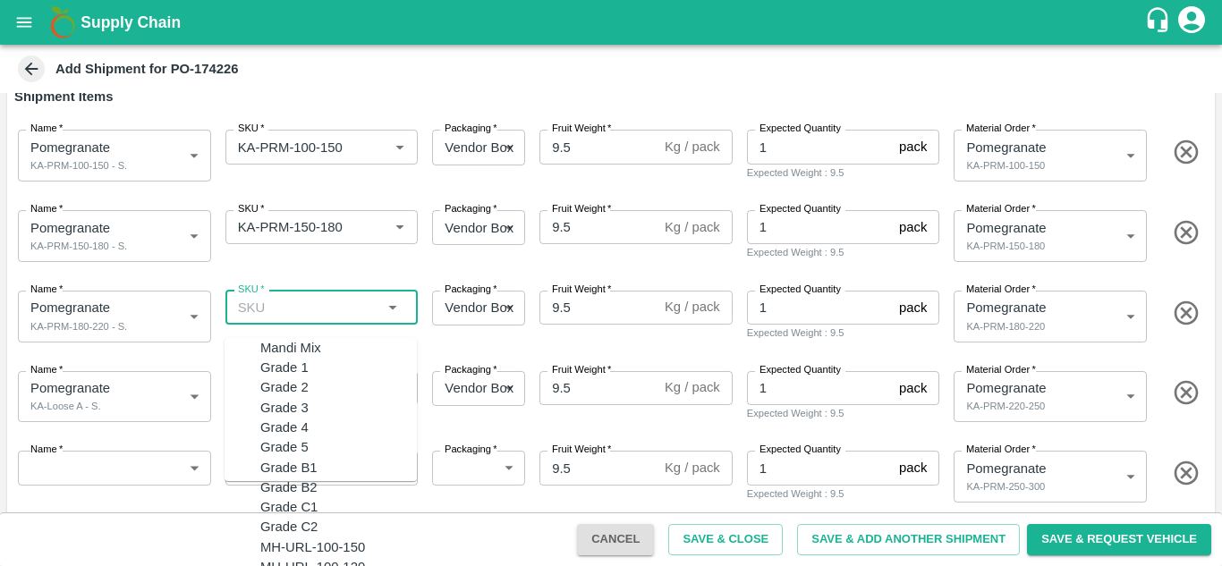
click at [333, 308] on input "SKU   *" at bounding box center [307, 307] width 153 height 23
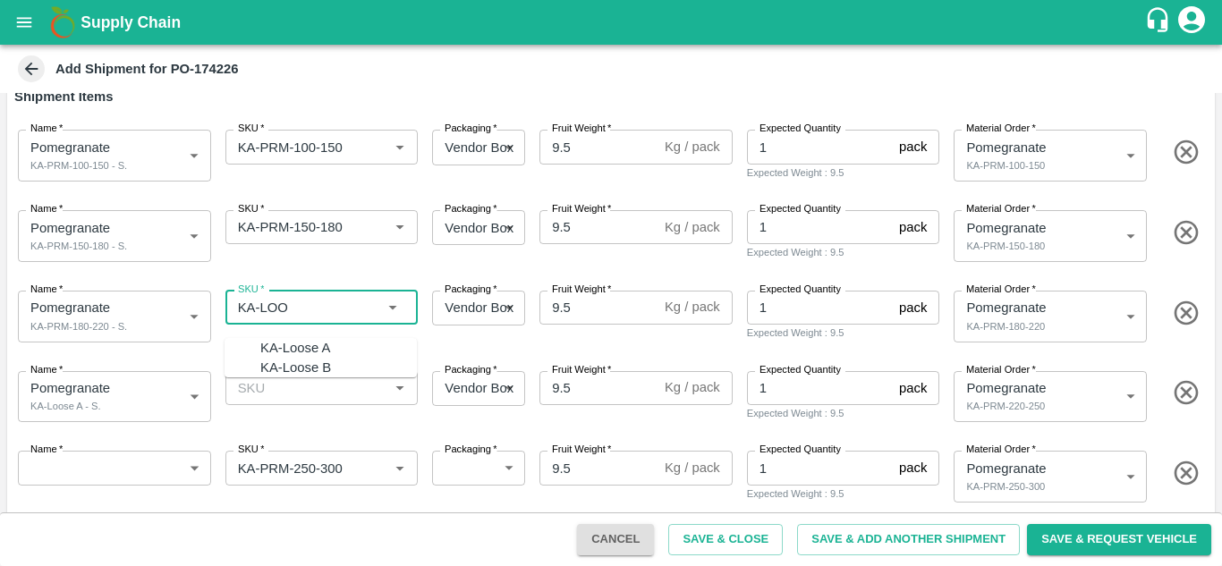
click at [270, 350] on div "KA-Loose A" at bounding box center [295, 348] width 70 height 20
type input "KA-Loose A"
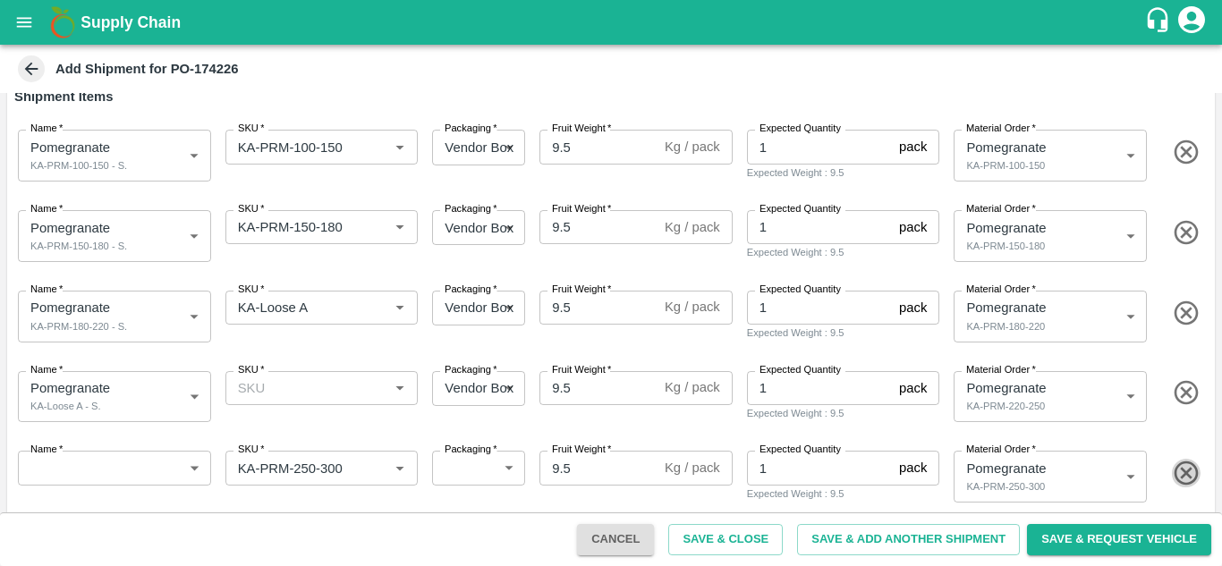
click at [1183, 476] on icon "button" at bounding box center [1185, 473] width 24 height 24
type input "KA-PRM-300-350"
type input "460030"
type input "KA-PRM-350-400"
type input "460031"
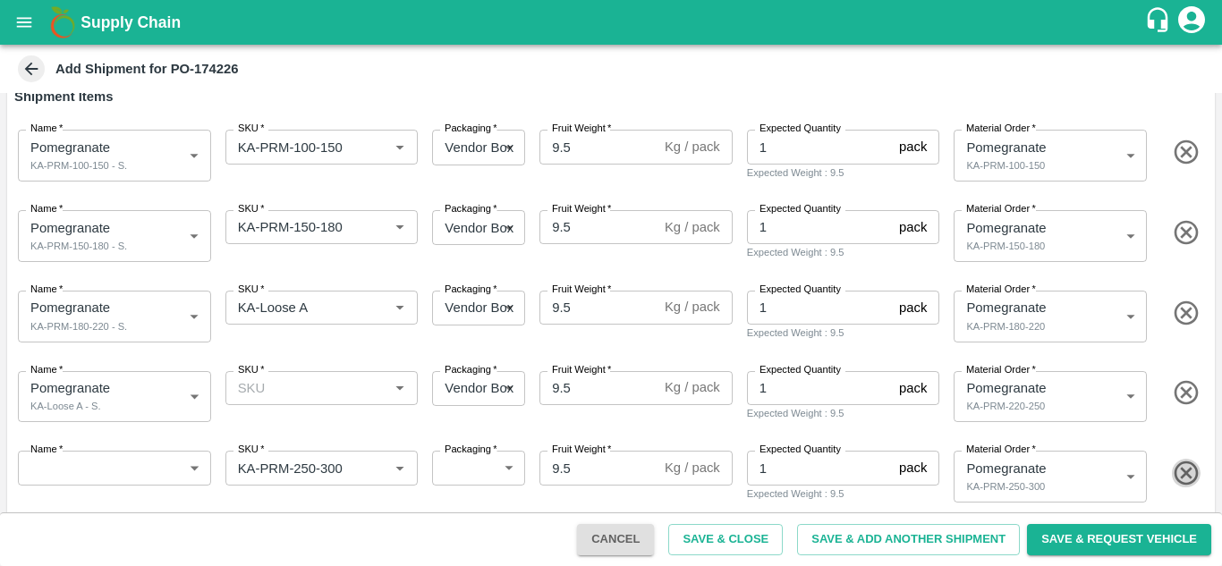
type input "KA-SUPR-180++"
type input "460032"
type input "KA-SUPR-100++"
type input "460033"
type input "KA-Green"
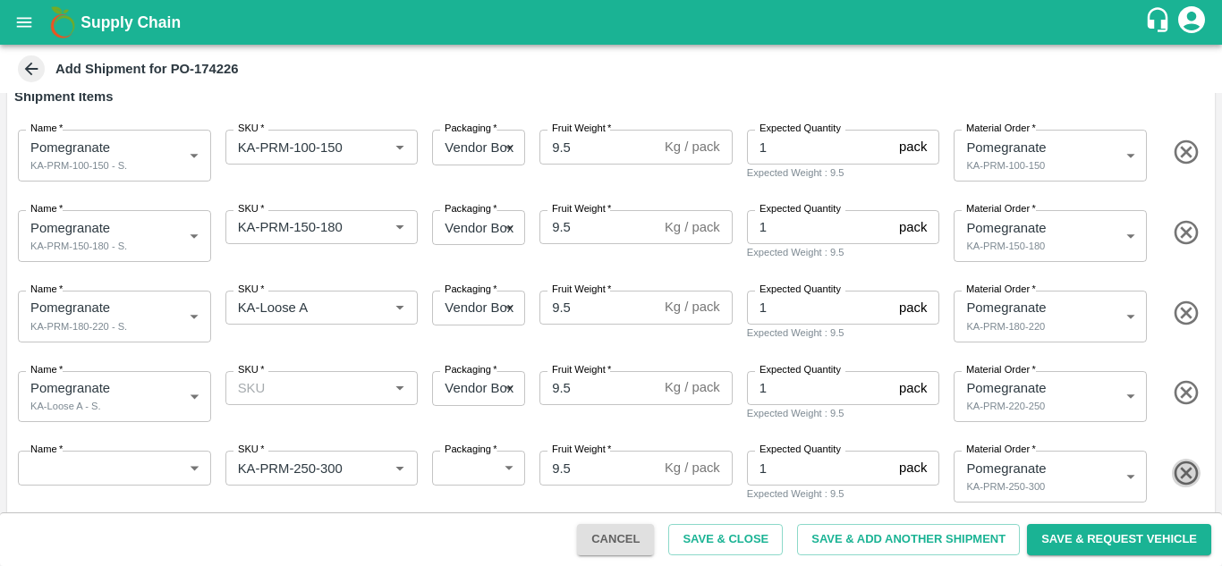
type input "460036"
type input "KA-Damage Fruit"
type input "460037"
click at [1177, 478] on icon "button" at bounding box center [1185, 473] width 24 height 24
type input "KA-PRM-350-400"
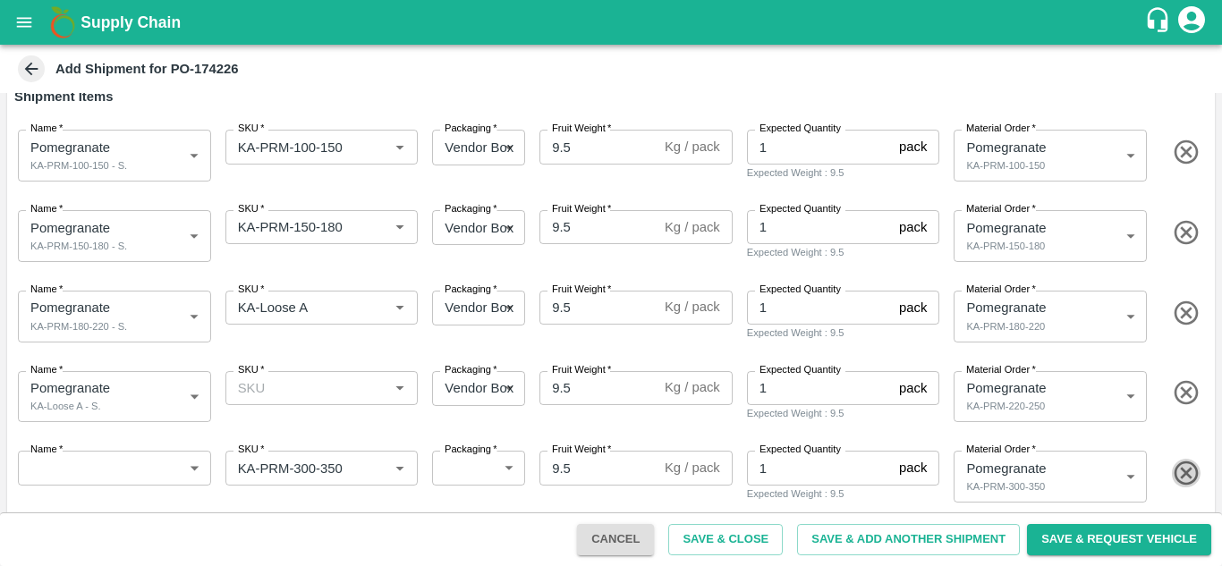
type input "460031"
type input "KA-SUPR-180++"
type input "460032"
type input "KA-SUPR-100++"
type input "460033"
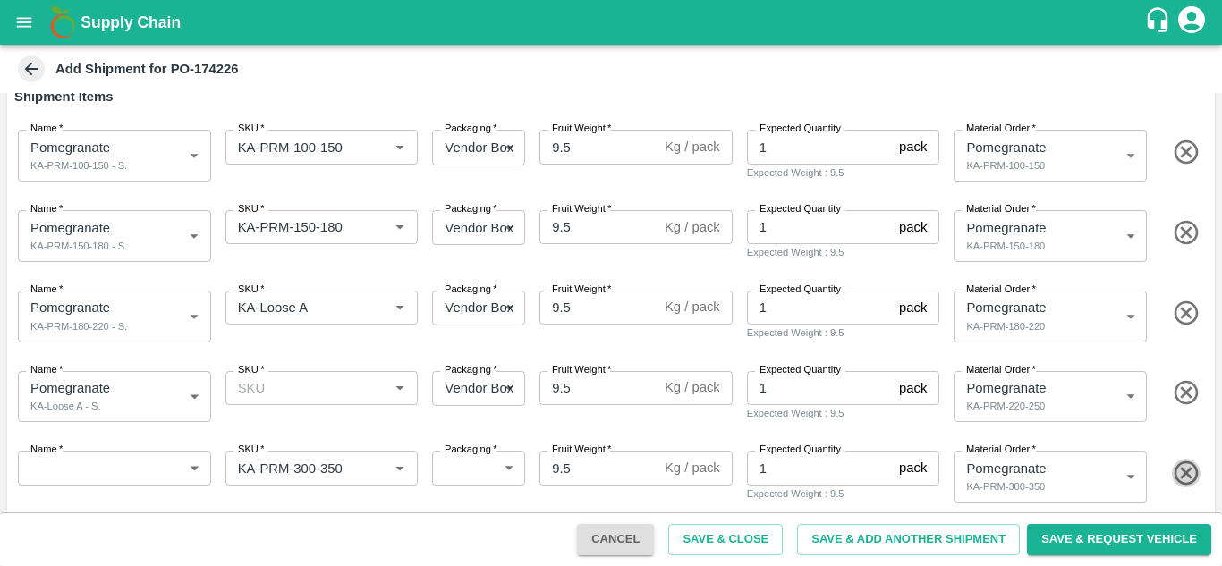
type input "KA-Damage Fruit"
type input "460037"
type input "KA-Green"
type input "460036"
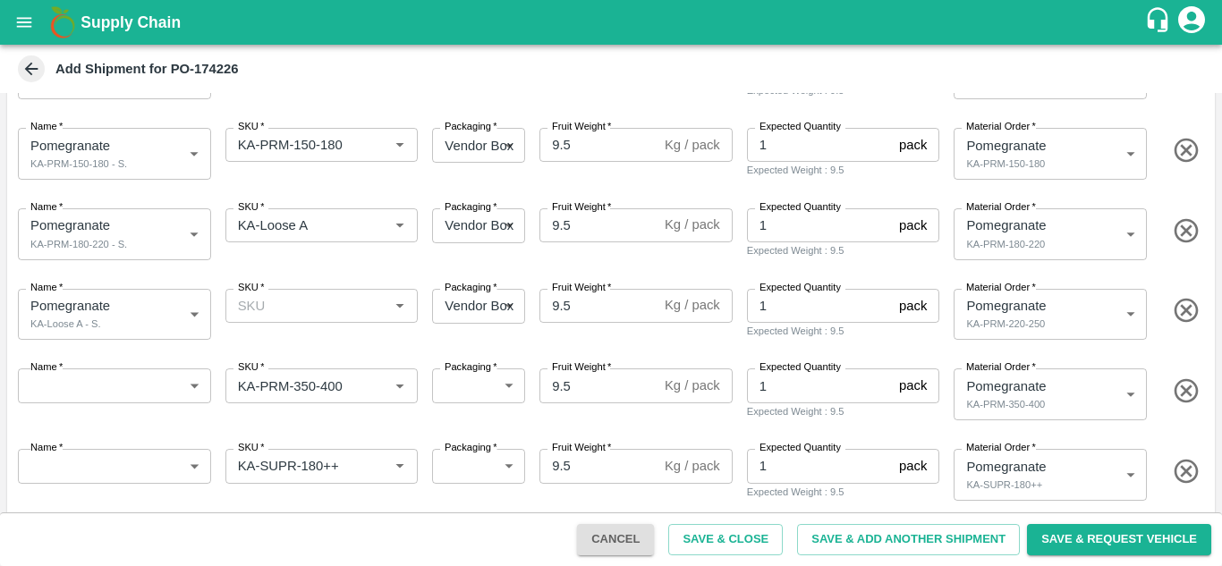
scroll to position [257, 0]
click at [1190, 387] on icon "button" at bounding box center [1187, 390] width 30 height 30
type input "KA-SUPR-180++"
type input "460032"
type input "KA-SUPR-100++"
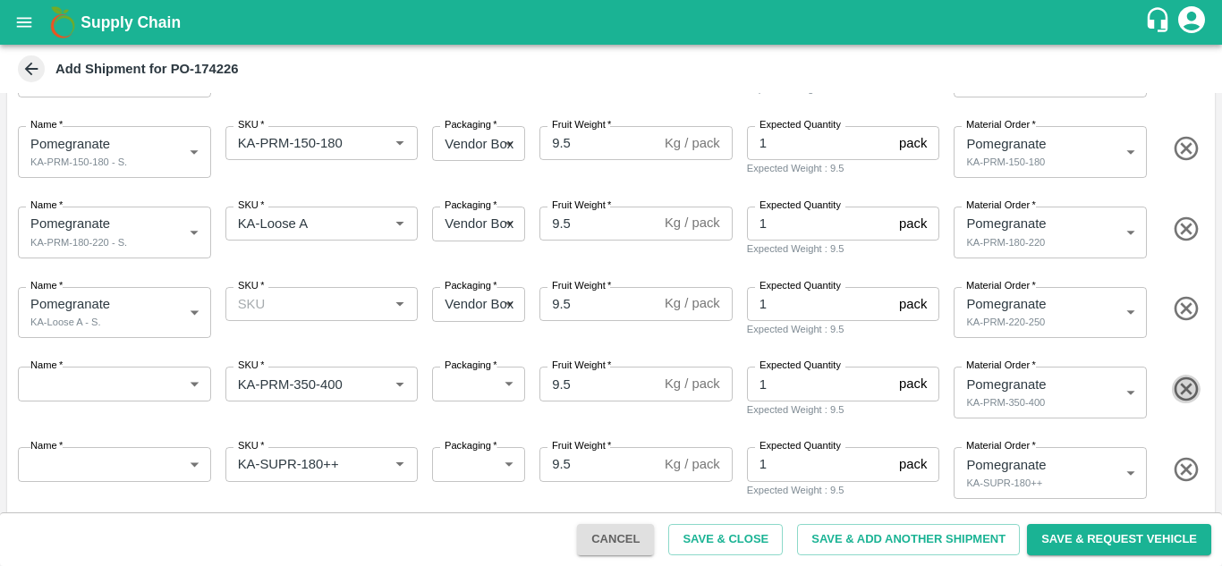
type input "460033"
type input "KA-Damage Fruit"
type input "460037"
type input "KA-Green"
type input "460036"
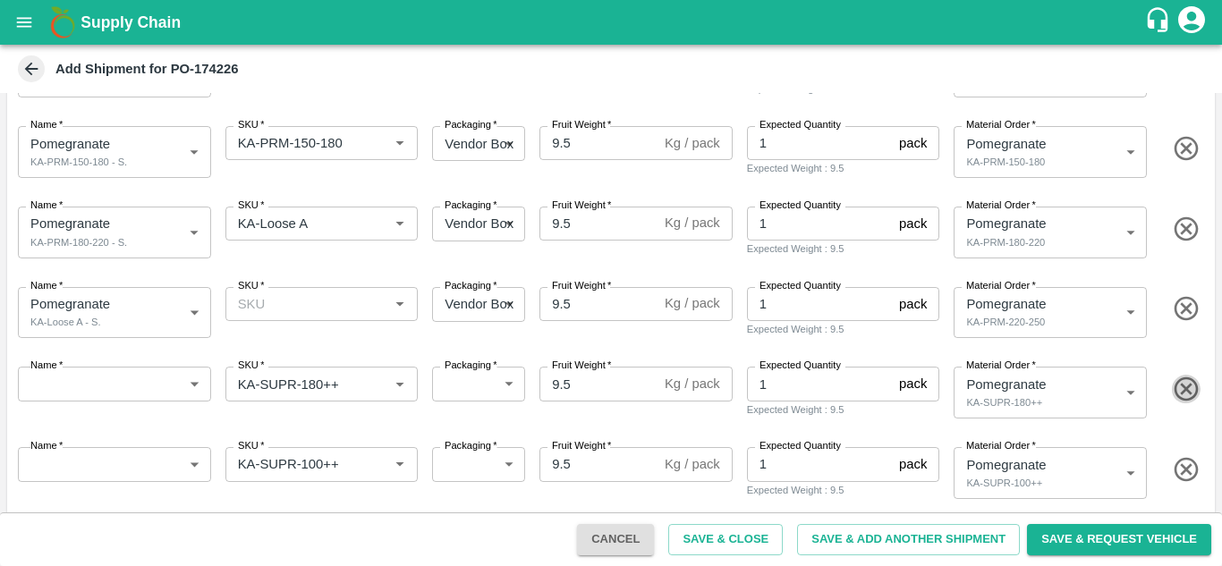
click at [1190, 387] on icon "button" at bounding box center [1187, 390] width 30 height 30
type input "KA-SUPR-100++"
type input "460033"
type input "KA-Damage Fruit"
type input "460037"
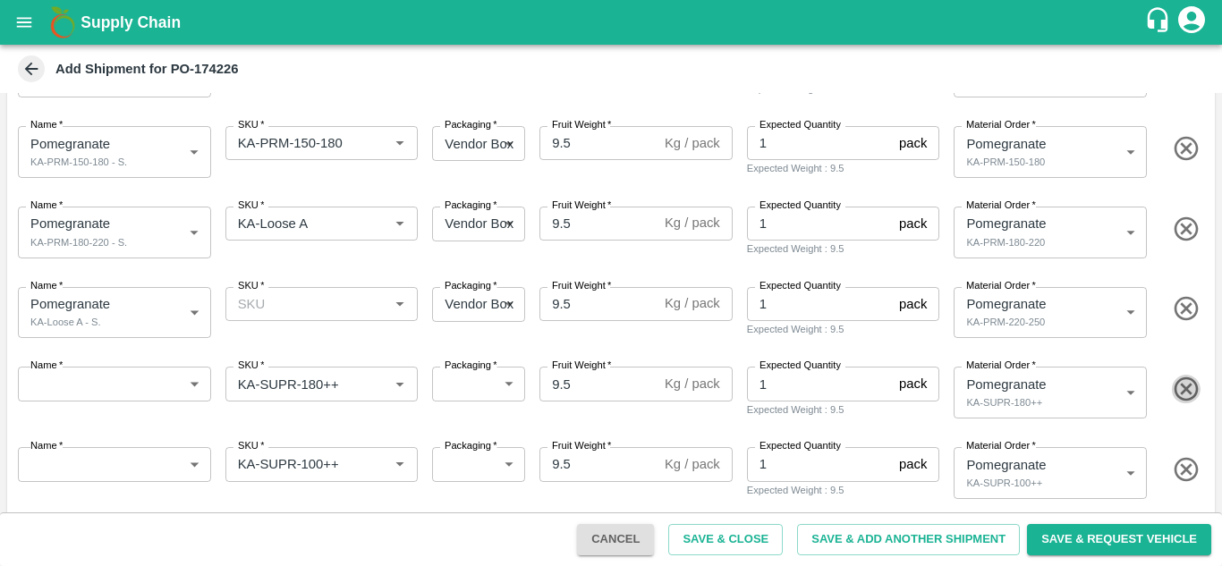
type input "KA-Green"
type input "460036"
click at [1190, 387] on icon "button" at bounding box center [1187, 390] width 30 height 30
type input "KA-Damage Fruit"
type input "460037"
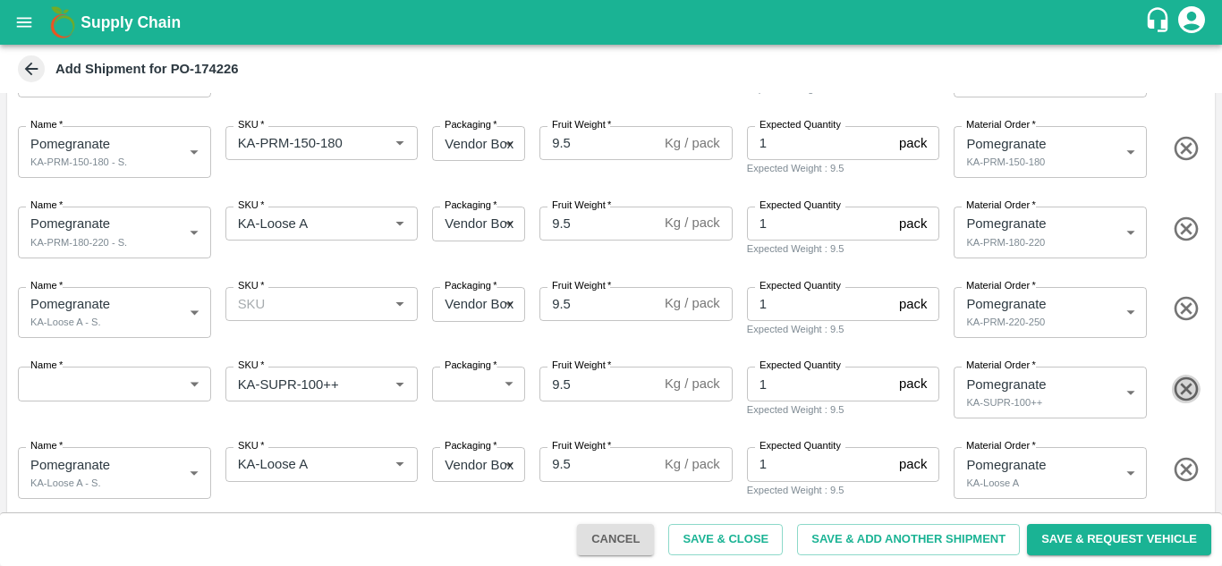
type input "KA-Green"
type input "460036"
click at [1190, 387] on icon "button" at bounding box center [1187, 390] width 30 height 30
type input "KA-Damage Fruit"
type input "460037"
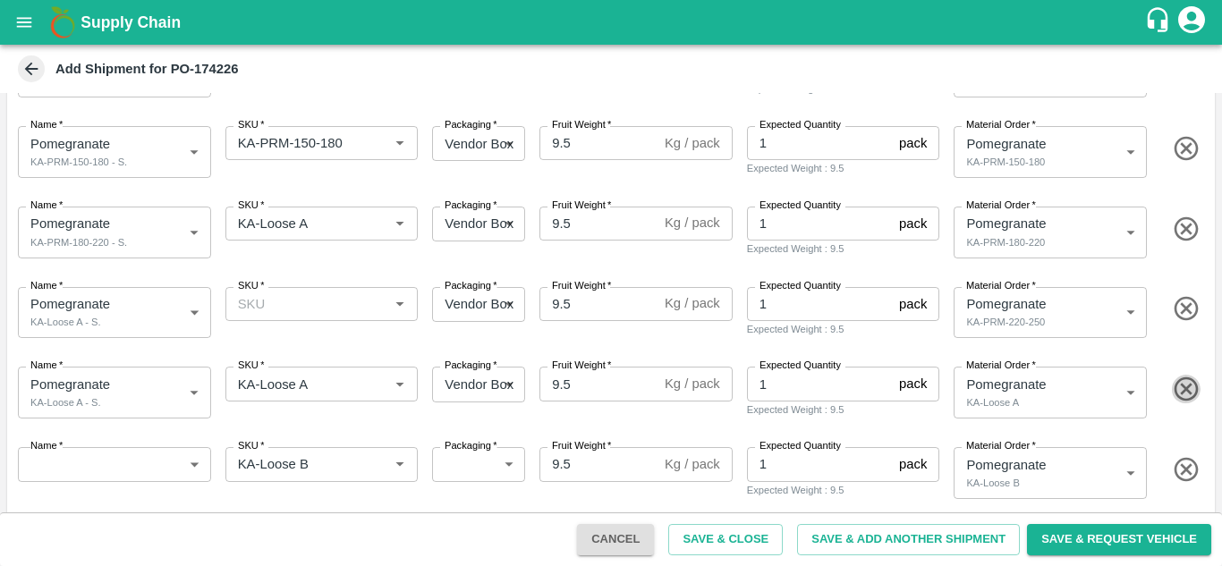
type input "KA-Green"
type input "460036"
click at [1190, 387] on icon "button" at bounding box center [1187, 390] width 30 height 30
type input "KA-Damage Fruit"
type input "460037"
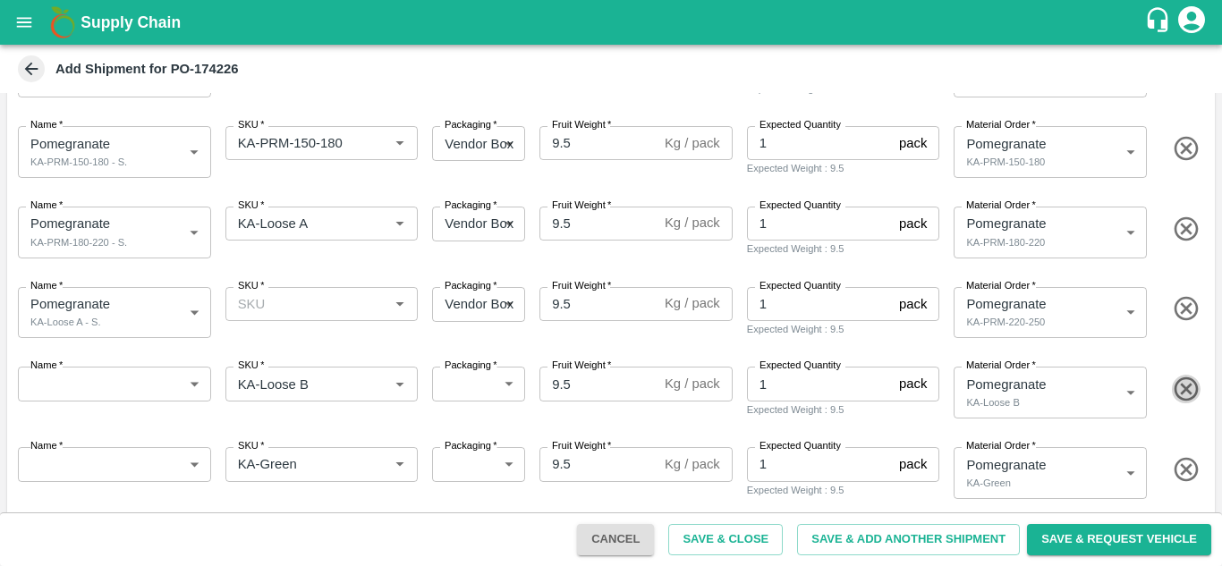
type input "KA-Green"
type input "460036"
click at [1190, 387] on icon "button" at bounding box center [1187, 390] width 30 height 30
type input "KA-Damage Fruit"
type input "460037"
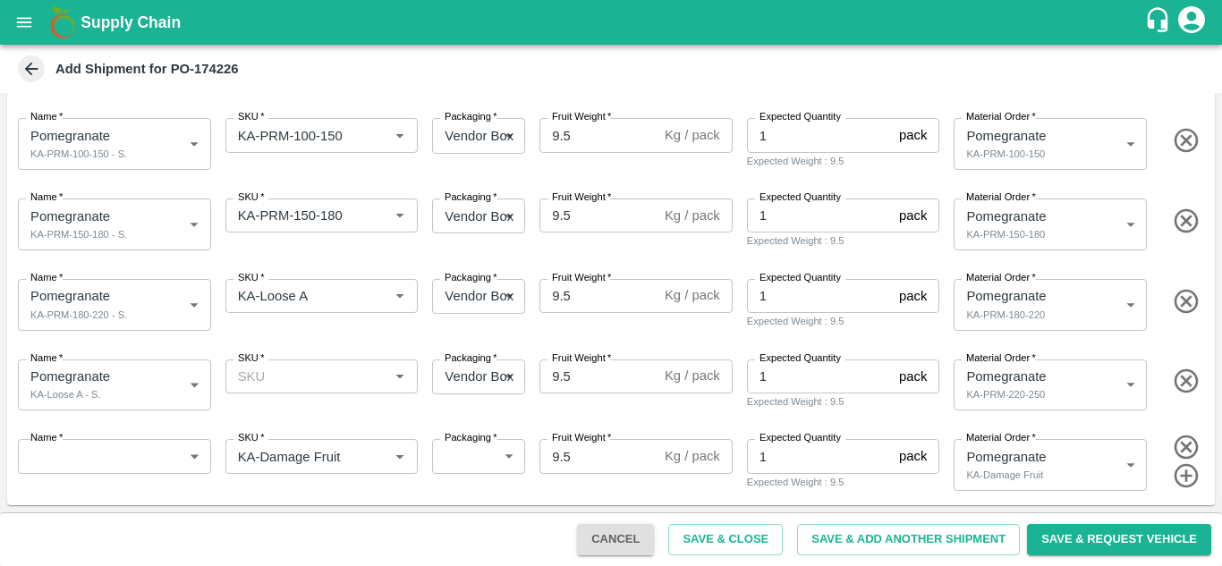
scroll to position [184, 0]
click at [1187, 444] on icon "button" at bounding box center [1185, 448] width 24 height 24
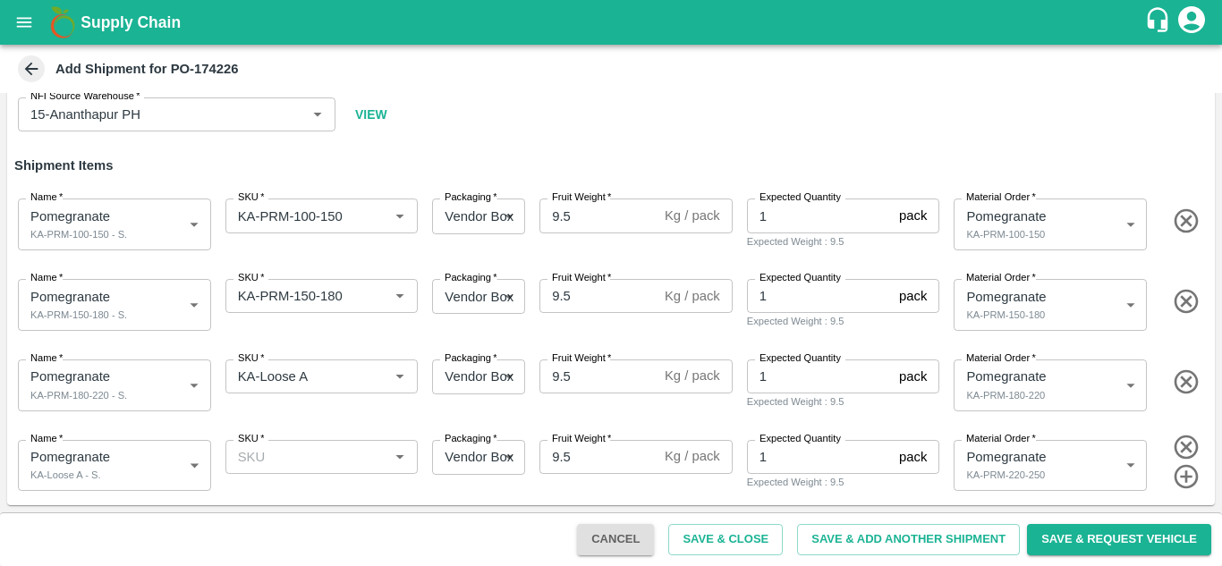
scroll to position [104, 0]
click at [387, 473] on div "SKU   *" at bounding box center [321, 457] width 193 height 34
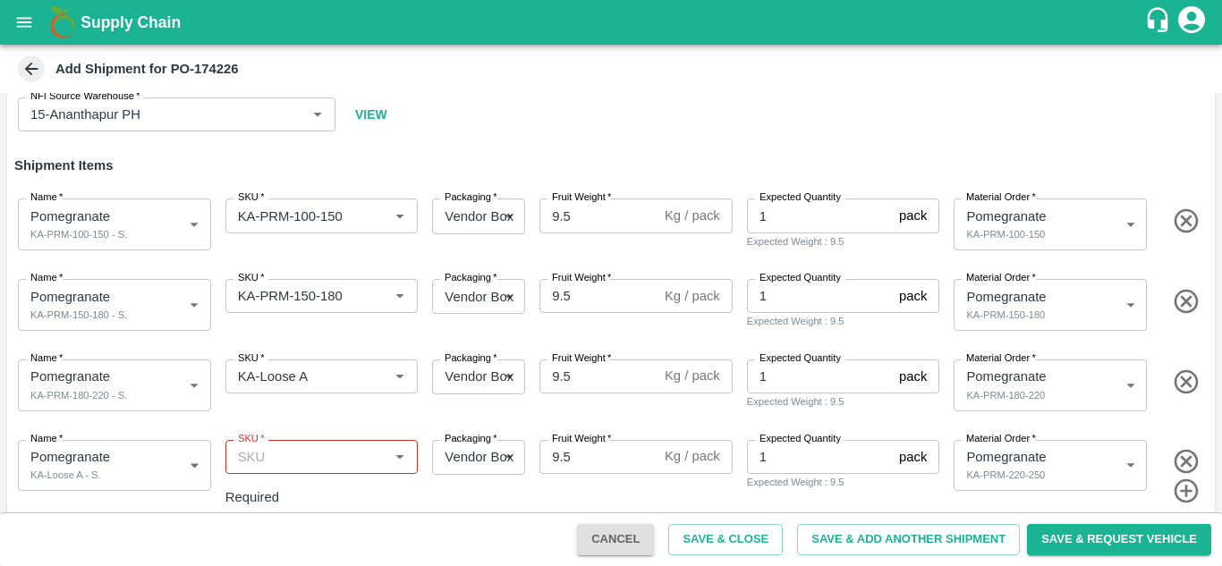
click at [503, 419] on div "Name   * Pomegranate KA-Loose A - S. 1993517 Name SKU   * SKU   * Required Pack…" at bounding box center [607, 477] width 1215 height 116
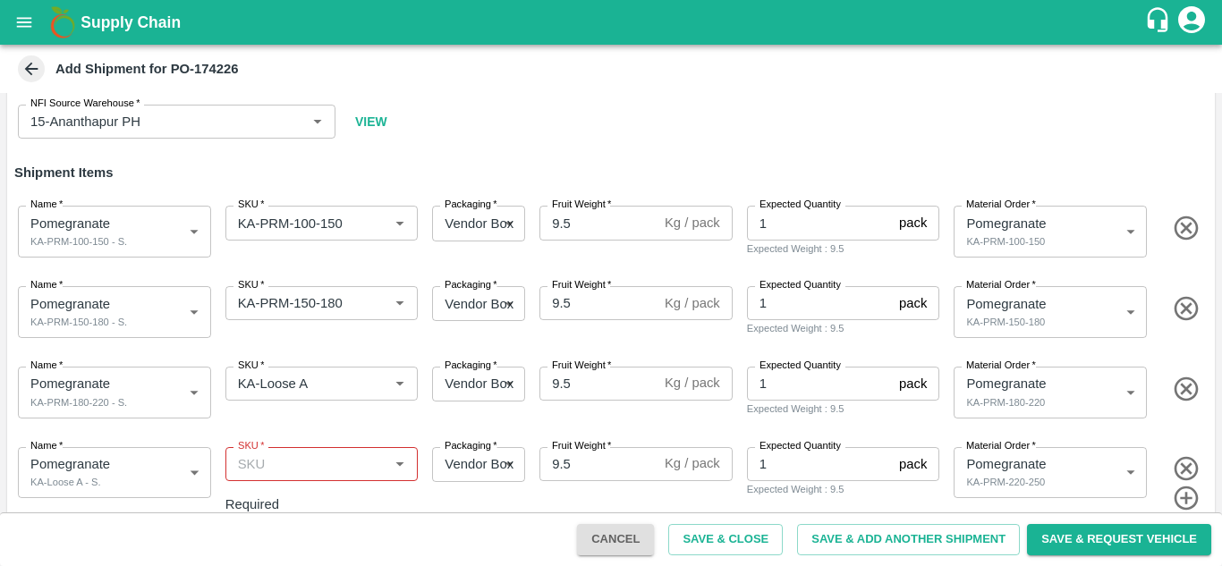
scroll to position [96, 0]
click at [400, 380] on icon "Open" at bounding box center [400, 385] width 20 height 20
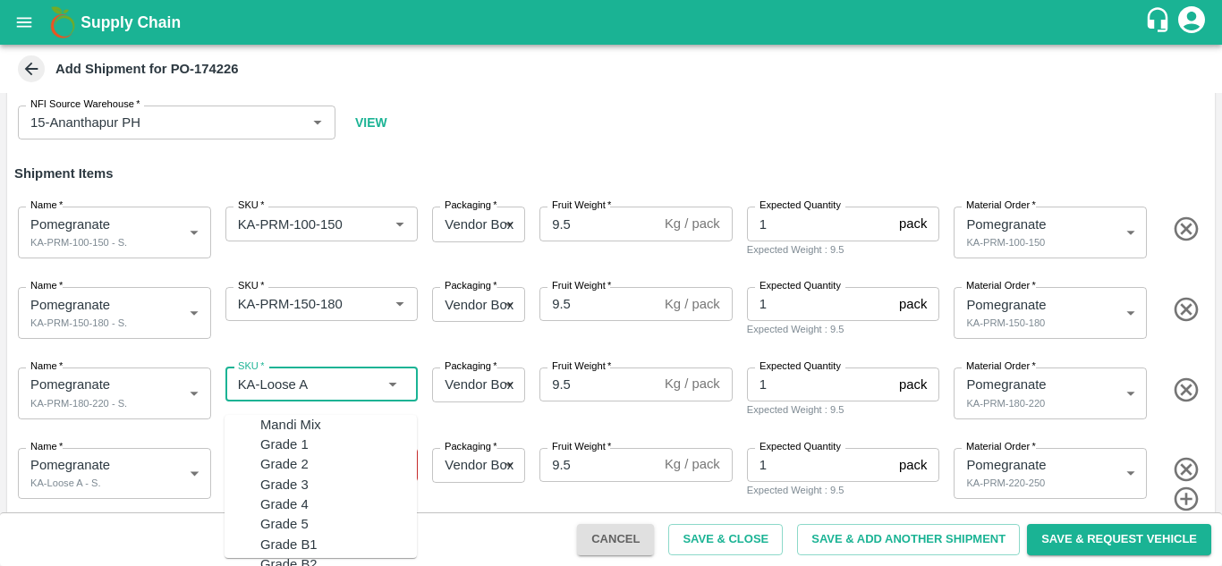
scroll to position [11809, 0]
click at [334, 378] on input "SKU   *" at bounding box center [296, 384] width 130 height 23
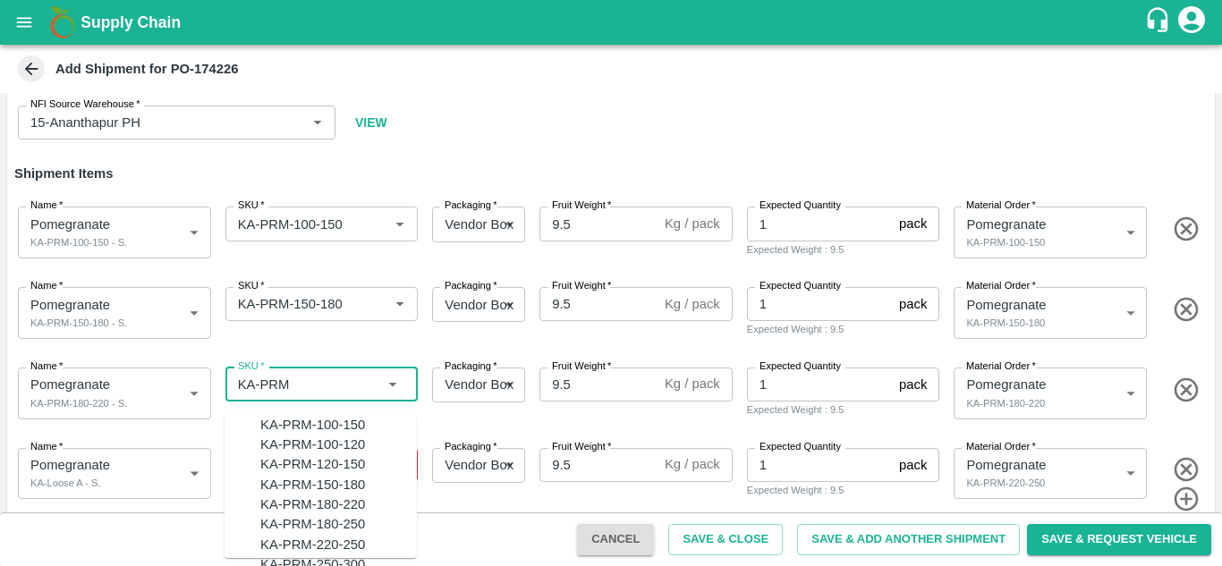
scroll to position [65, 0]
click at [322, 495] on div "KA-PRM-180-220" at bounding box center [312, 505] width 105 height 20
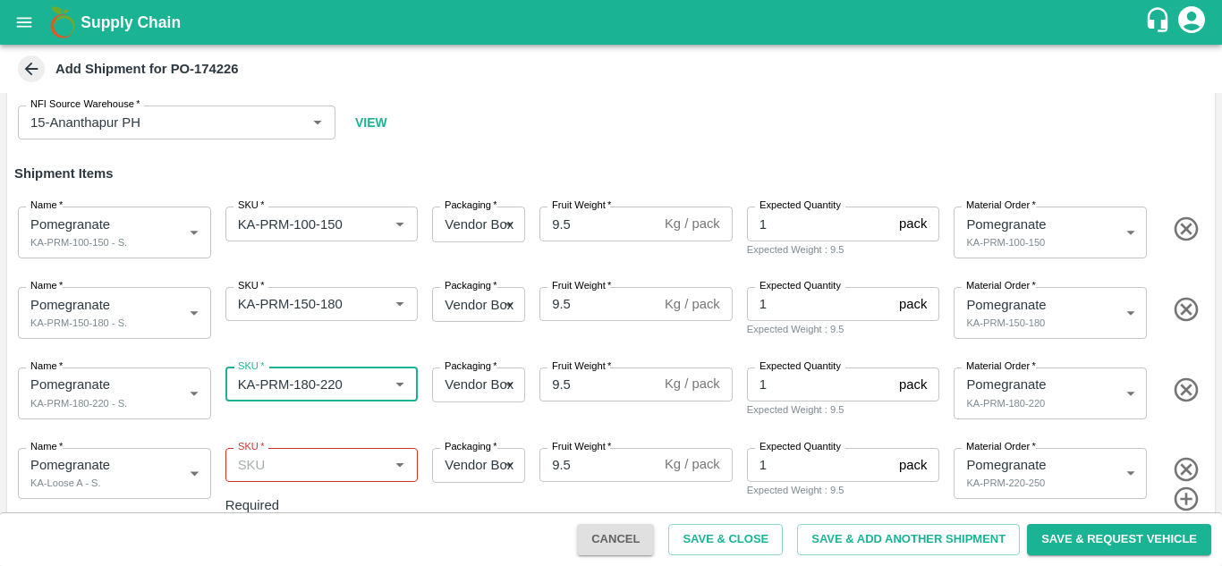
type input "KA-PRM-180-220"
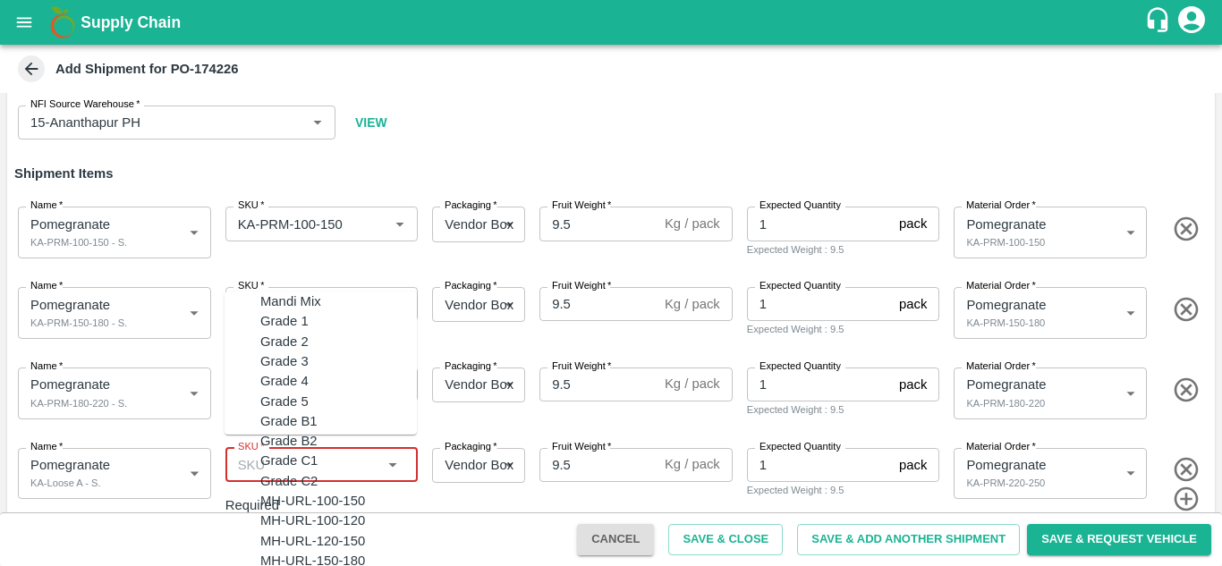
click at [301, 465] on input "SKU   *" at bounding box center [307, 464] width 153 height 23
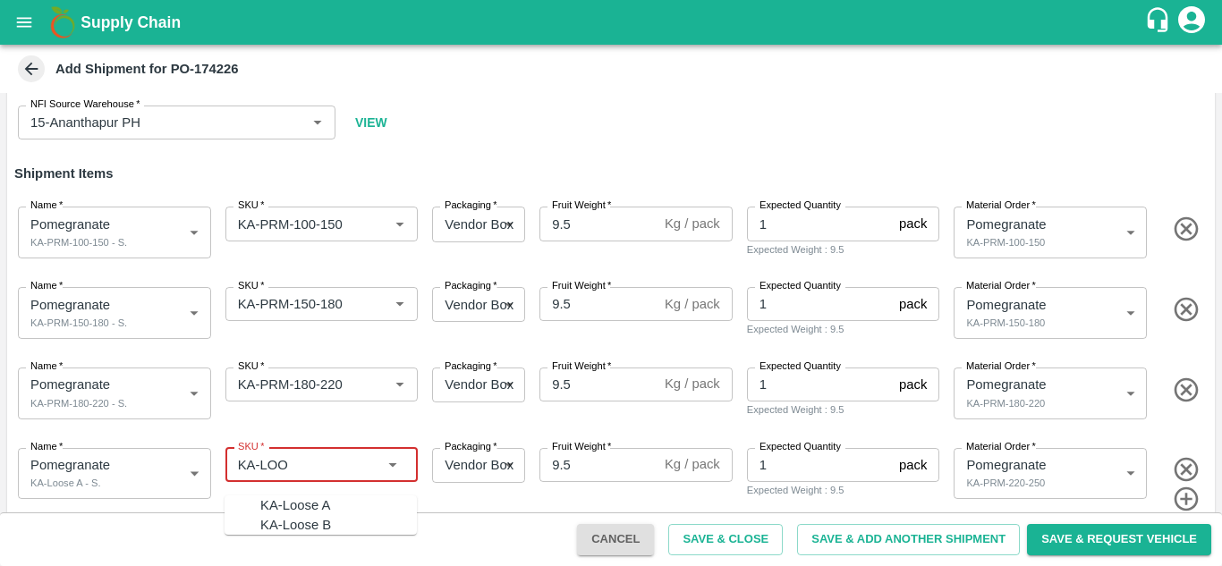
click at [300, 509] on div "KA-Loose A" at bounding box center [295, 505] width 70 height 20
type input "KA-Loose A"
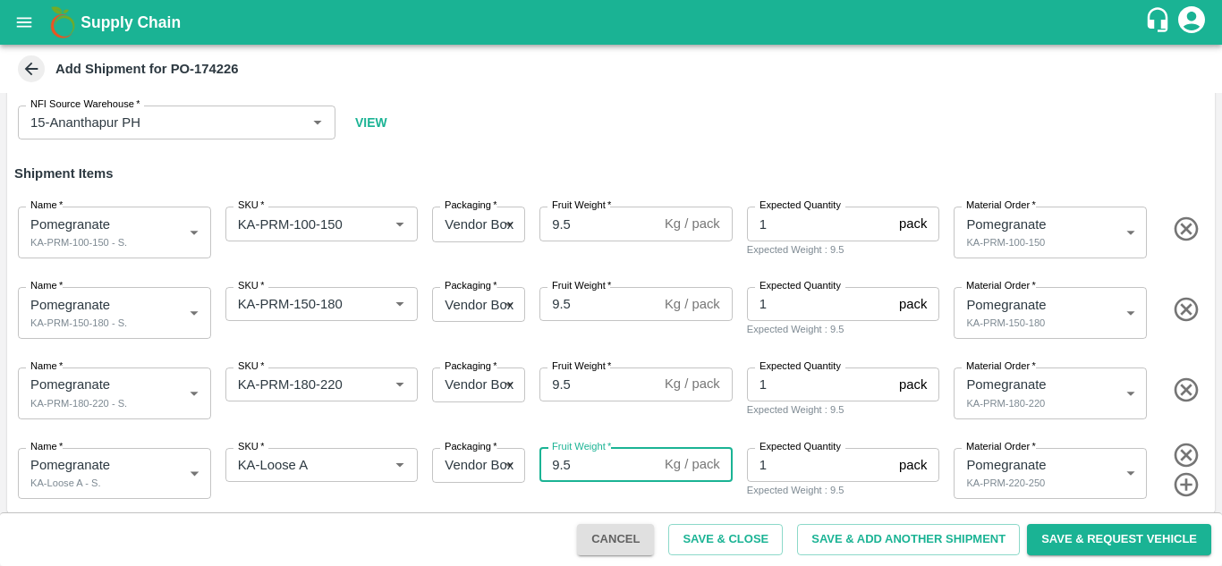
click at [585, 464] on input "9.5" at bounding box center [598, 465] width 118 height 34
type input "9.8"
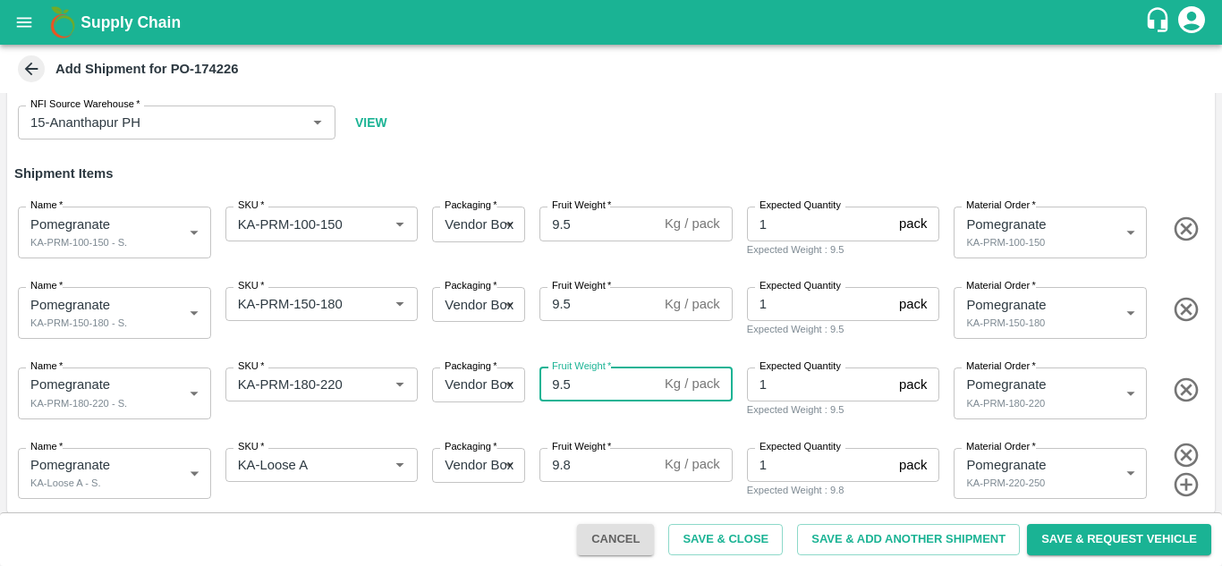
click at [585, 390] on input "9.5" at bounding box center [598, 385] width 118 height 34
type input "9.8"
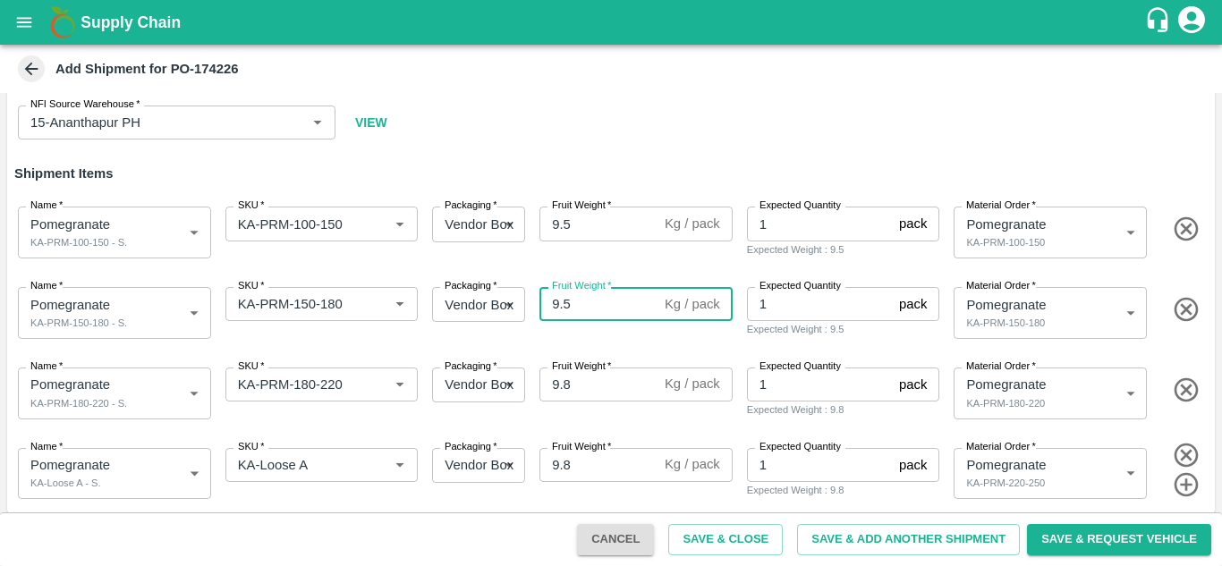
click at [584, 310] on input "9.5" at bounding box center [598, 304] width 118 height 34
type input "9.8"
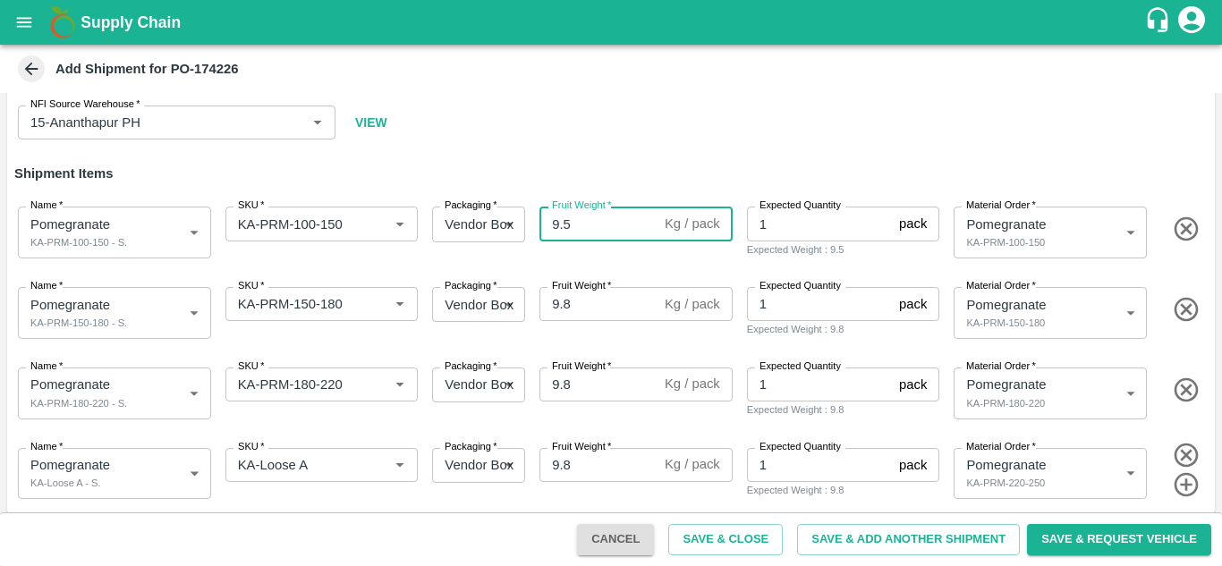
click at [591, 224] on input "9.5" at bounding box center [598, 224] width 118 height 34
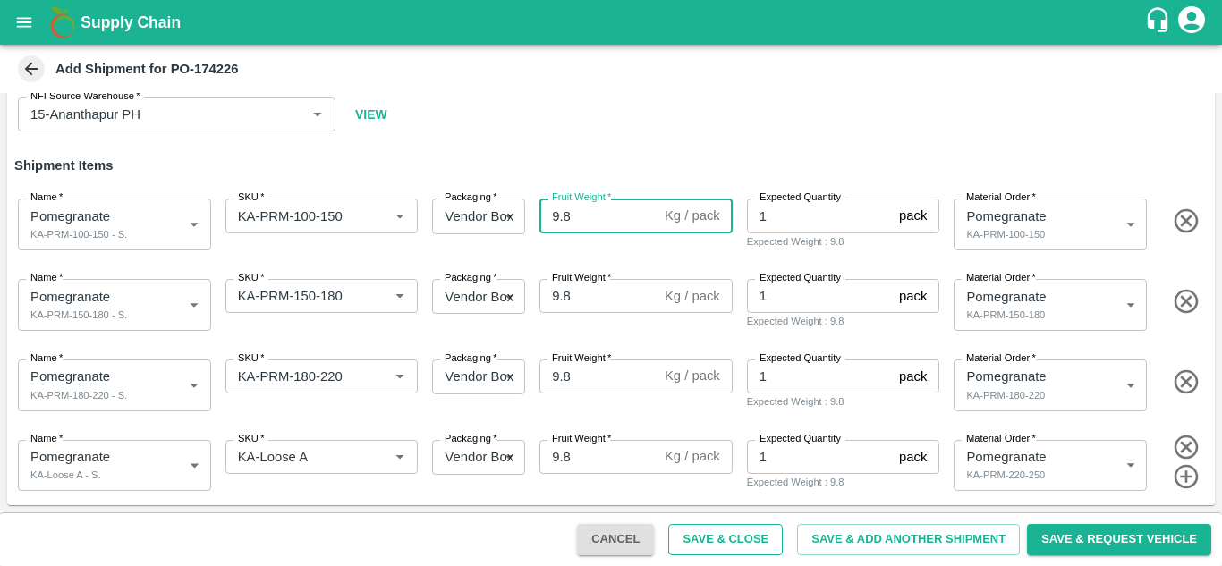
type input "9.8"
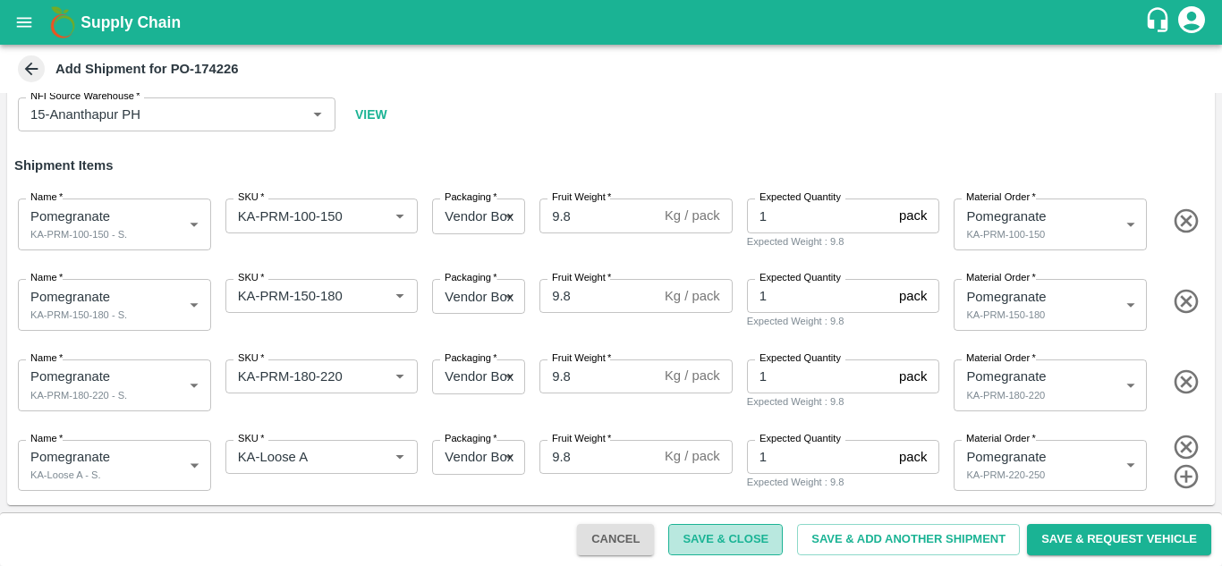
click at [740, 538] on button "Save & Close" at bounding box center [725, 539] width 114 height 31
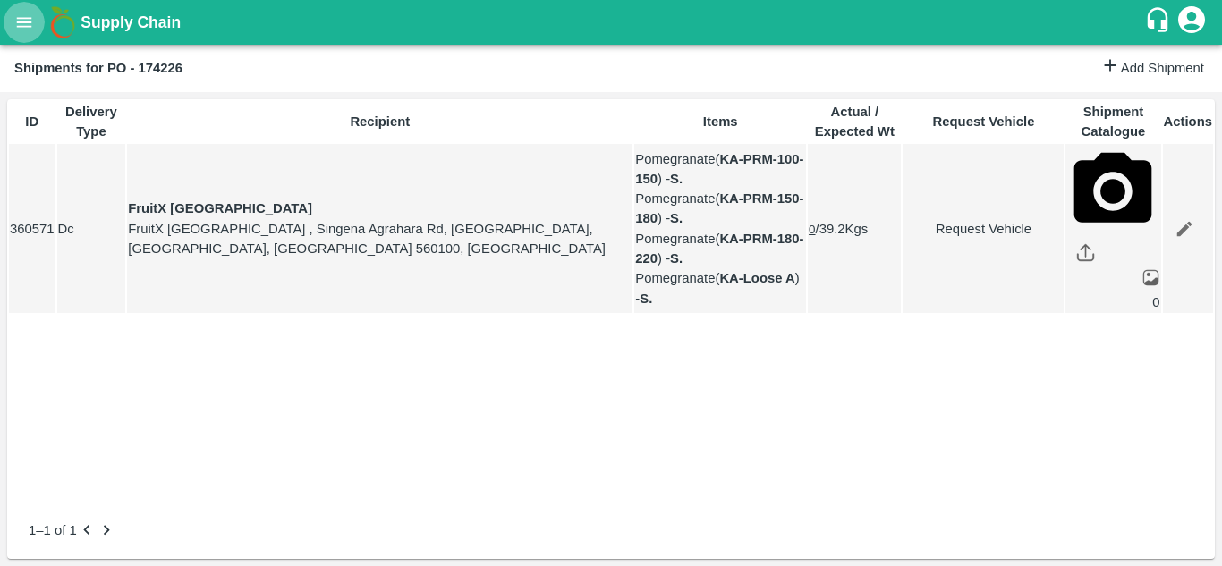
click at [21, 17] on icon "open drawer" at bounding box center [24, 23] width 20 height 20
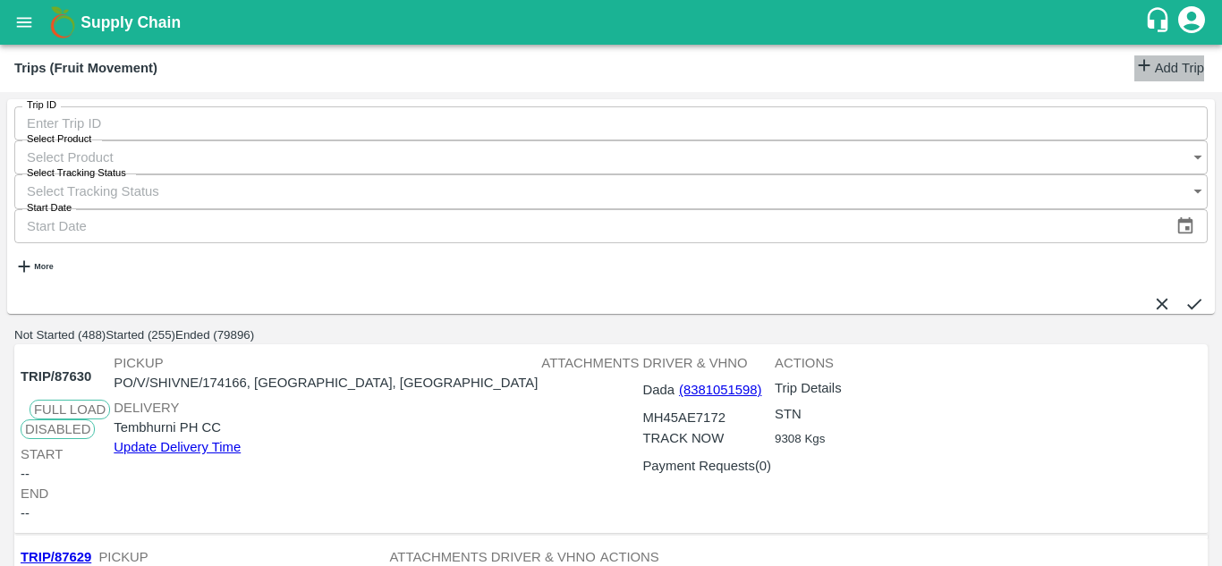
click at [1173, 64] on link "Add Trip" at bounding box center [1169, 68] width 70 height 26
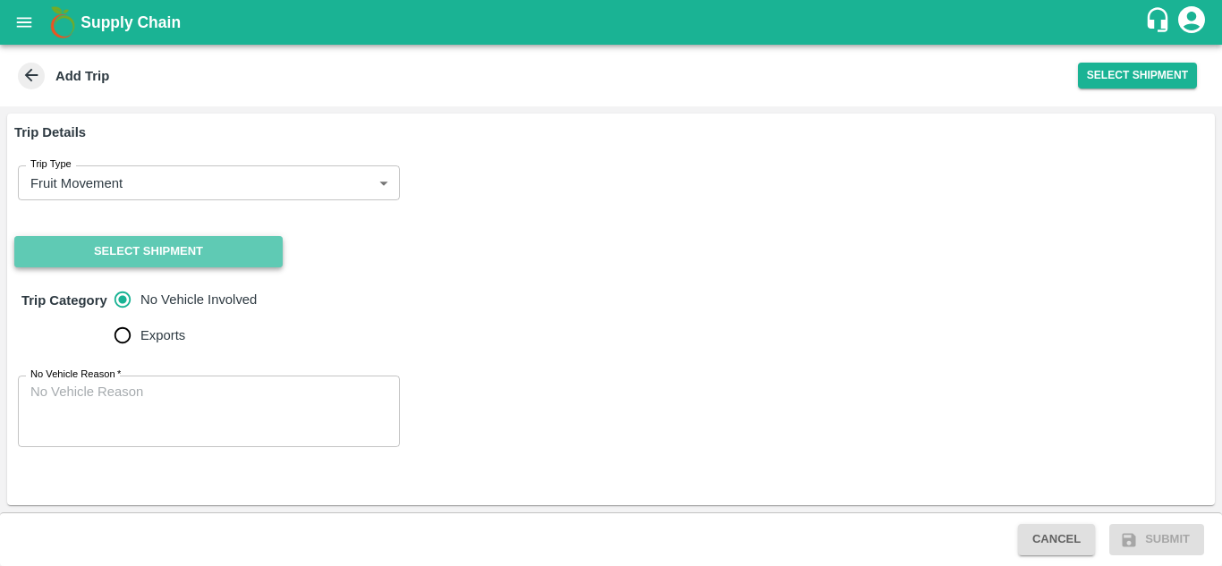
click at [232, 244] on button "Select Shipment" at bounding box center [148, 251] width 268 height 31
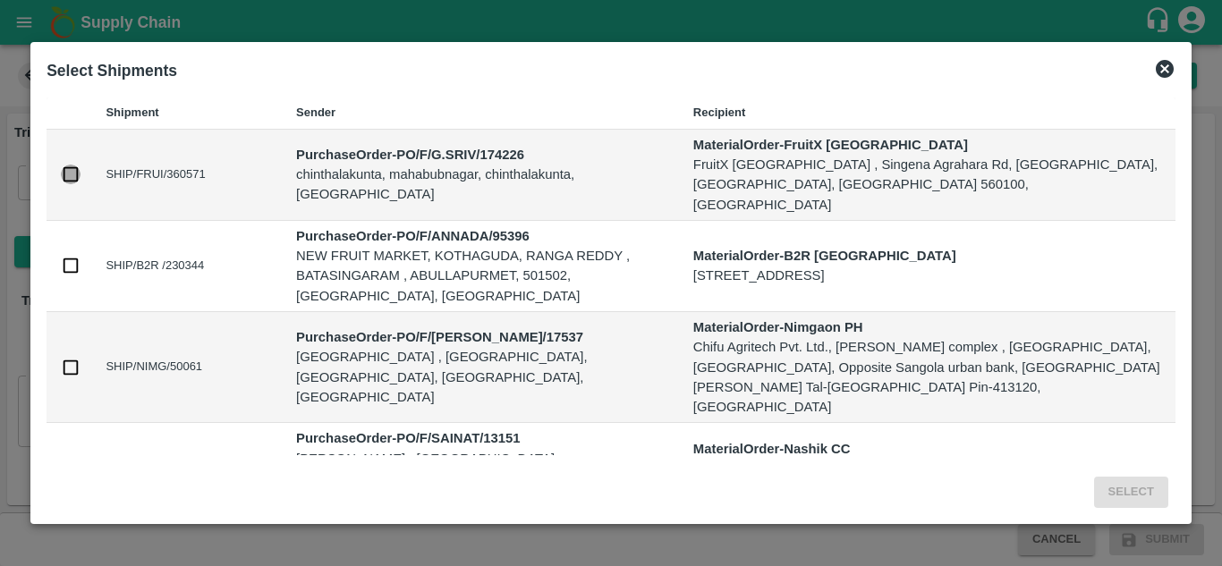
click at [65, 184] on input "checkbox" at bounding box center [71, 175] width 20 height 20
checkbox input "true"
click at [1132, 477] on button "Select" at bounding box center [1131, 492] width 74 height 31
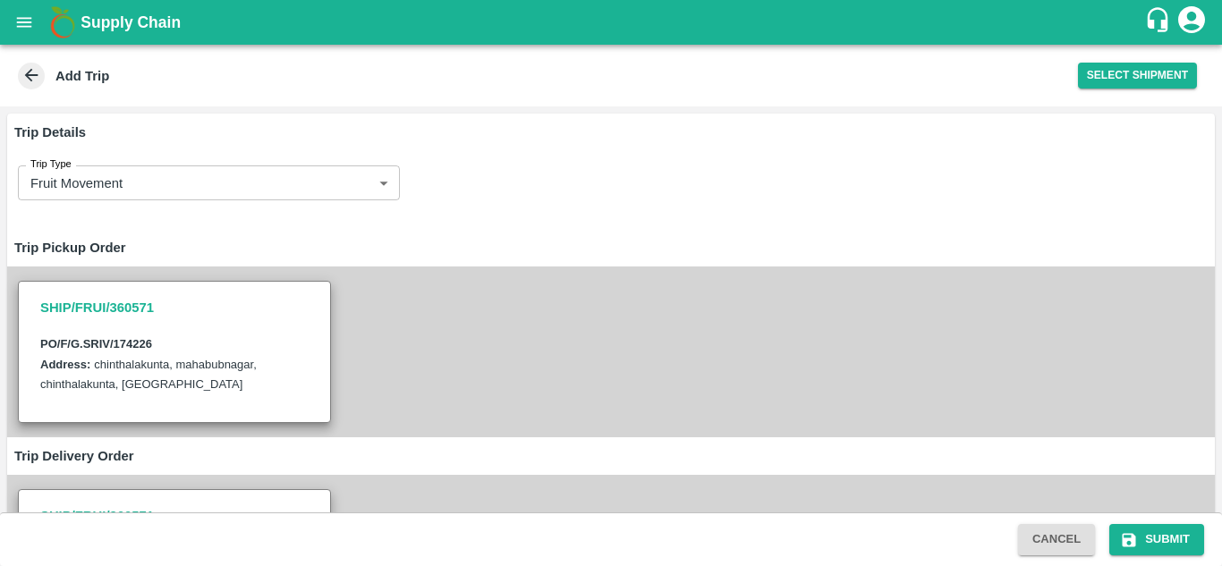
scroll to position [363, 0]
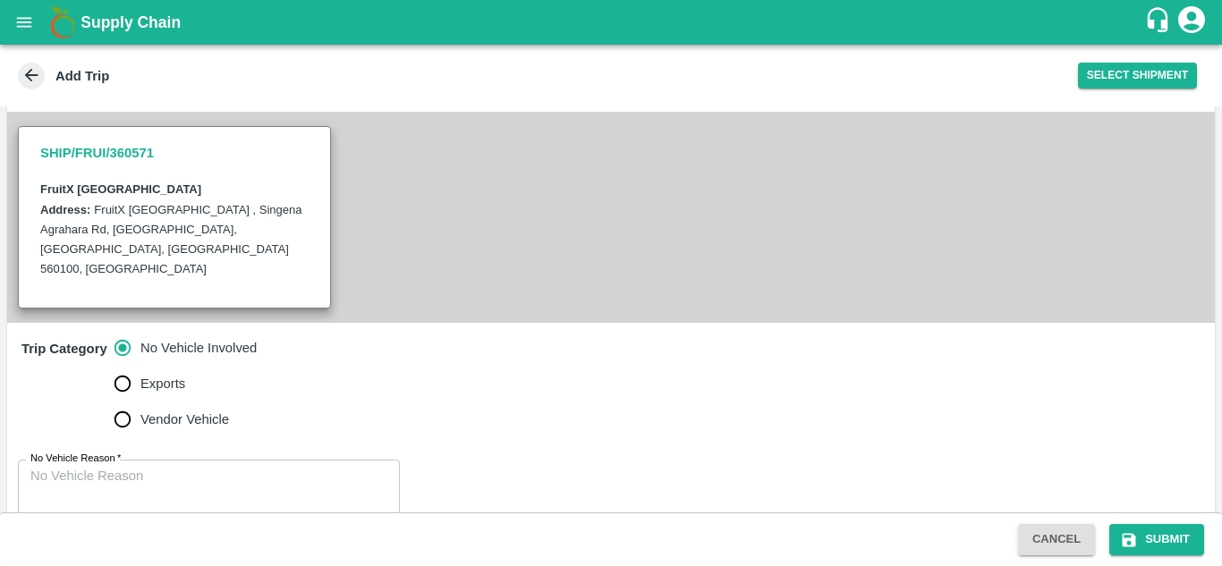
click at [179, 410] on span "Vendor Vehicle" at bounding box center [184, 420] width 89 height 20
click at [140, 402] on input "Vendor Vehicle" at bounding box center [123, 420] width 36 height 36
radio input "true"
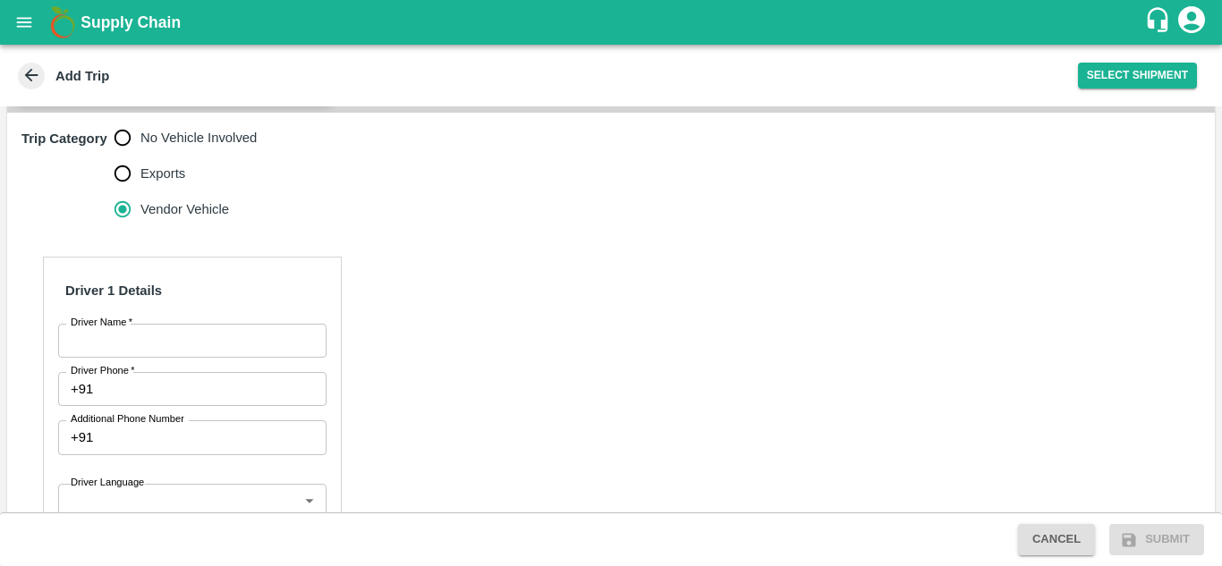
scroll to position [574, 0]
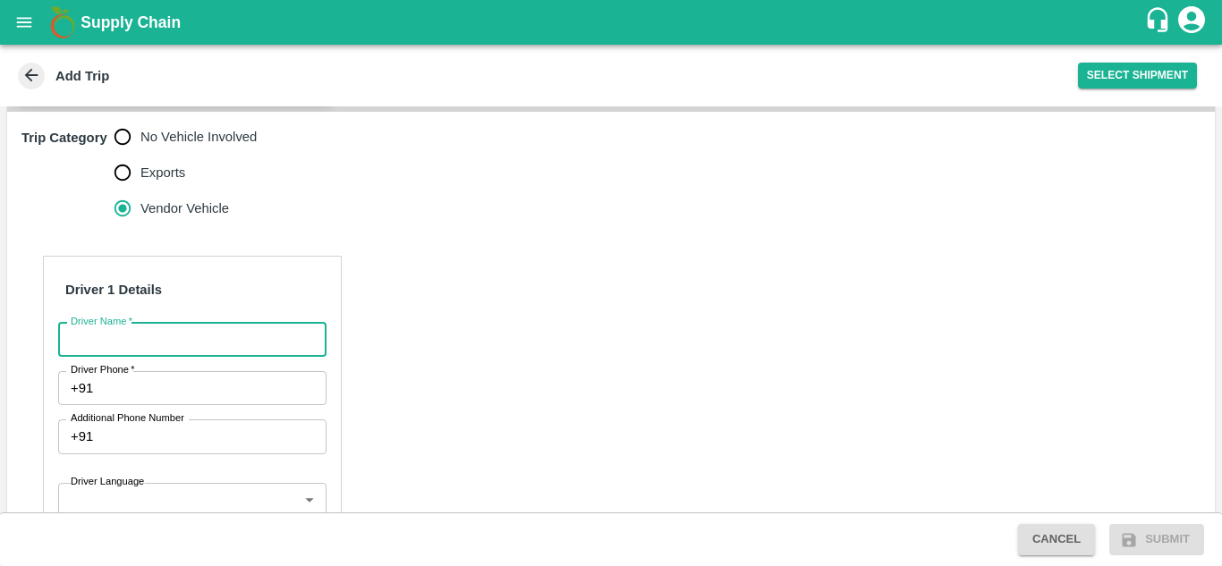
click at [234, 323] on input "Driver Name   *" at bounding box center [192, 340] width 268 height 34
type input "SRIVARDHAN"
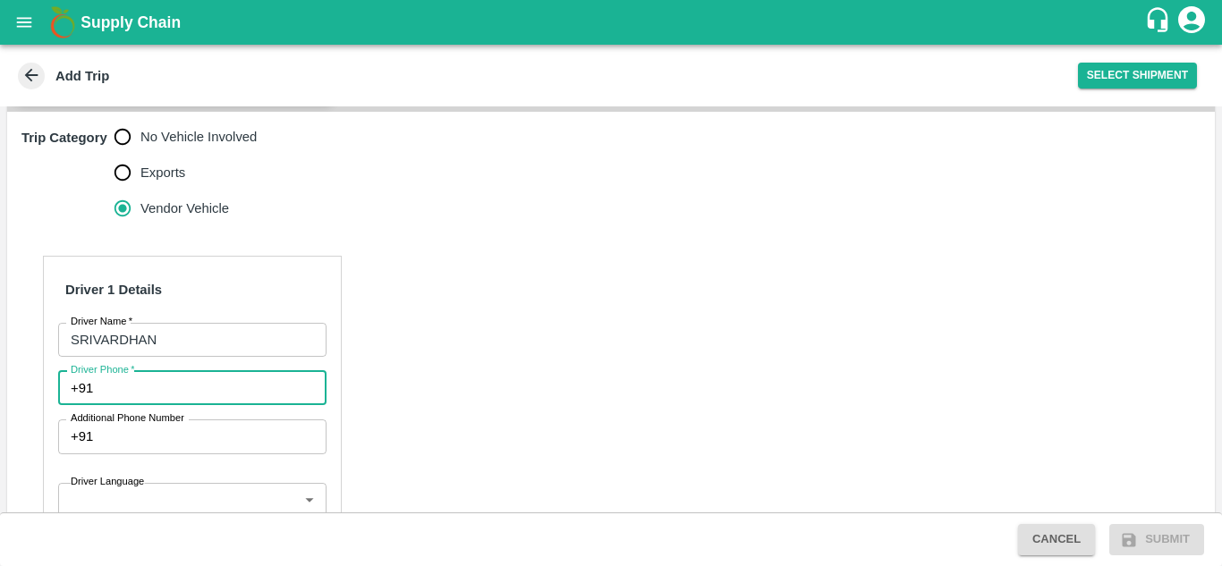
click at [234, 371] on input "Driver Phone   *" at bounding box center [212, 388] width 225 height 34
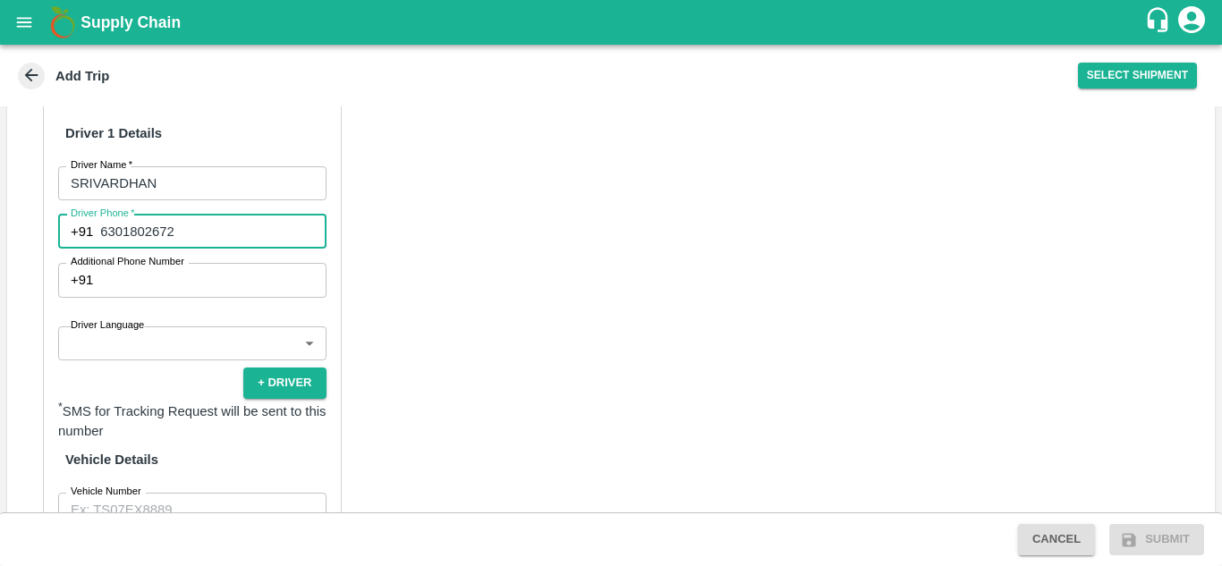
scroll to position [732, 0]
type input "6301802672"
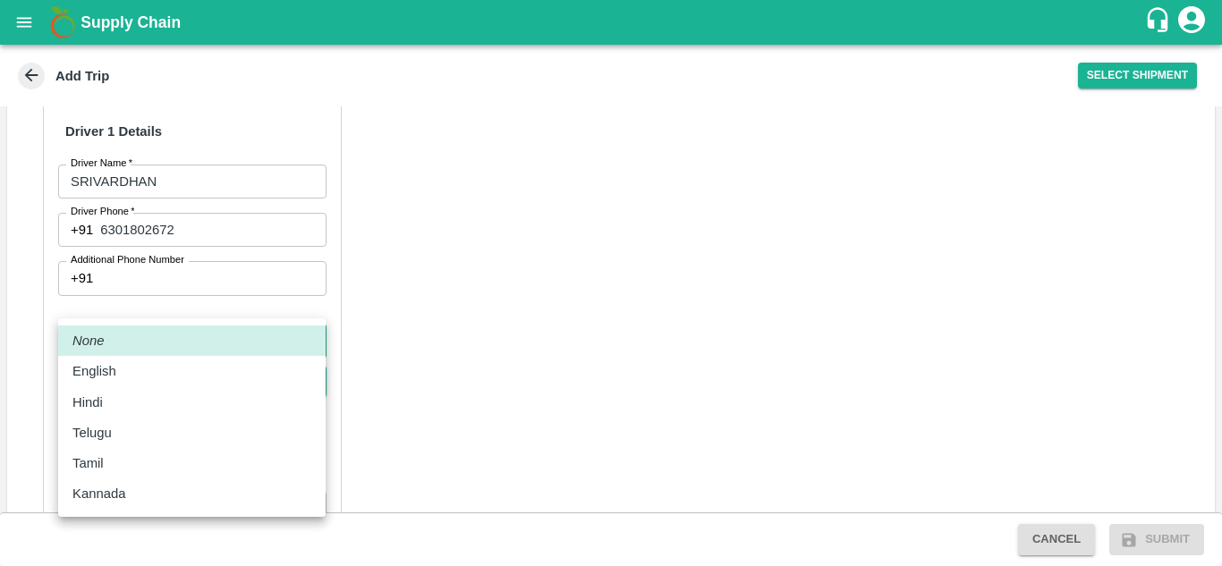
click at [280, 297] on body "Supply Chain Add Trip Select Shipment Trip Details Trip Type Fruit Movement 1 T…" at bounding box center [611, 283] width 1222 height 566
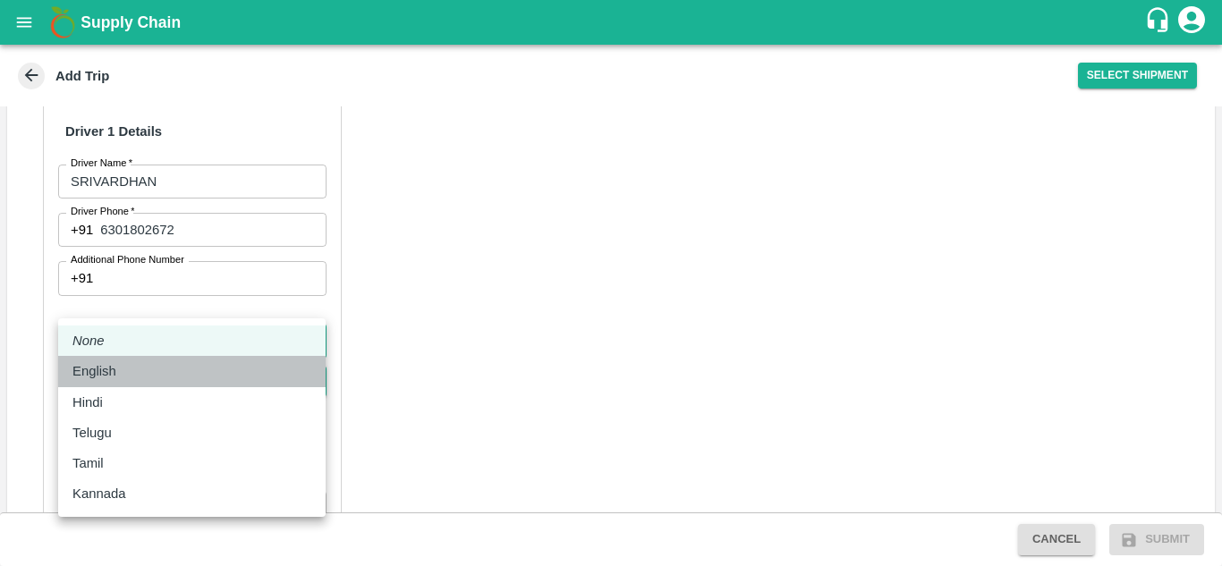
click at [109, 369] on p "English" at bounding box center [94, 371] width 44 height 20
type input "en"
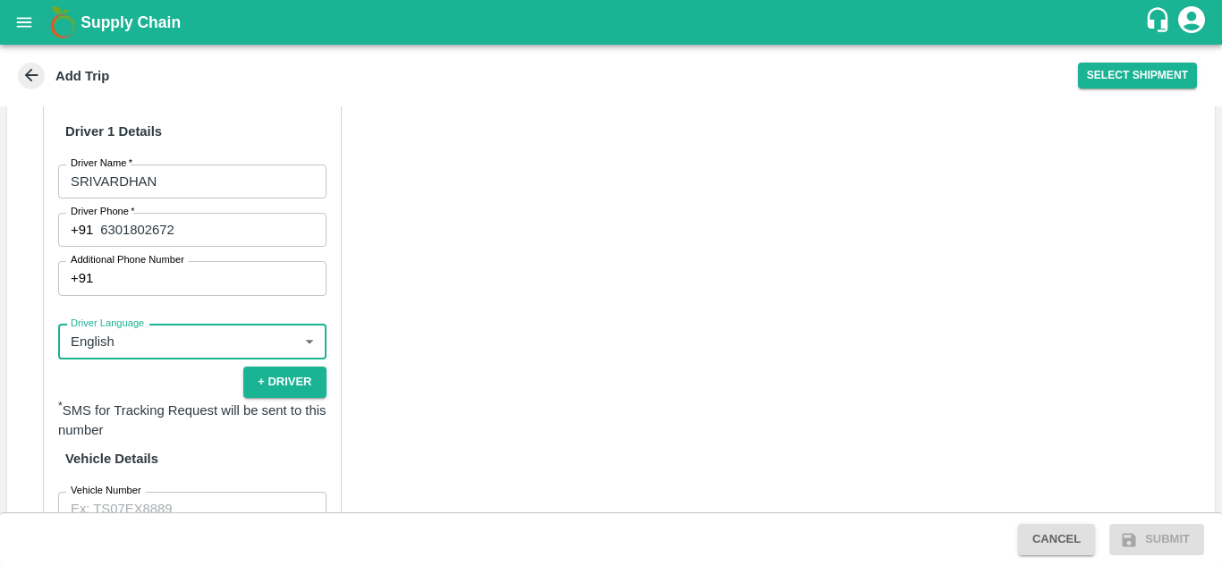
scroll to position [819, 0]
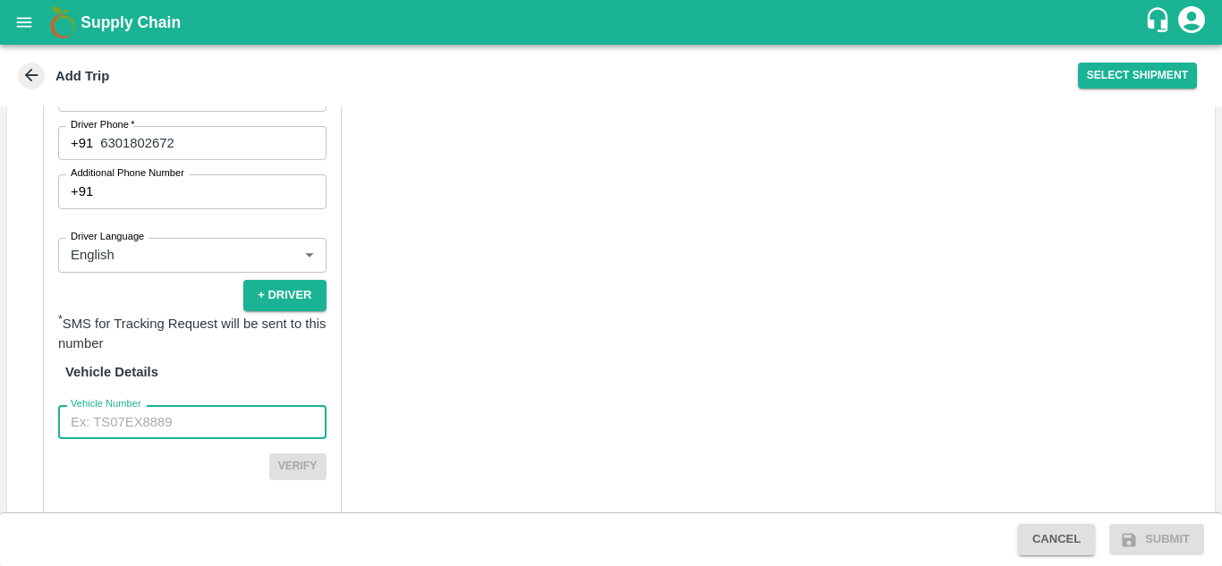
click at [224, 405] on input "Vehicle Number" at bounding box center [192, 422] width 268 height 34
type input "TS33T4336"
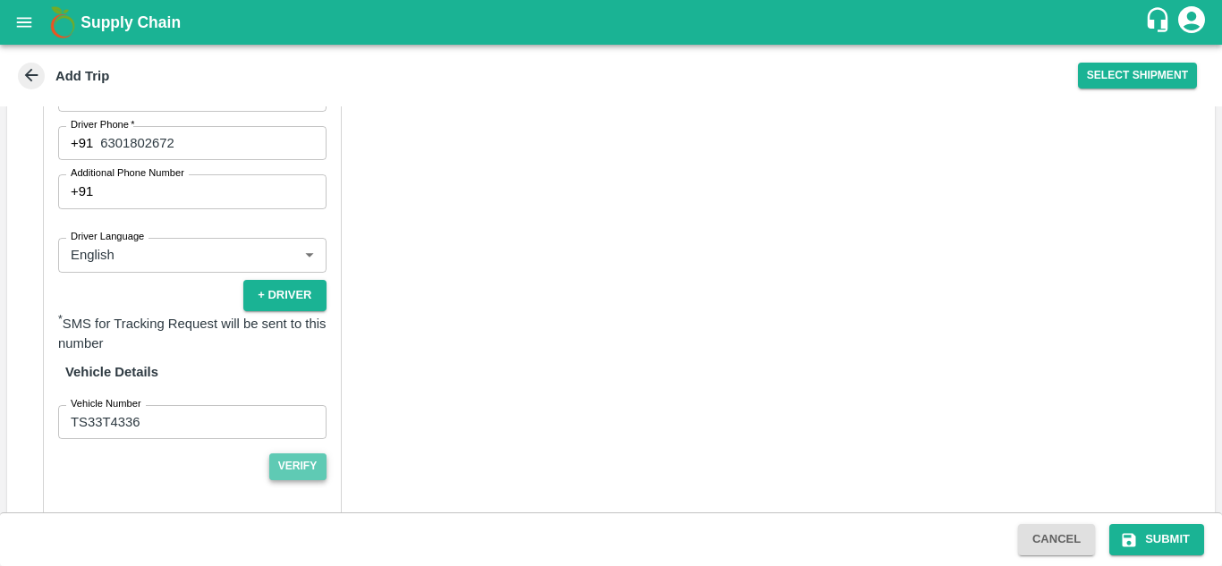
click at [290, 453] on button "Verify" at bounding box center [297, 466] width 57 height 26
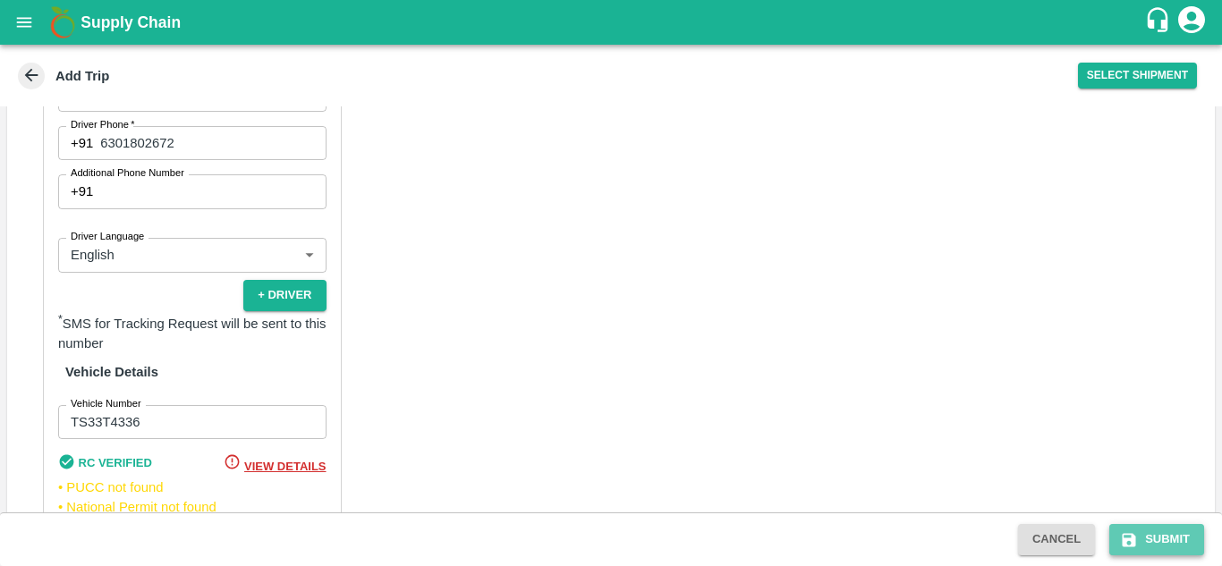
click at [1173, 535] on button "Submit" at bounding box center [1156, 539] width 95 height 31
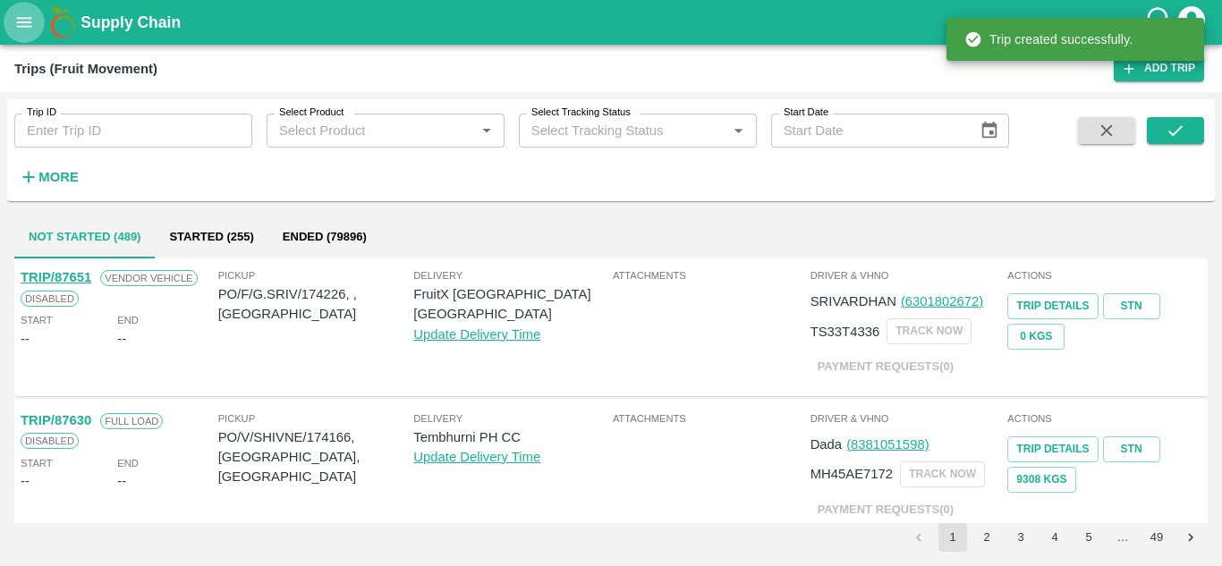
click at [26, 19] on icon "open drawer" at bounding box center [24, 22] width 15 height 10
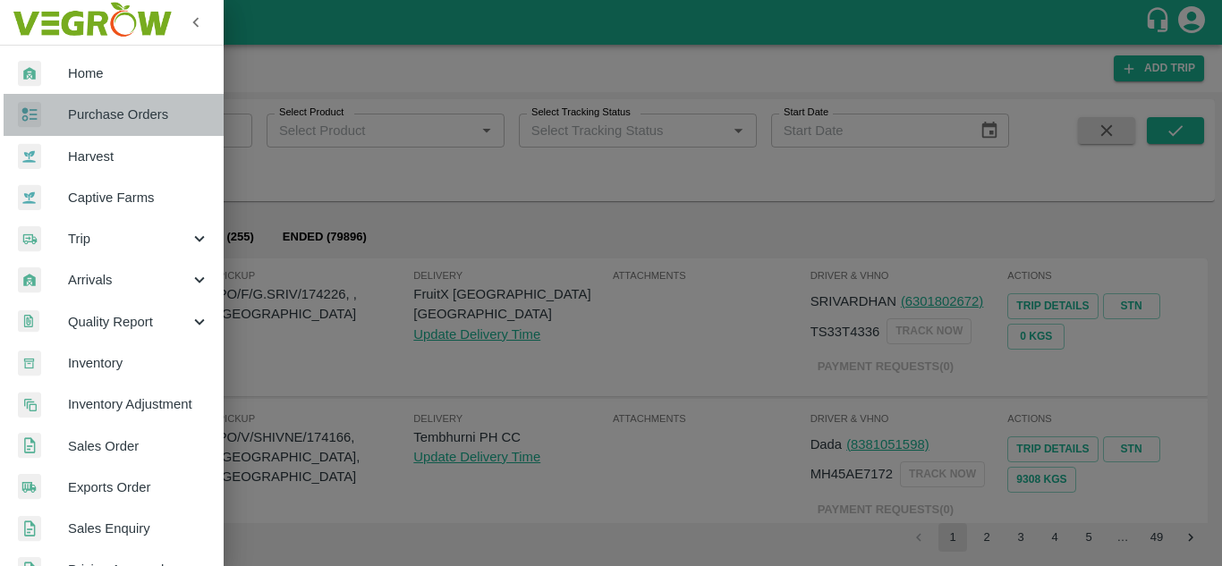
click at [127, 111] on span "Purchase Orders" at bounding box center [138, 115] width 141 height 20
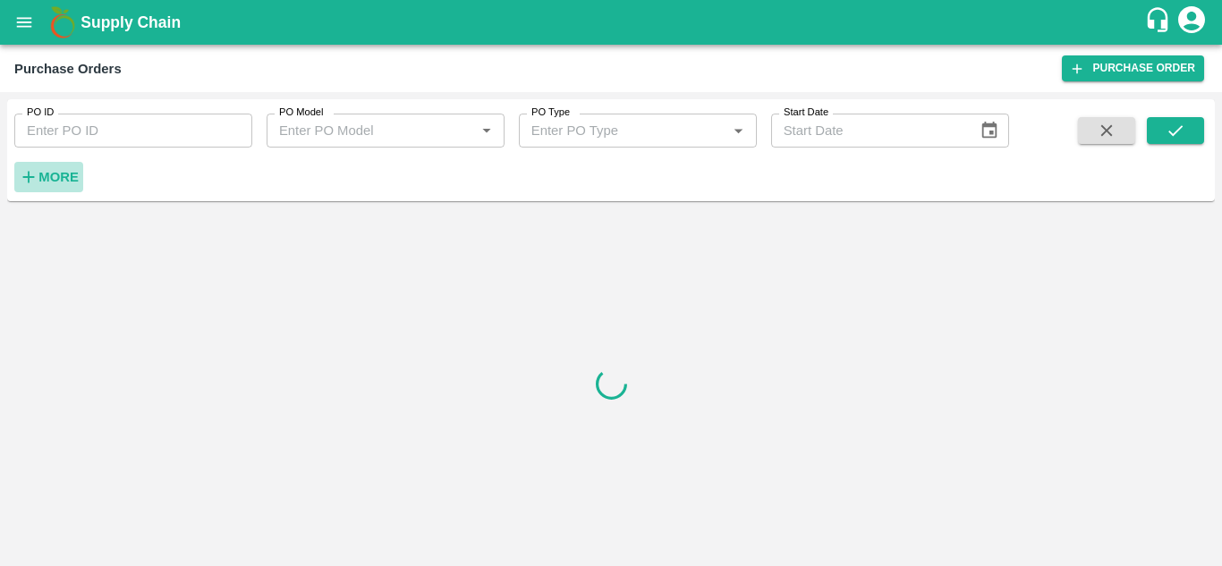
click at [58, 171] on strong "More" at bounding box center [58, 177] width 40 height 14
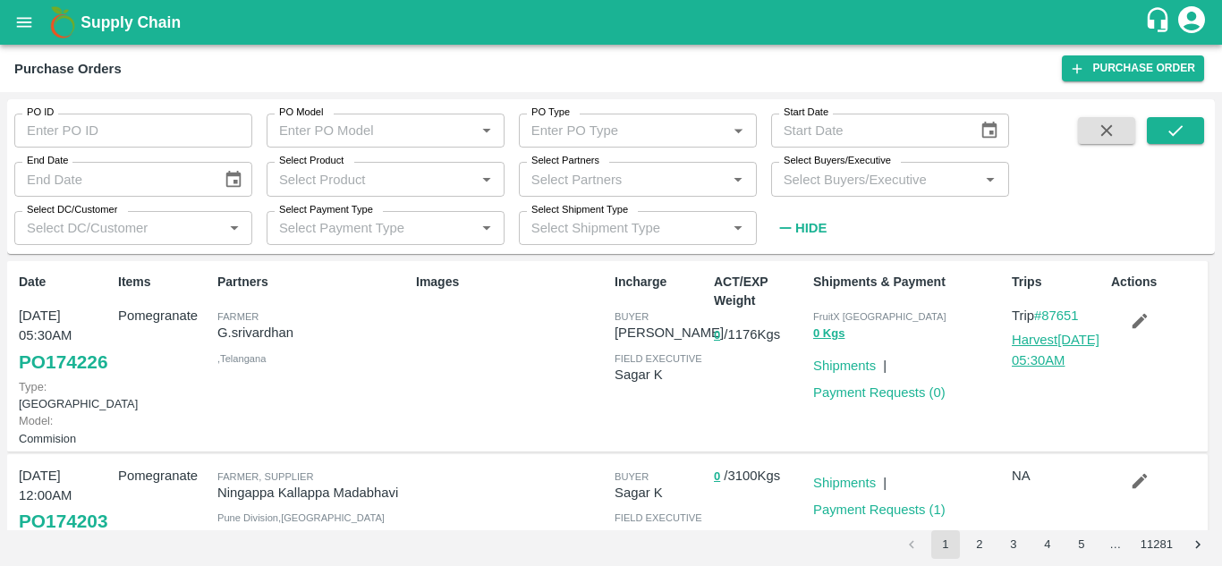
click at [1052, 336] on link "Harvest 07 Sep, 05:30AM" at bounding box center [1056, 350] width 88 height 34
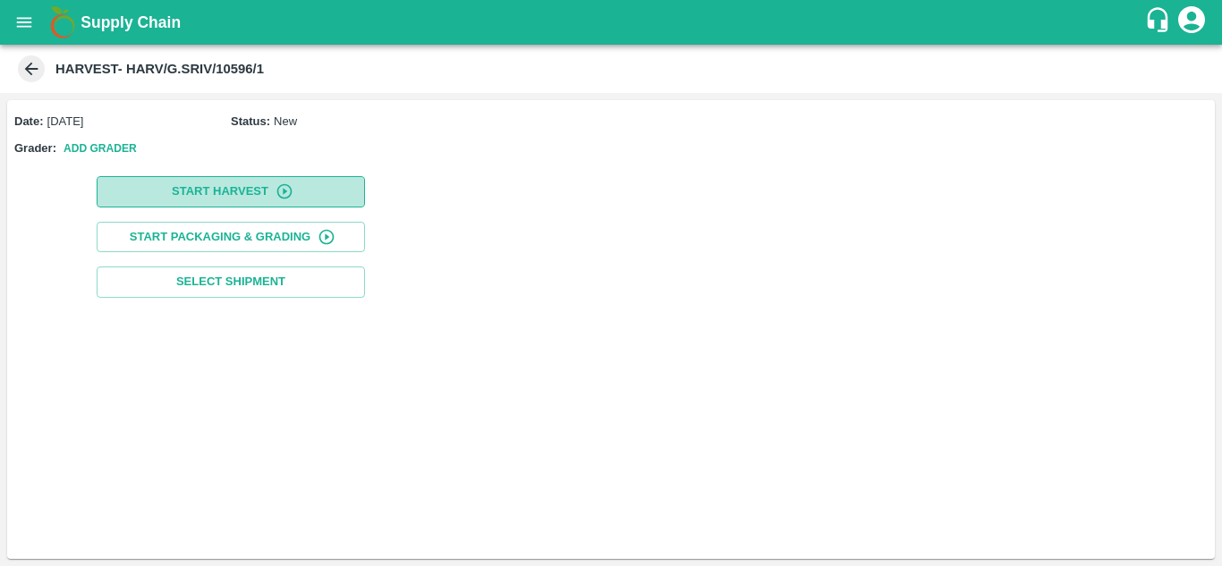
click at [331, 182] on button "Start Harvest" at bounding box center [231, 191] width 268 height 31
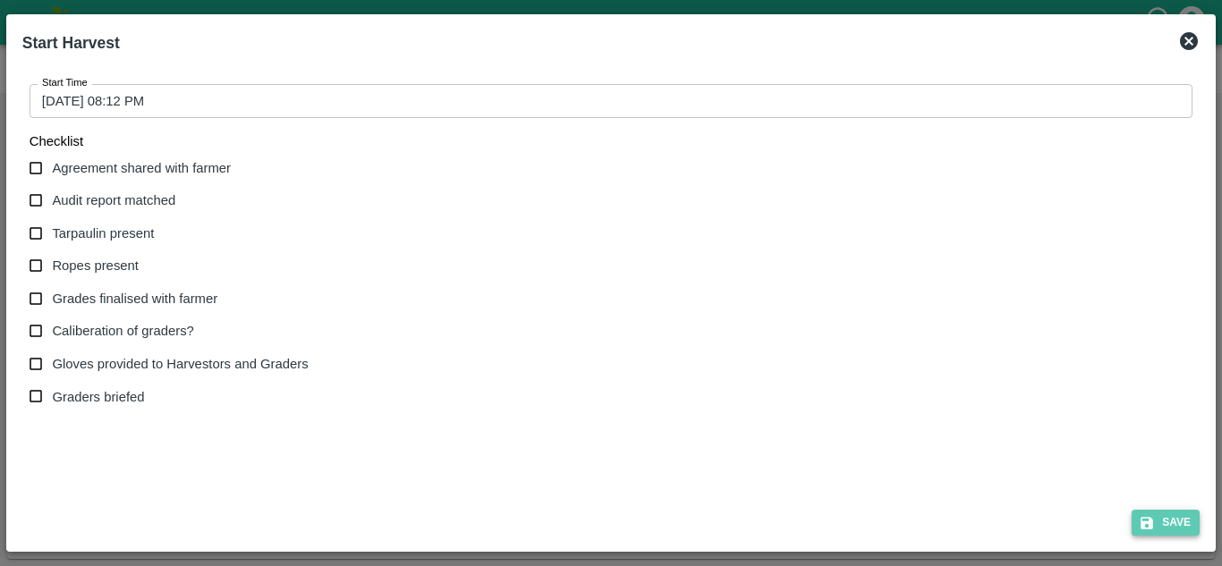
click at [1183, 512] on button "Save" at bounding box center [1165, 523] width 68 height 26
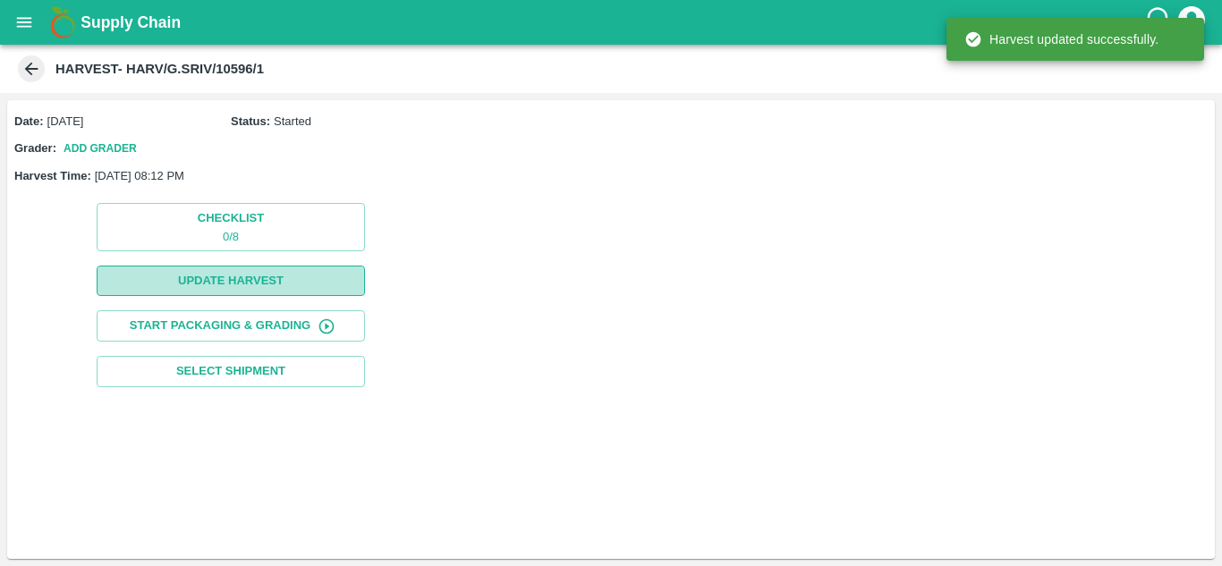
click at [267, 270] on button "Update Harvest" at bounding box center [231, 281] width 268 height 31
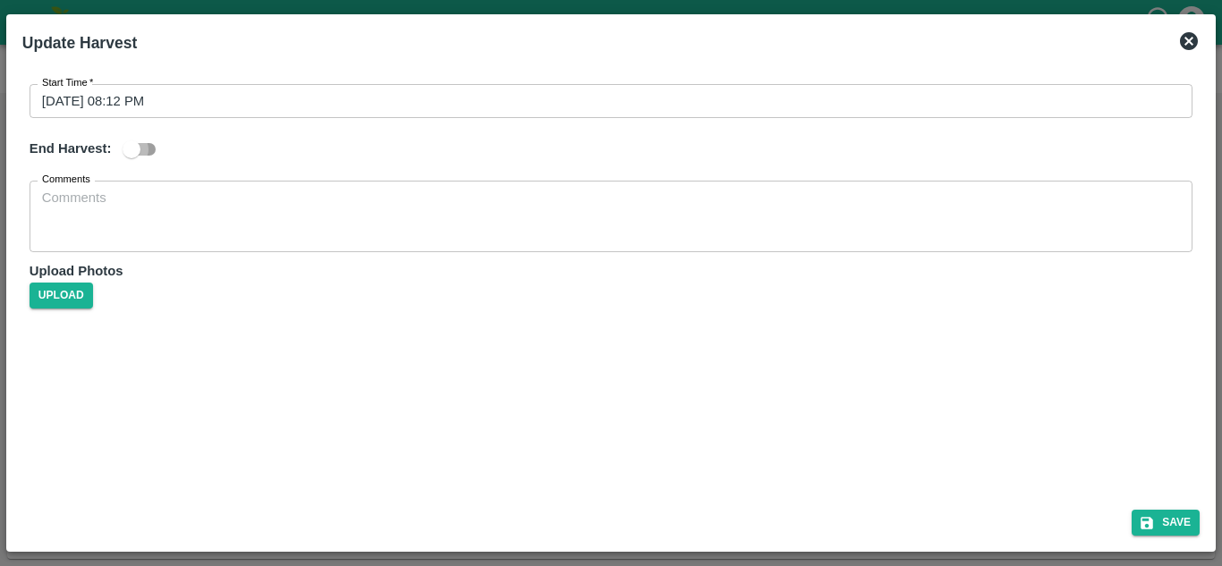
click at [148, 163] on input "checkbox" at bounding box center [131, 149] width 102 height 34
checkbox input "true"
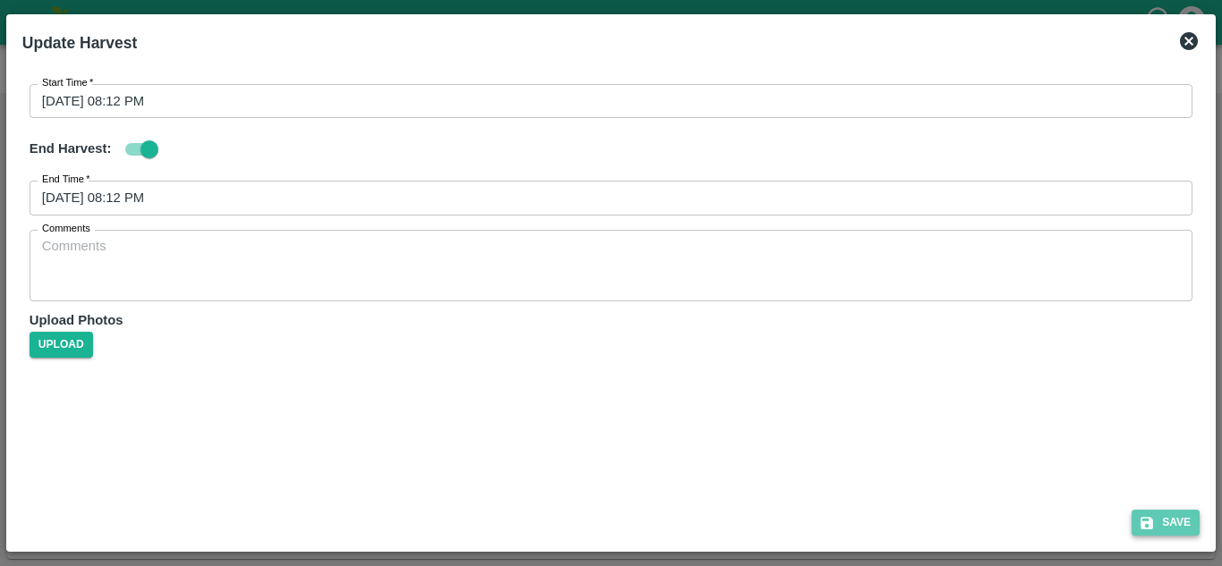
click at [1173, 520] on button "Save" at bounding box center [1165, 523] width 68 height 26
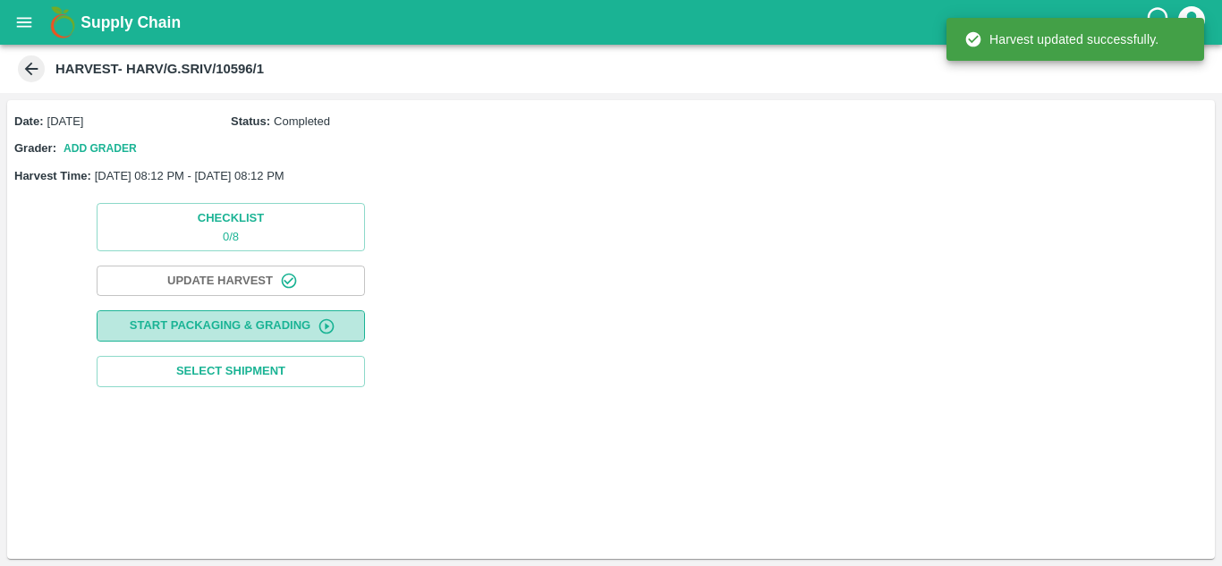
click at [262, 338] on button "Start Packaging & Grading" at bounding box center [231, 325] width 268 height 31
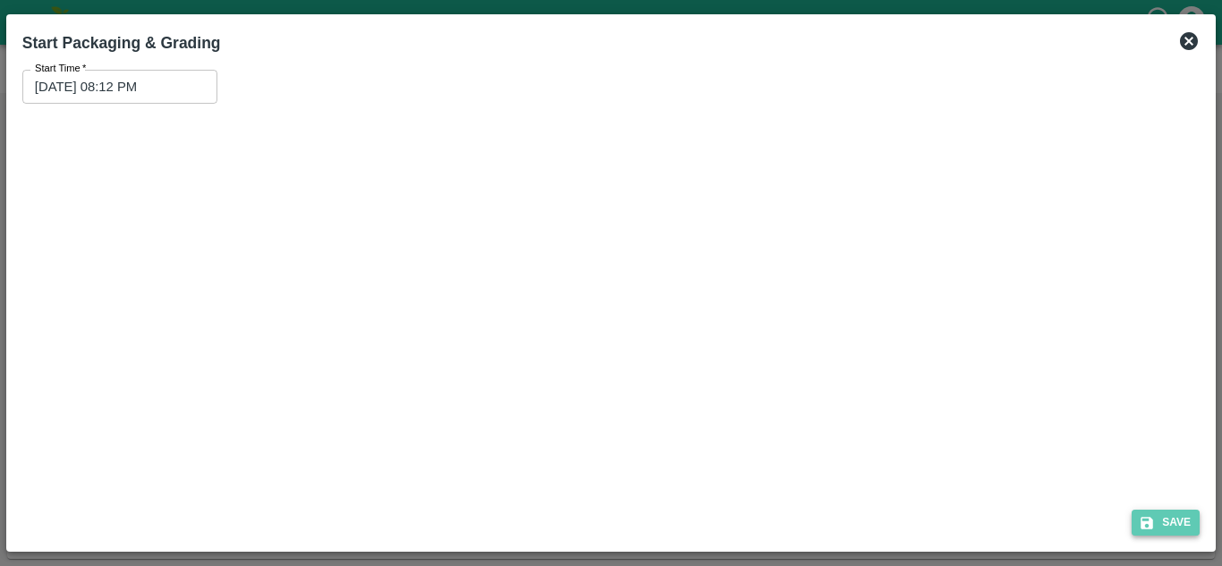
click at [1179, 529] on button "Save" at bounding box center [1165, 523] width 68 height 26
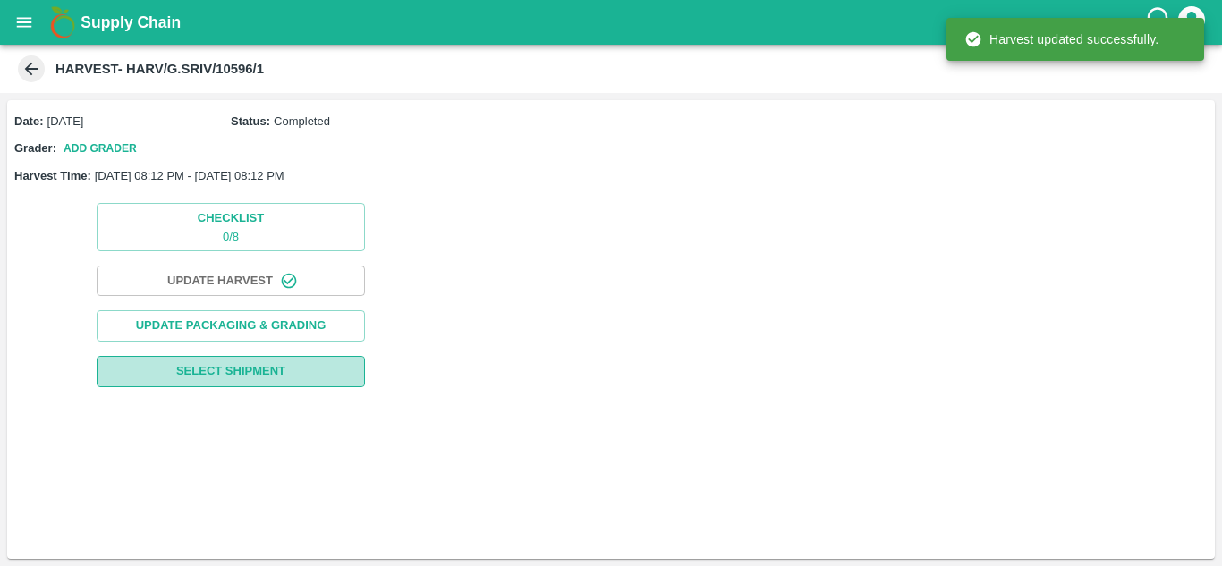
click at [271, 375] on span "Select Shipment" at bounding box center [230, 371] width 109 height 21
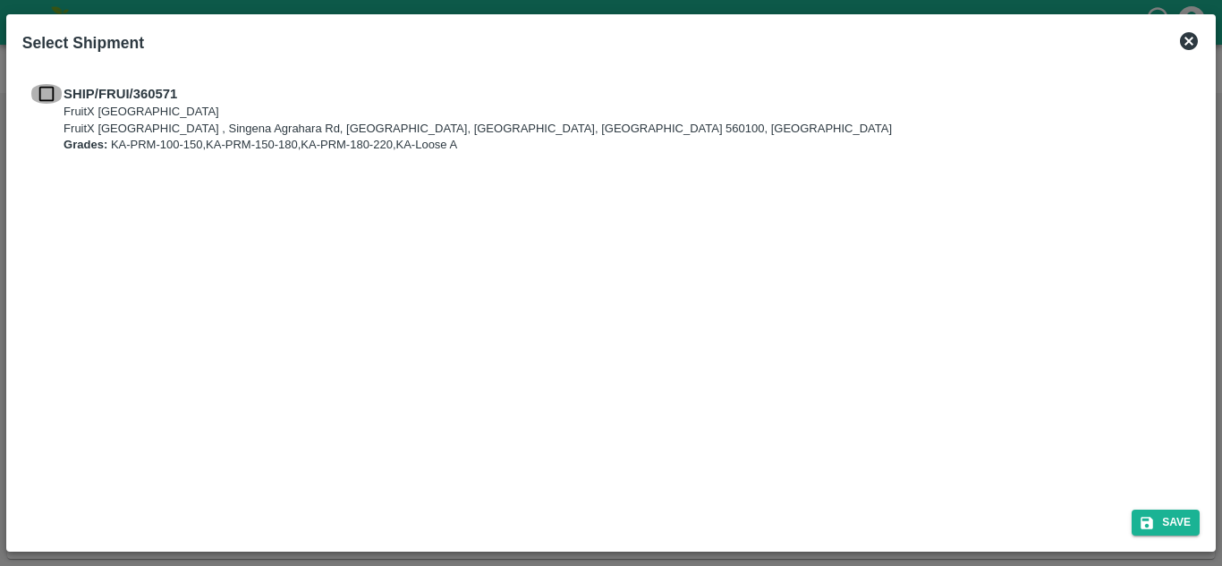
click at [53, 89] on input "checkbox" at bounding box center [47, 94] width 34 height 20
checkbox input "true"
click at [1167, 520] on button "Save" at bounding box center [1165, 523] width 68 height 26
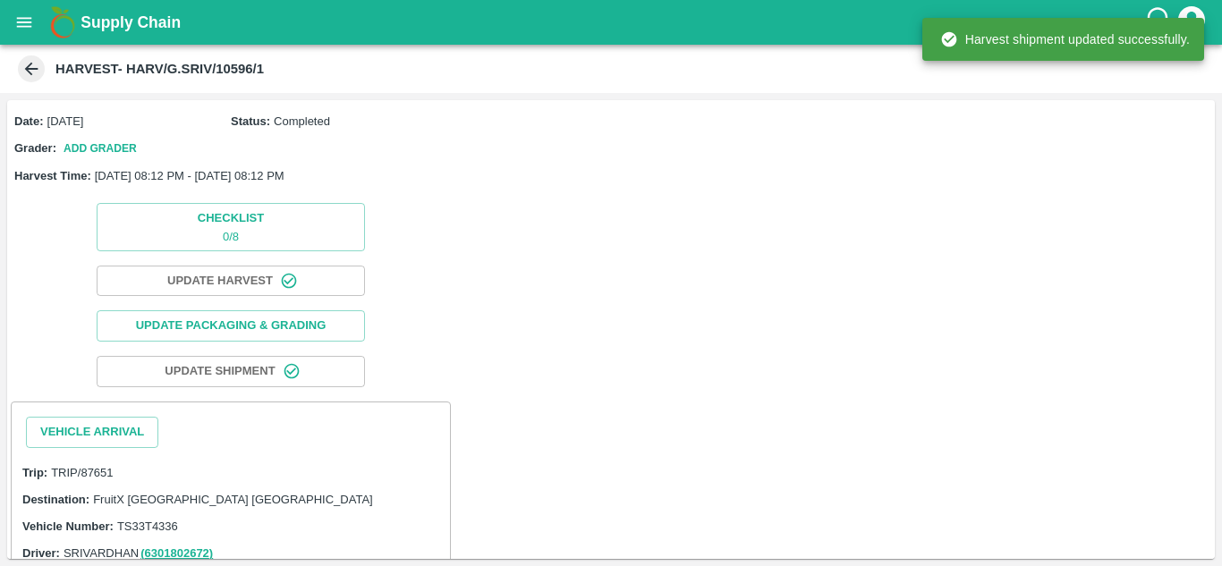
scroll to position [52, 0]
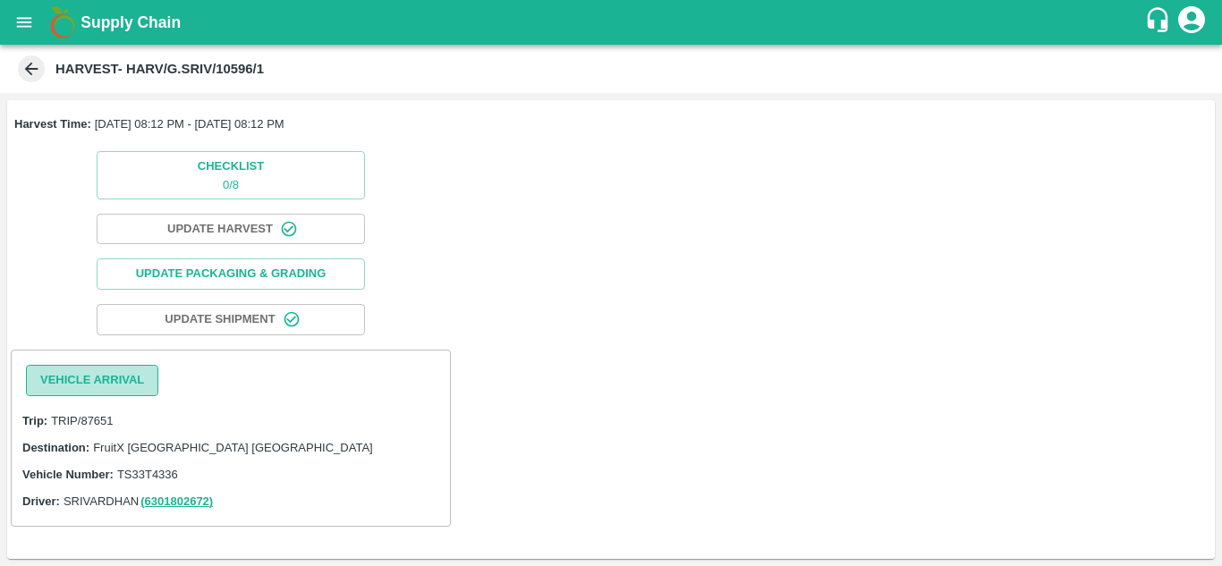
click at [77, 384] on button "Vehicle Arrival" at bounding box center [92, 380] width 132 height 31
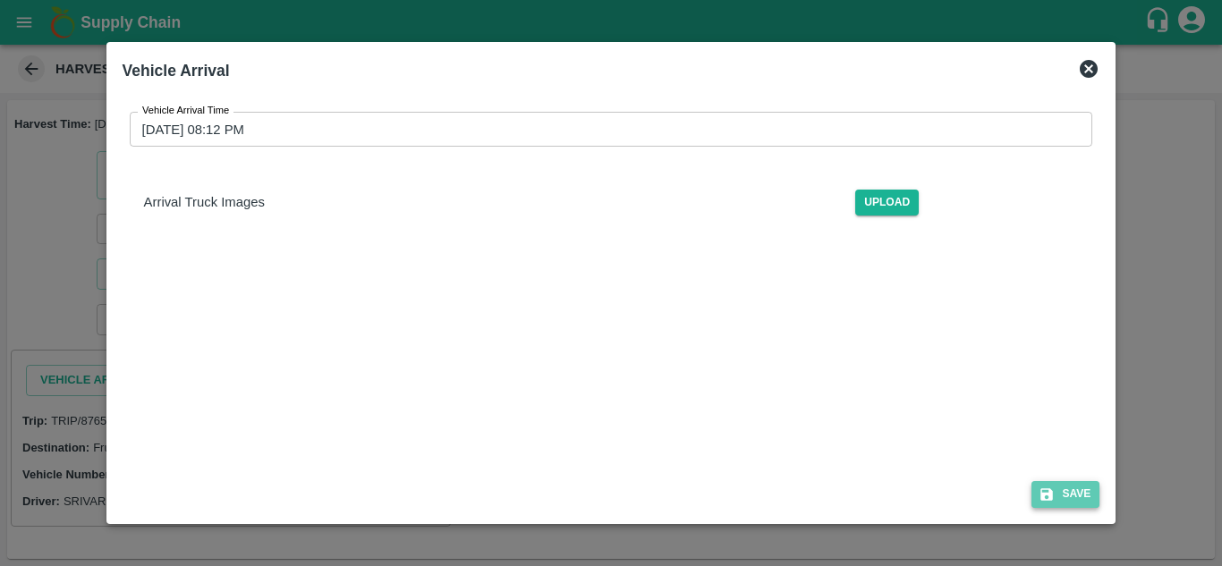
click at [1084, 496] on button "Save" at bounding box center [1065, 494] width 68 height 26
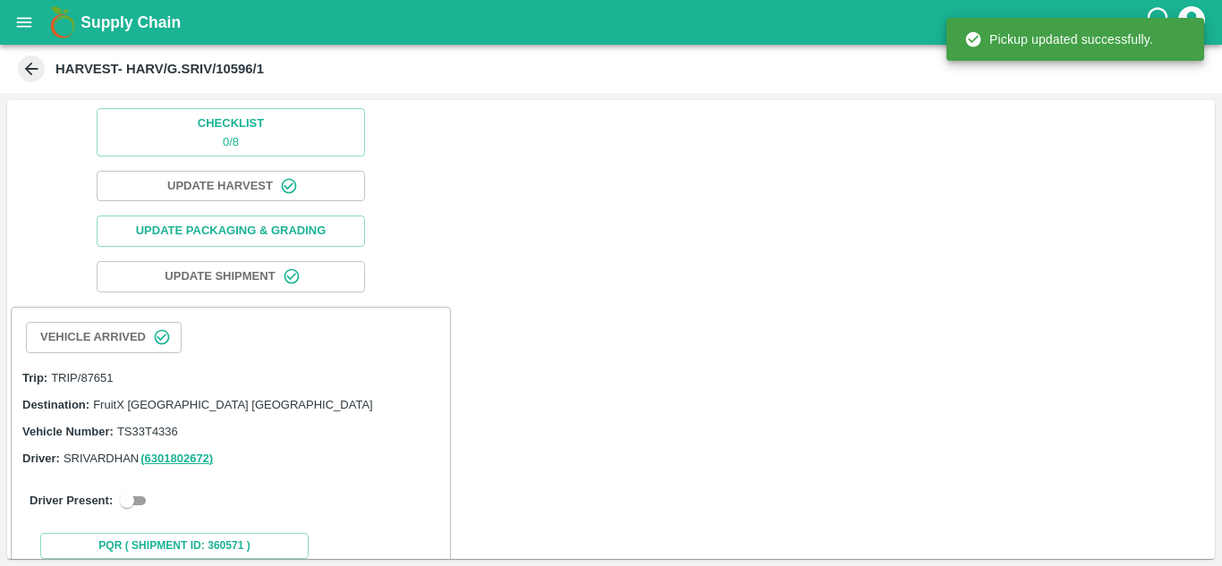
scroll to position [107, 0]
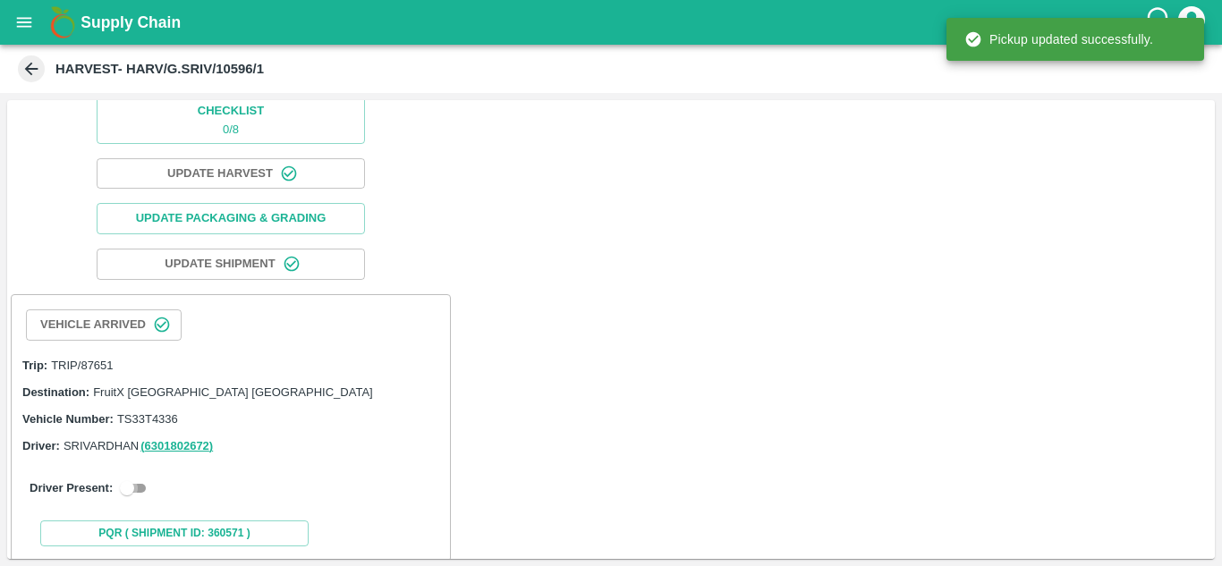
click at [123, 483] on input "checkbox" at bounding box center [127, 488] width 64 height 21
checkbox input "true"
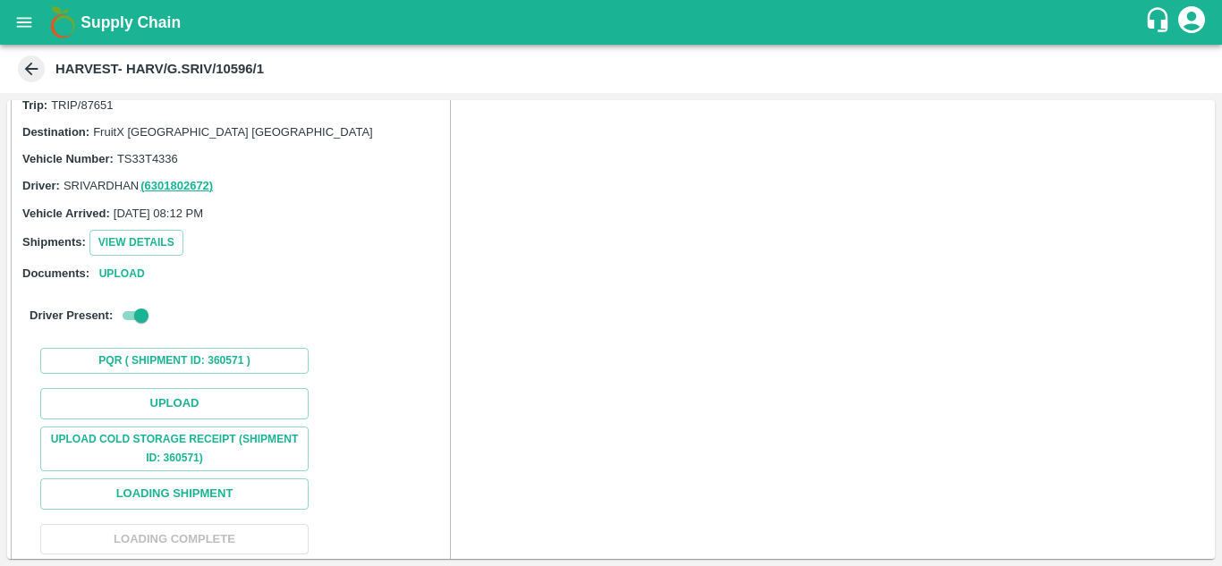
scroll to position [376, 0]
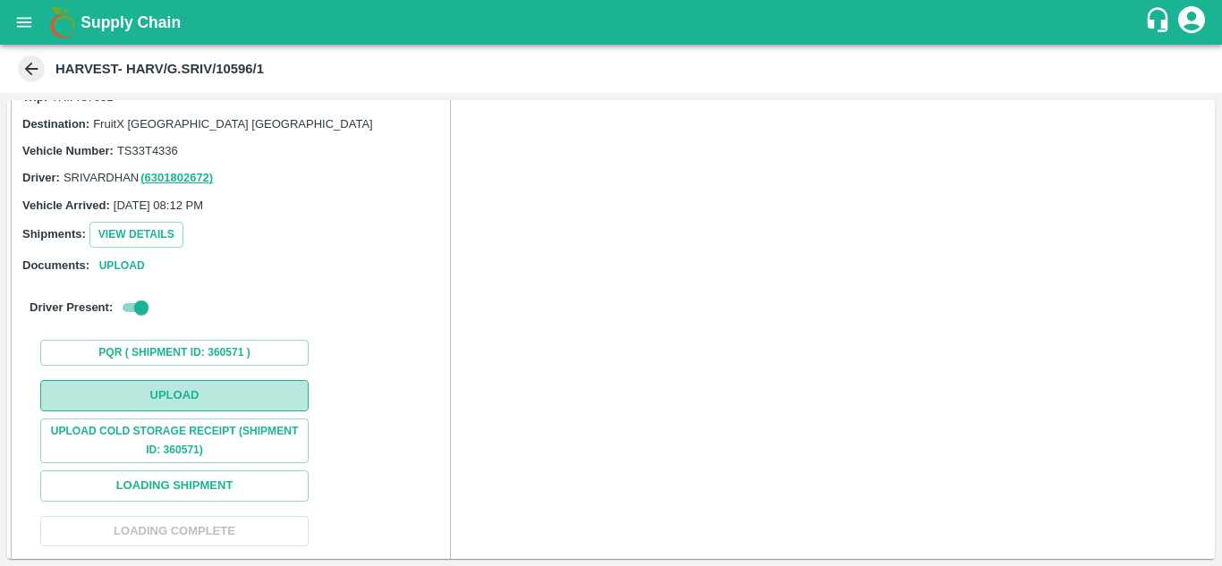
click at [217, 386] on button "Upload" at bounding box center [174, 395] width 268 height 31
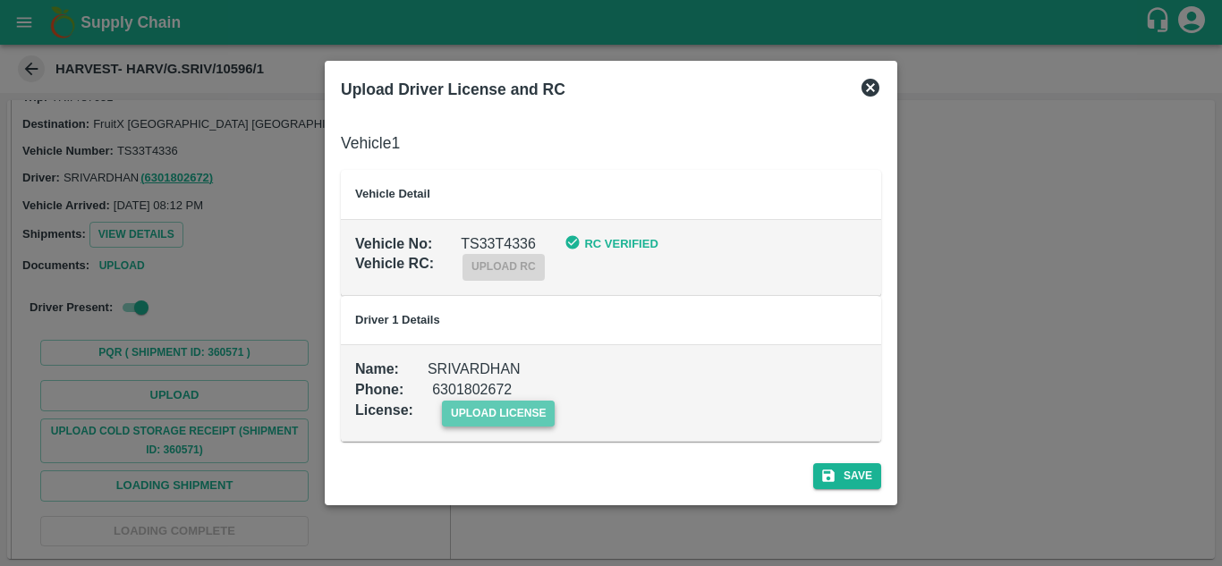
click at [544, 408] on span "upload license" at bounding box center [499, 414] width 114 height 26
click at [0, 0] on input "upload license" at bounding box center [0, 0] width 0 height 0
click at [469, 420] on span "upload license" at bounding box center [499, 414] width 114 height 26
click at [0, 0] on input "upload license" at bounding box center [0, 0] width 0 height 0
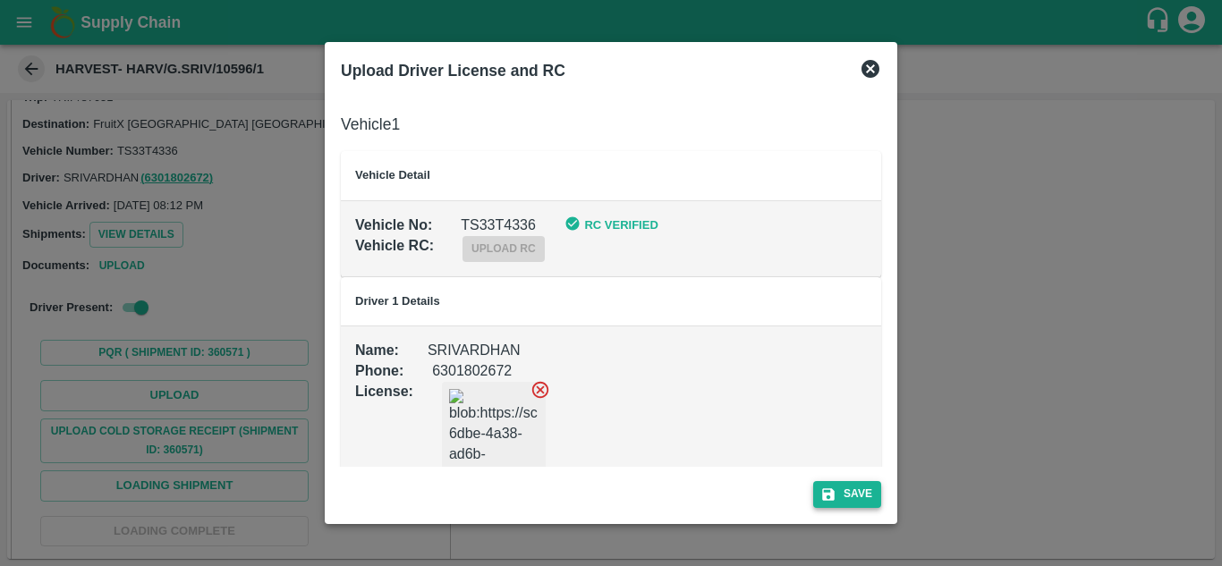
click at [852, 486] on button "Save" at bounding box center [847, 494] width 68 height 26
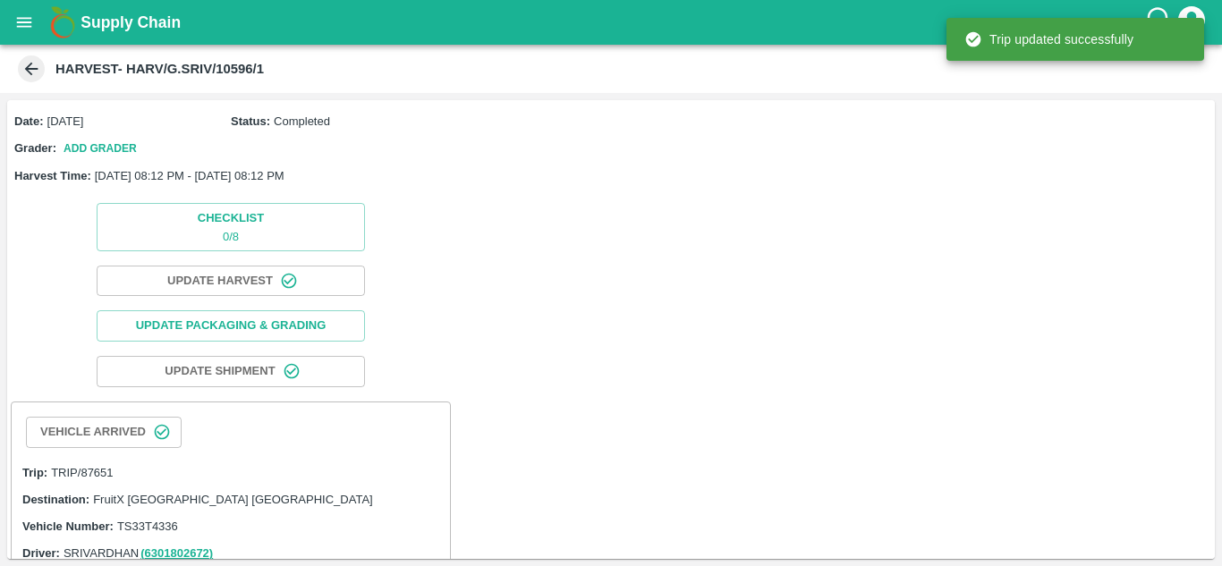
scroll to position [142, 0]
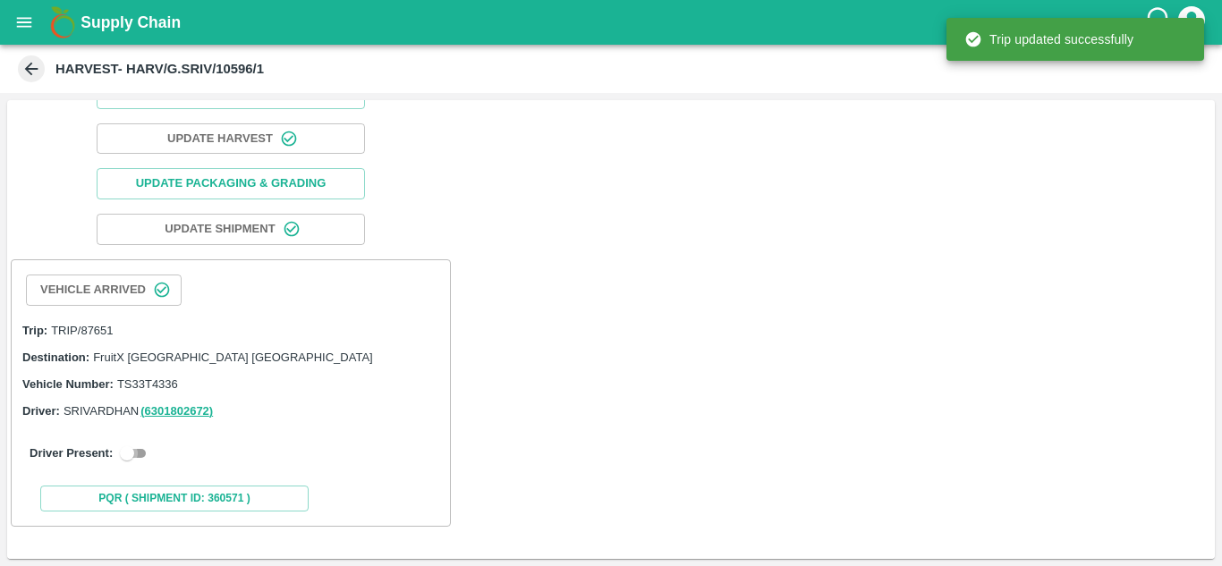
click at [127, 456] on input "checkbox" at bounding box center [127, 453] width 64 height 21
checkbox input "true"
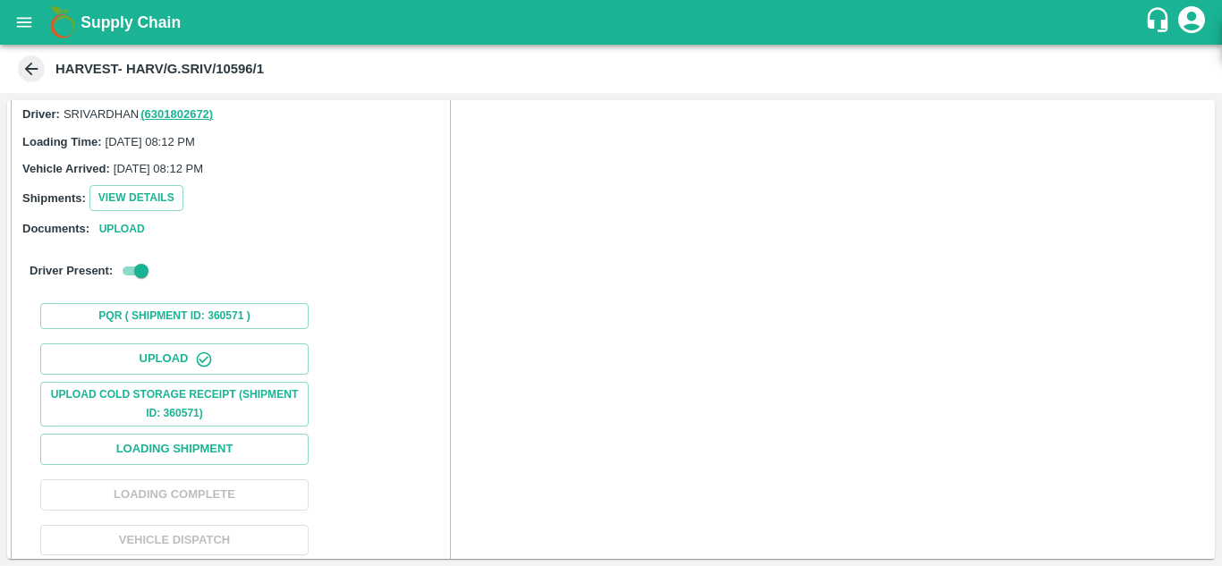
scroll to position [440, 0]
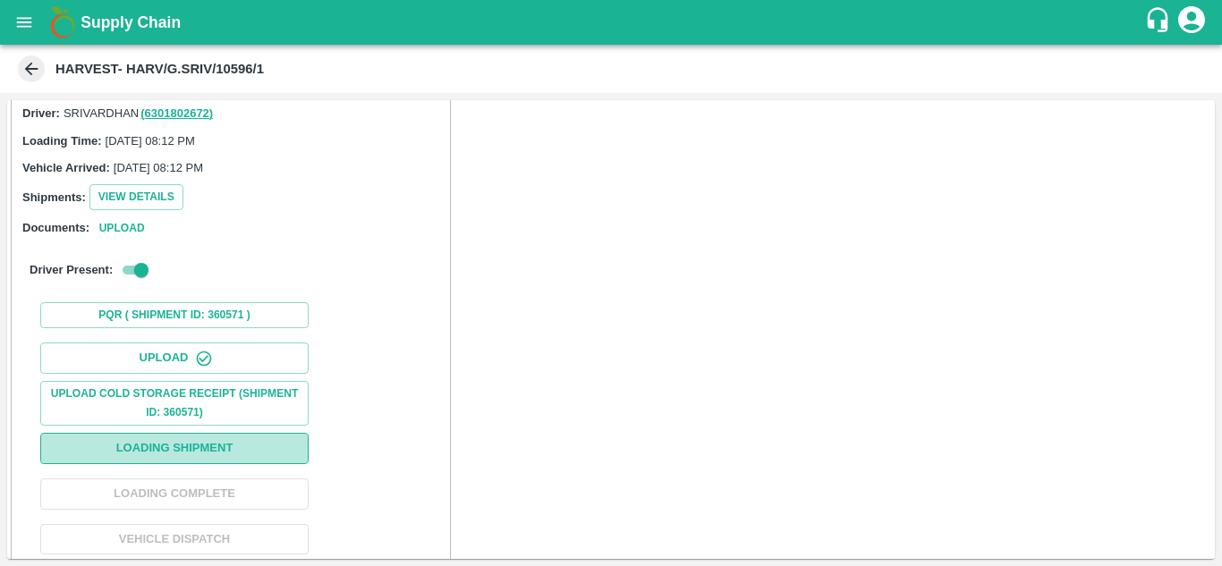
click at [246, 448] on button "Loading Shipment" at bounding box center [174, 448] width 268 height 31
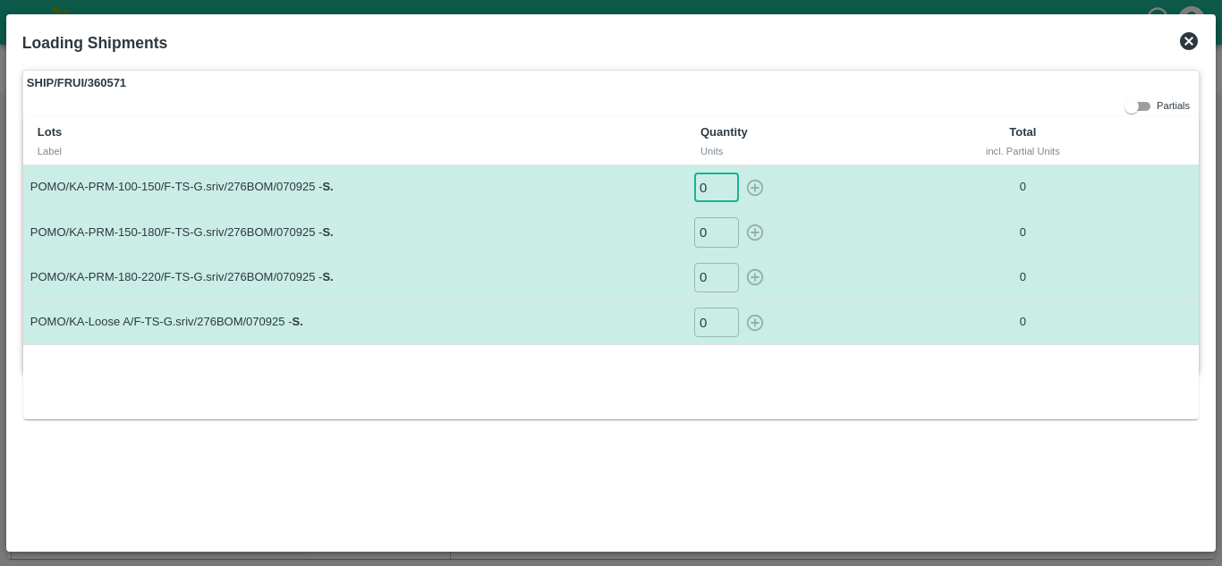
click at [716, 184] on input "0" at bounding box center [716, 188] width 45 height 30
click at [759, 188] on icon "button" at bounding box center [755, 188] width 20 height 20
type input "0"
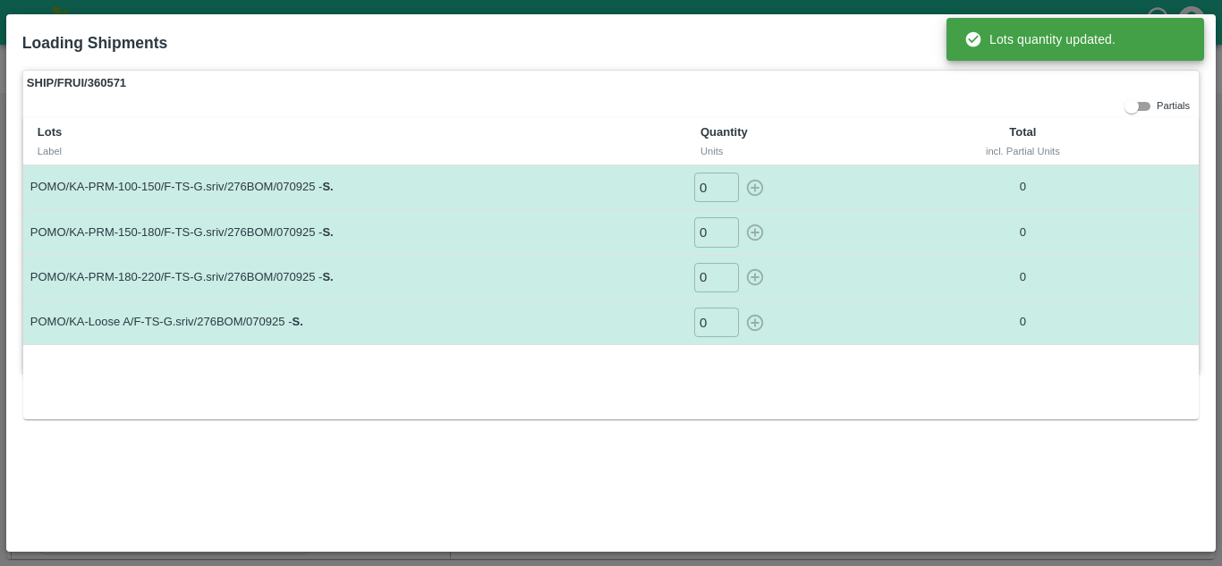
click at [711, 224] on input "0" at bounding box center [716, 232] width 45 height 30
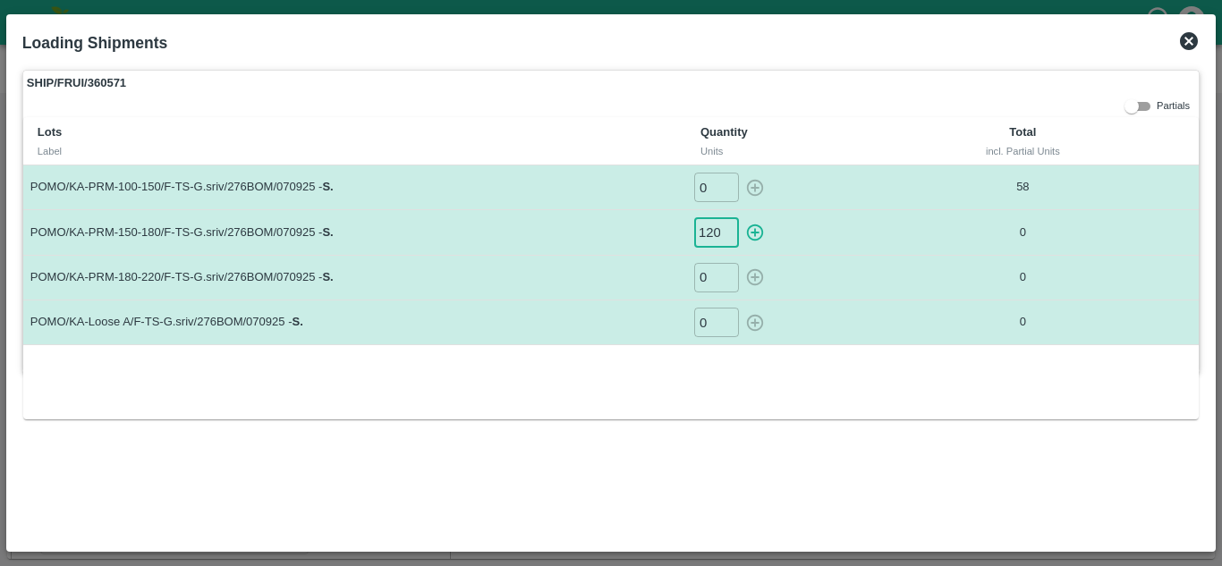
scroll to position [0, 0]
click at [747, 234] on icon "button" at bounding box center [755, 233] width 20 height 20
type input "0"
click at [712, 274] on input "0" at bounding box center [716, 278] width 45 height 30
click at [759, 275] on icon "button" at bounding box center [755, 277] width 20 height 20
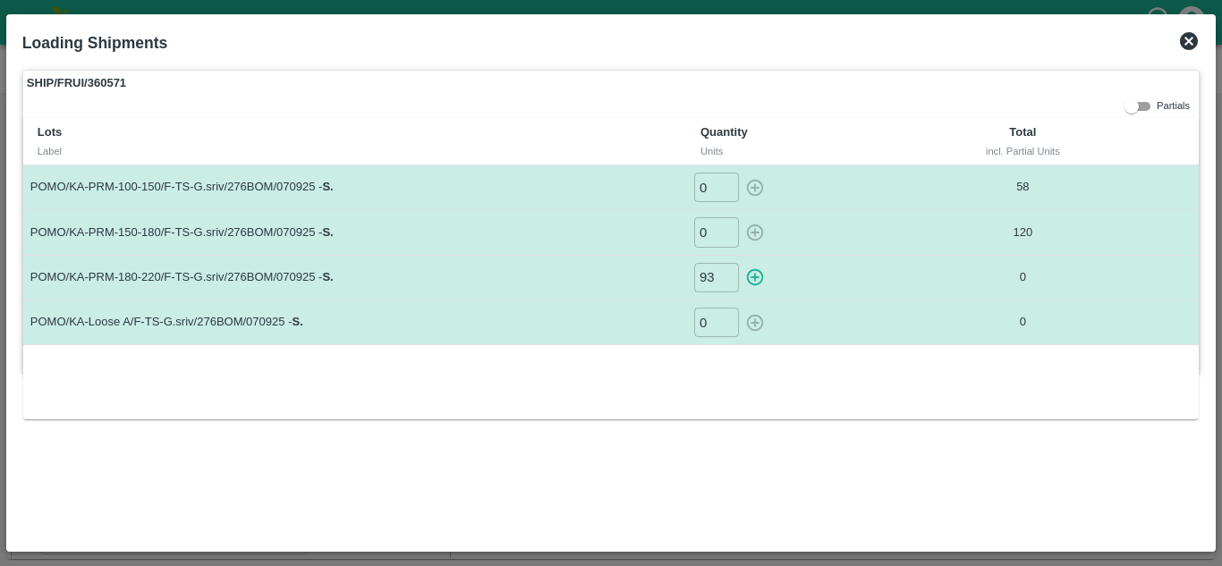
type input "0"
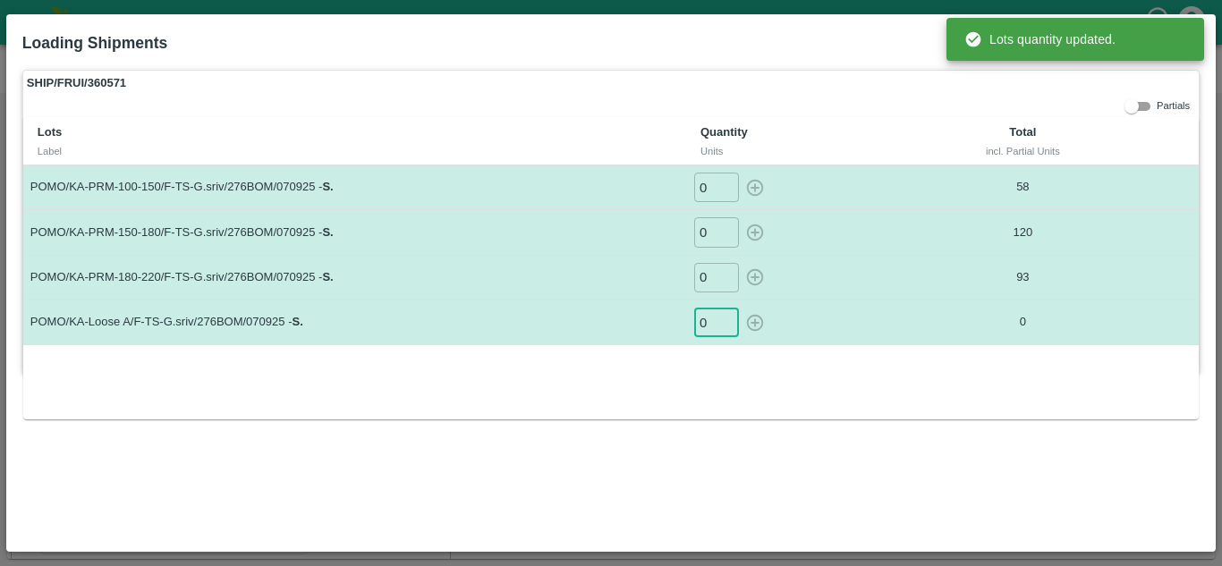
click at [712, 323] on input "0" at bounding box center [716, 323] width 45 height 30
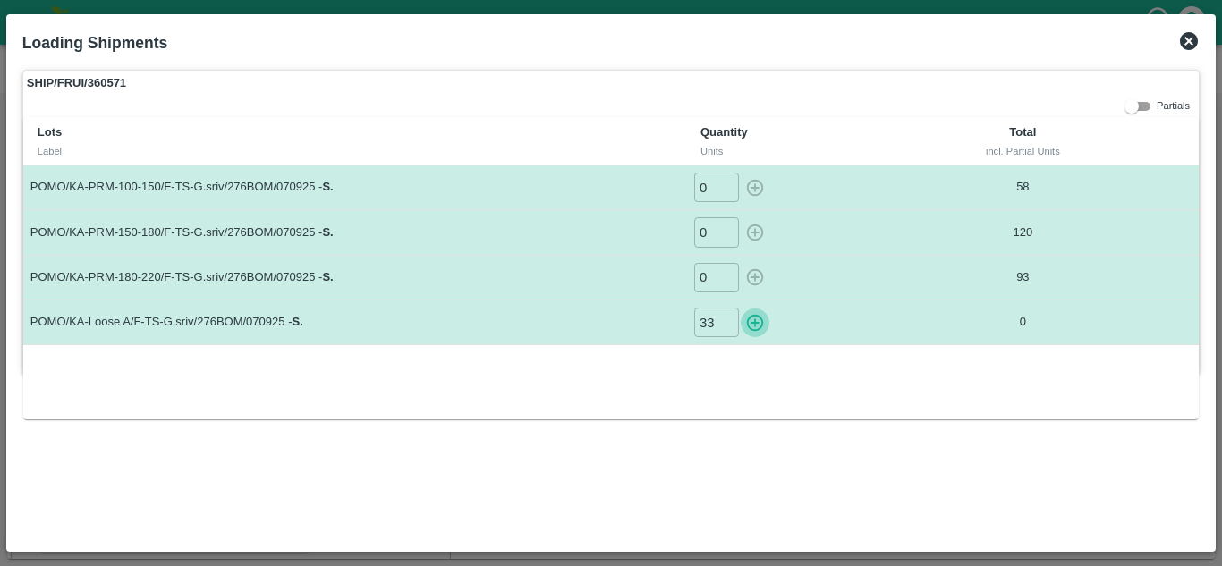
click at [755, 320] on icon "button" at bounding box center [755, 322] width 17 height 17
type input "0"
click at [1194, 45] on icon at bounding box center [1189, 41] width 18 height 18
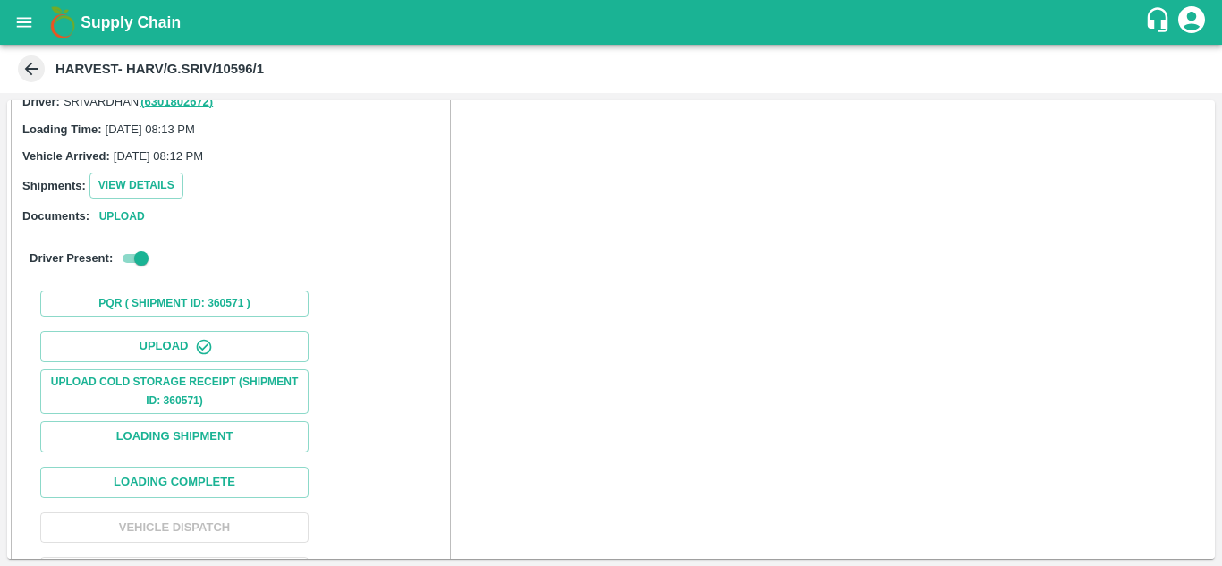
scroll to position [453, 0]
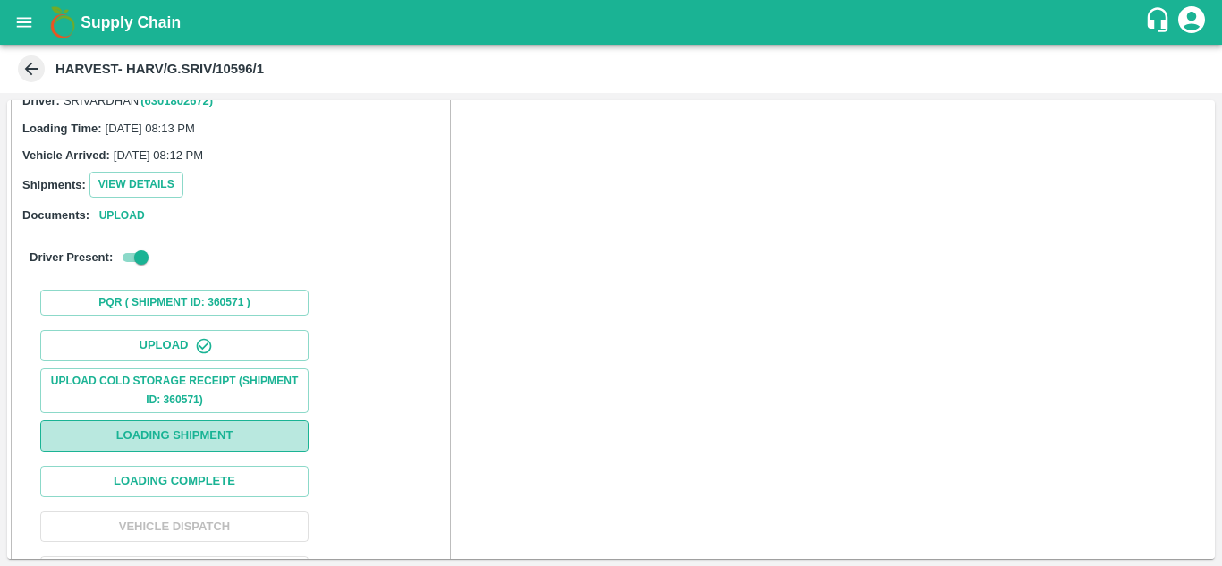
click at [257, 434] on button "Loading Shipment" at bounding box center [174, 435] width 268 height 31
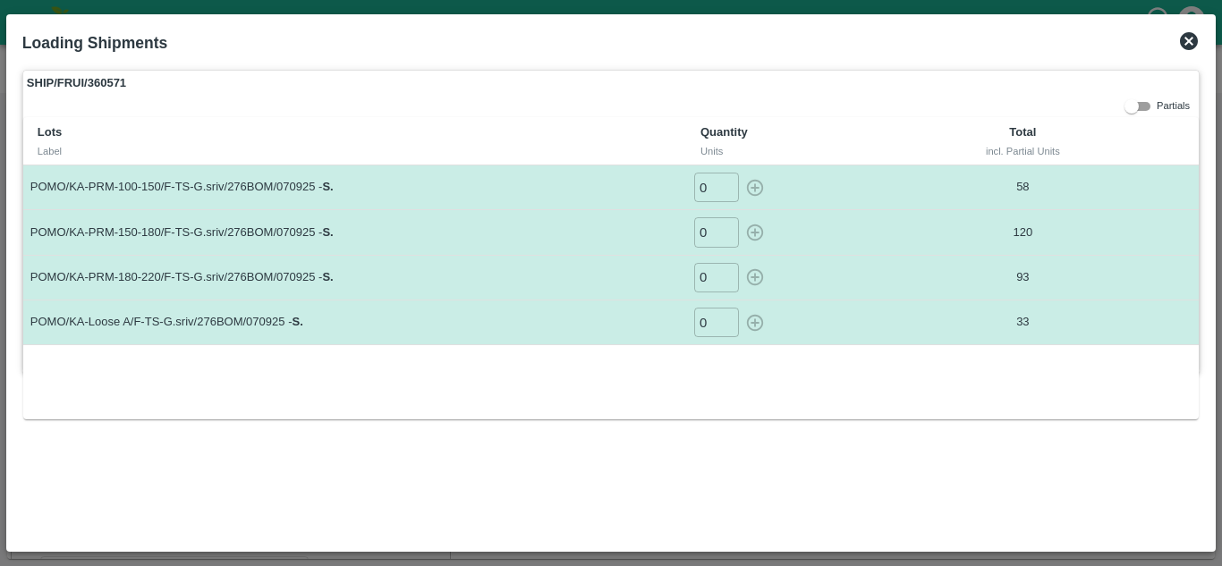
click at [1185, 46] on icon at bounding box center [1189, 41] width 18 height 18
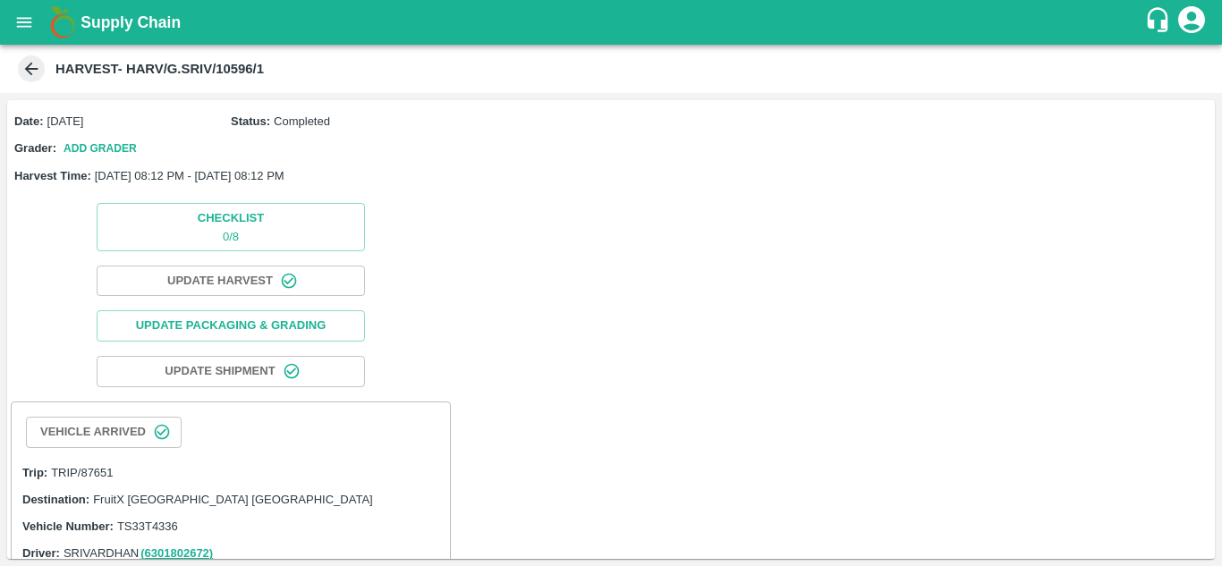
scroll to position [529, 0]
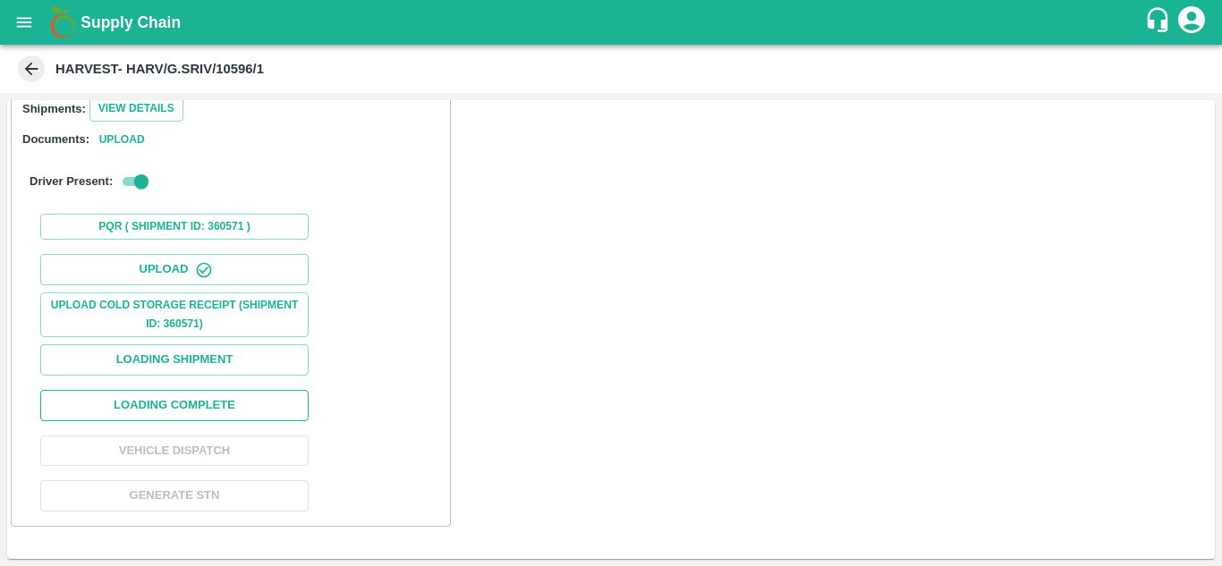
click at [183, 405] on button "Loading Complete" at bounding box center [174, 405] width 268 height 31
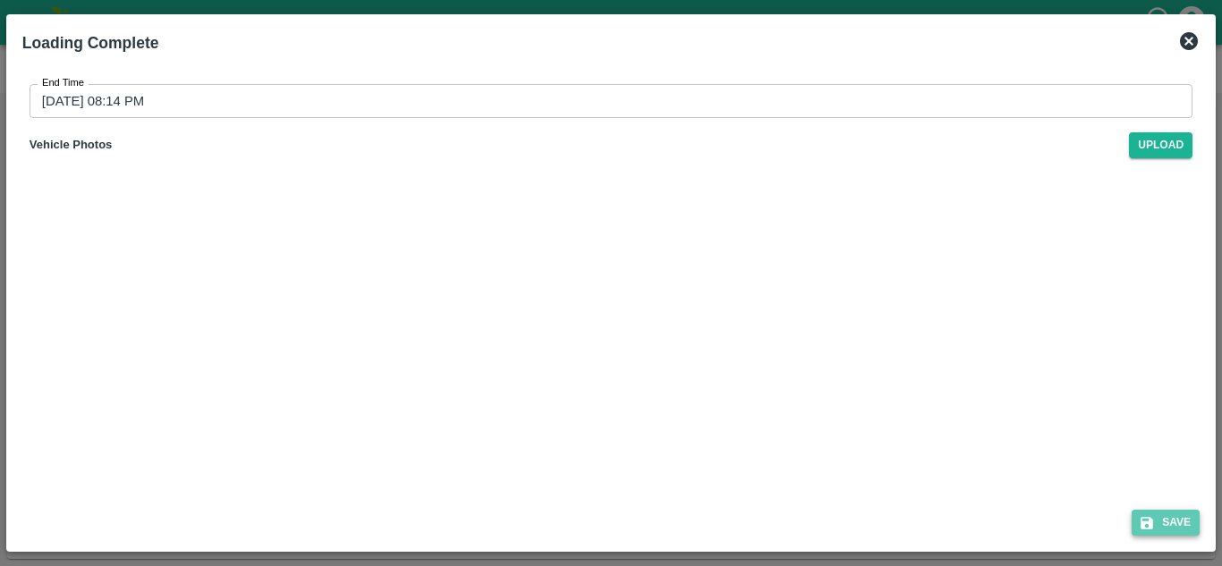
click at [1192, 515] on button "Save" at bounding box center [1165, 523] width 68 height 26
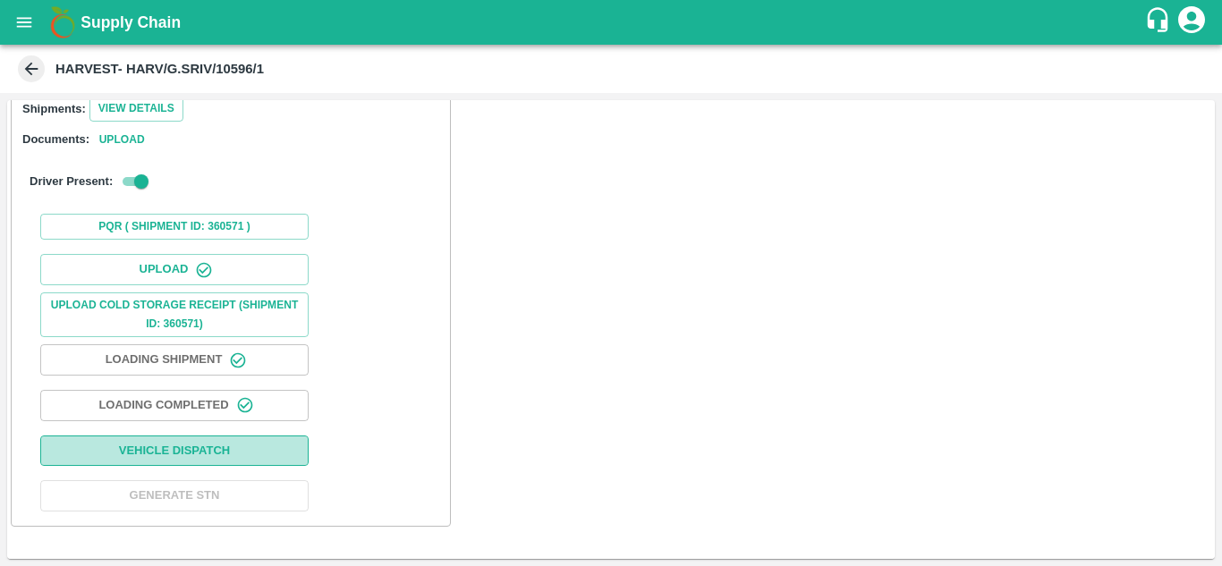
click at [225, 450] on button "Vehicle Dispatch" at bounding box center [174, 451] width 268 height 31
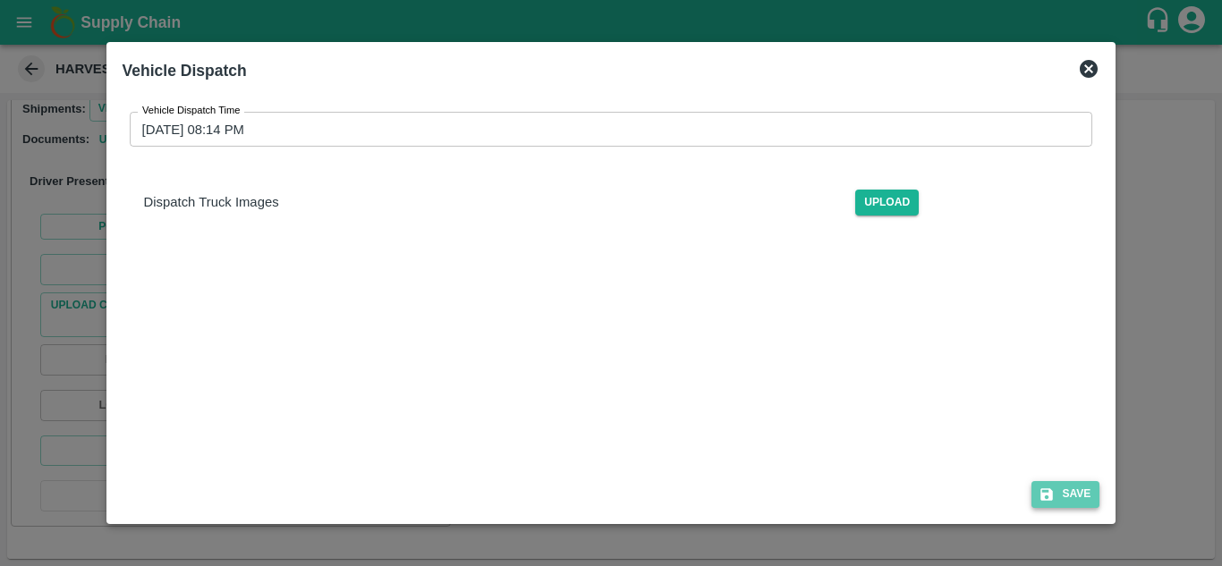
click at [1088, 500] on button "Save" at bounding box center [1065, 494] width 68 height 26
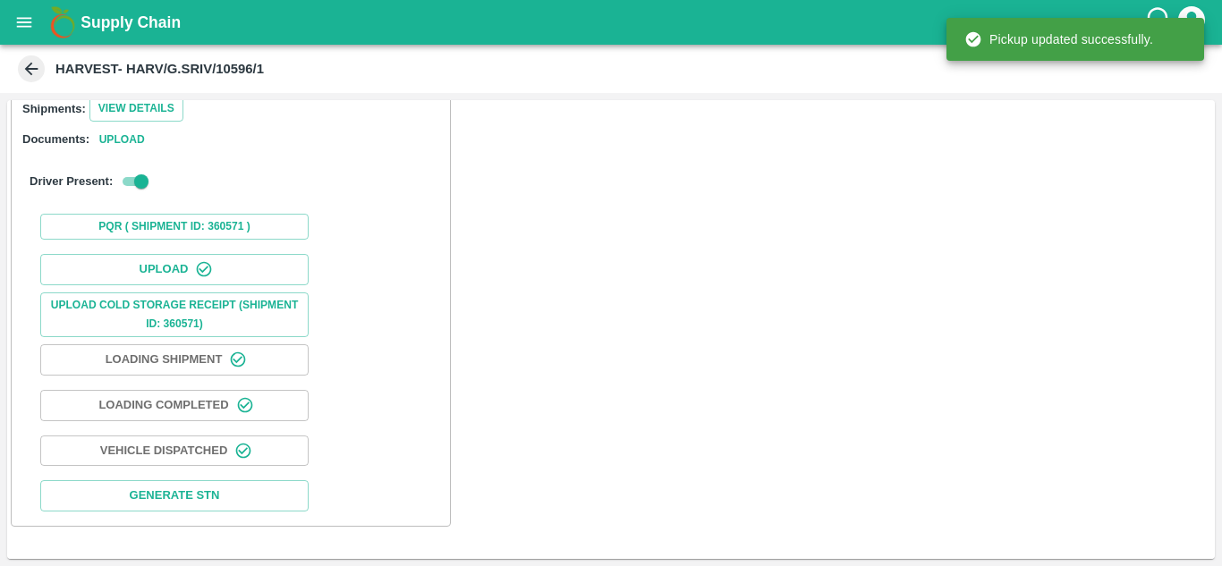
scroll to position [0, 0]
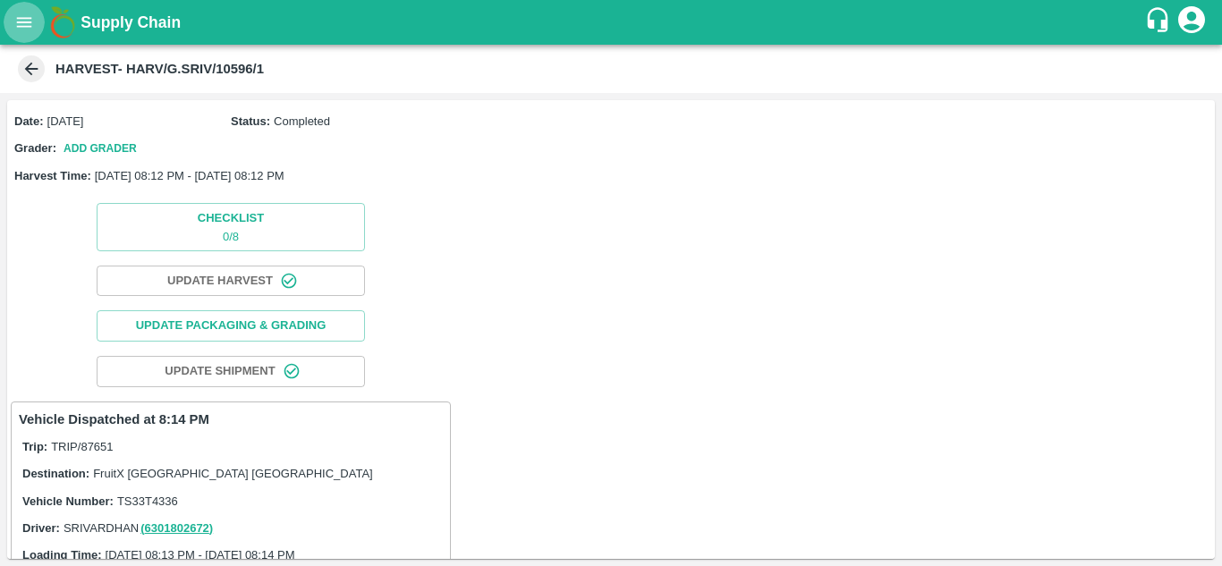
click at [30, 18] on icon "open drawer" at bounding box center [24, 22] width 15 height 10
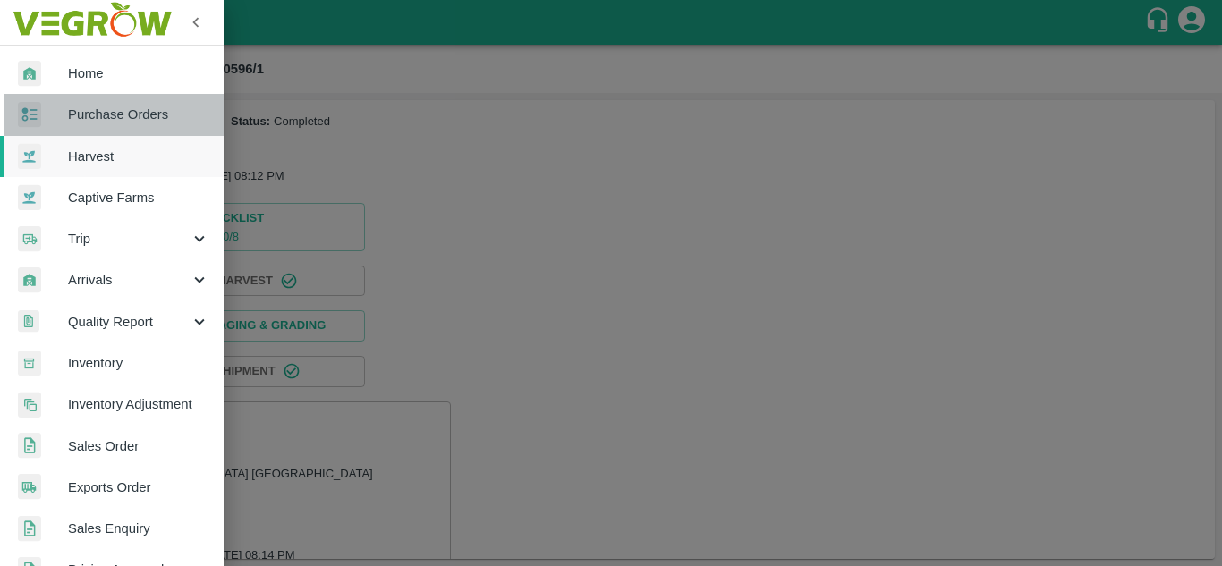
click at [120, 106] on span "Purchase Orders" at bounding box center [138, 115] width 141 height 20
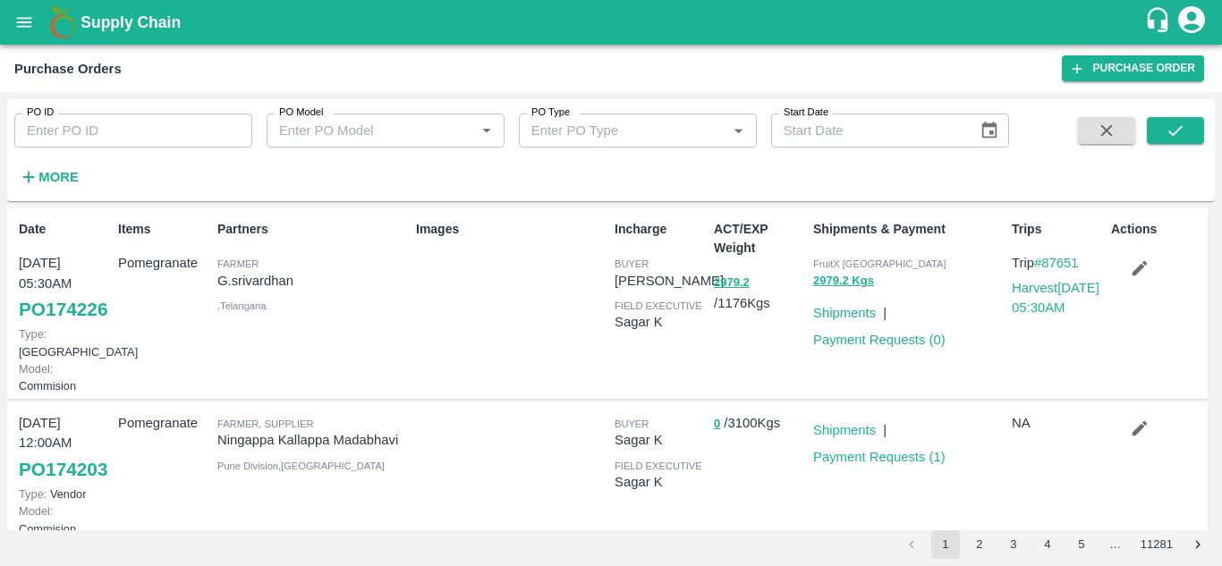
scroll to position [165, 0]
